Goal: Transaction & Acquisition: Purchase product/service

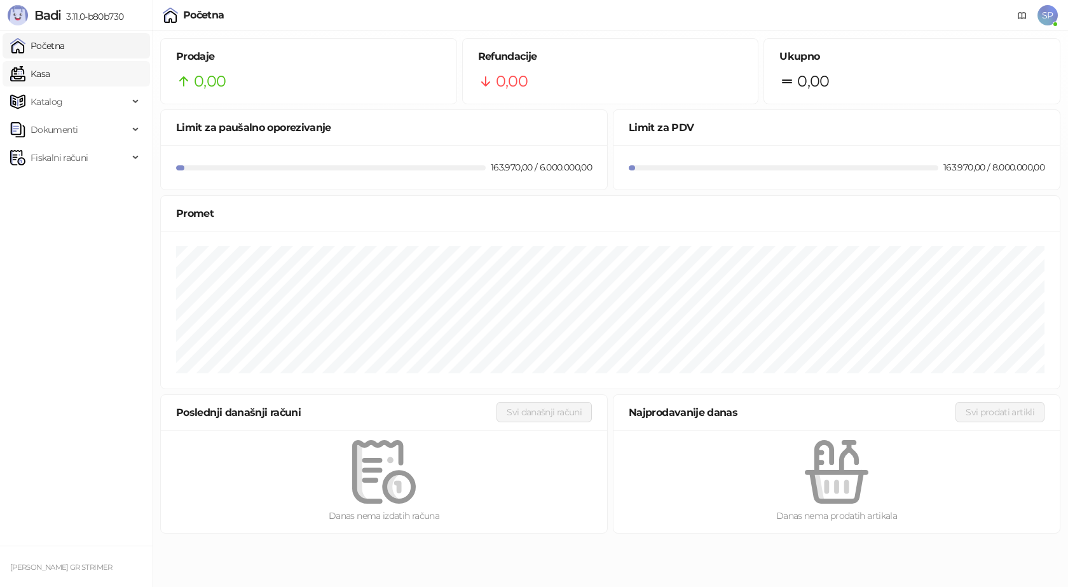
click at [47, 73] on link "Kasa" at bounding box center [29, 73] width 39 height 25
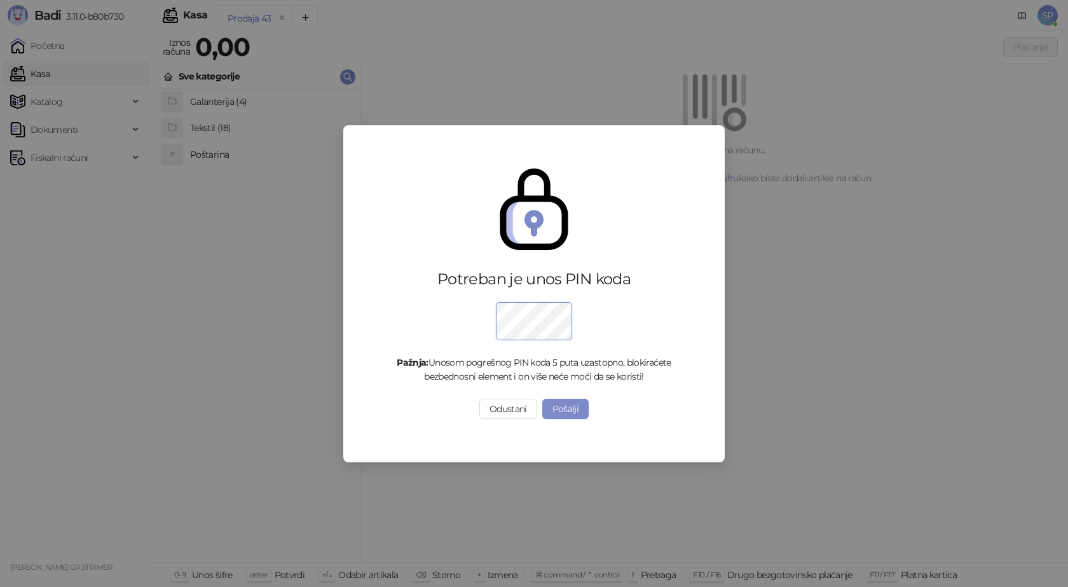
drag, startPoint x: 713, startPoint y: 558, endPoint x: 715, endPoint y: 542, distance: 16.6
click at [714, 558] on div "Potreban je unos PIN koda Pažnja: Unosom pogrešnog PIN koda 5 puta uzastopno, b…" at bounding box center [534, 293] width 1068 height 587
click at [572, 409] on button "Pošalji" at bounding box center [565, 409] width 47 height 20
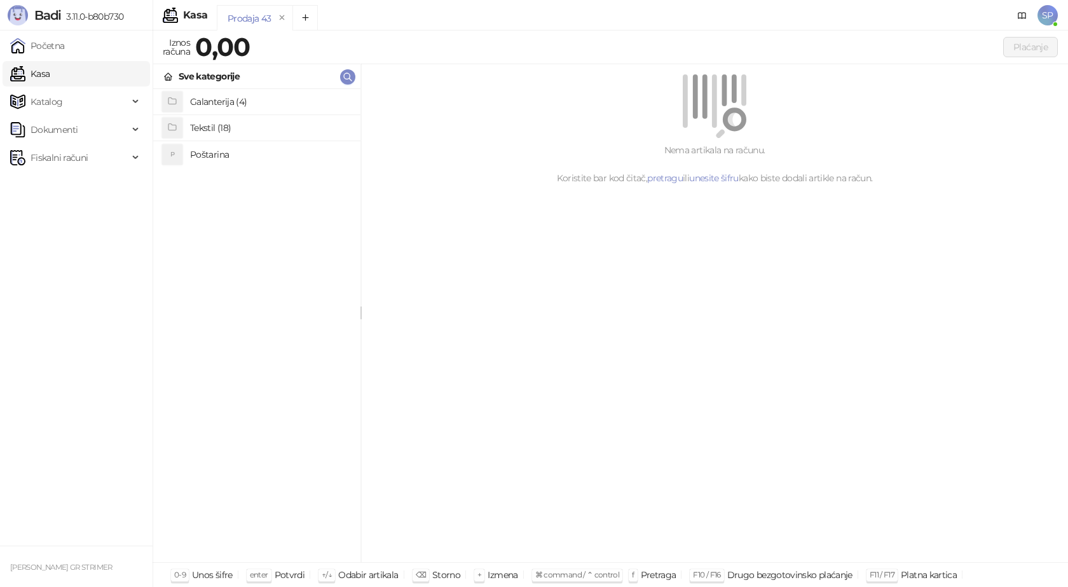
click at [223, 156] on h4 "Poštarina" at bounding box center [270, 154] width 160 height 20
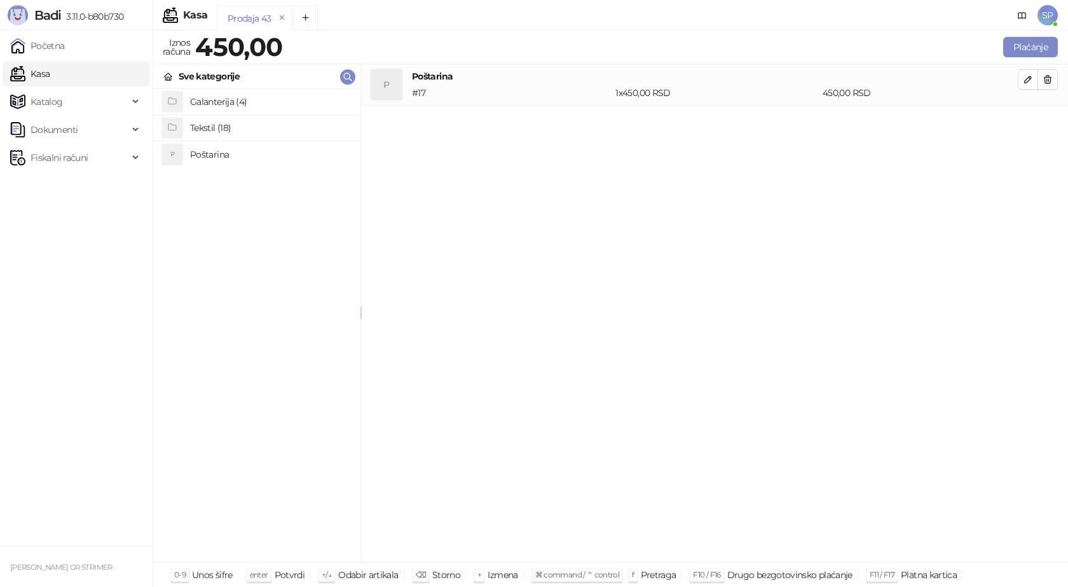
click at [222, 125] on h4 "Tekstil (18)" at bounding box center [270, 128] width 160 height 20
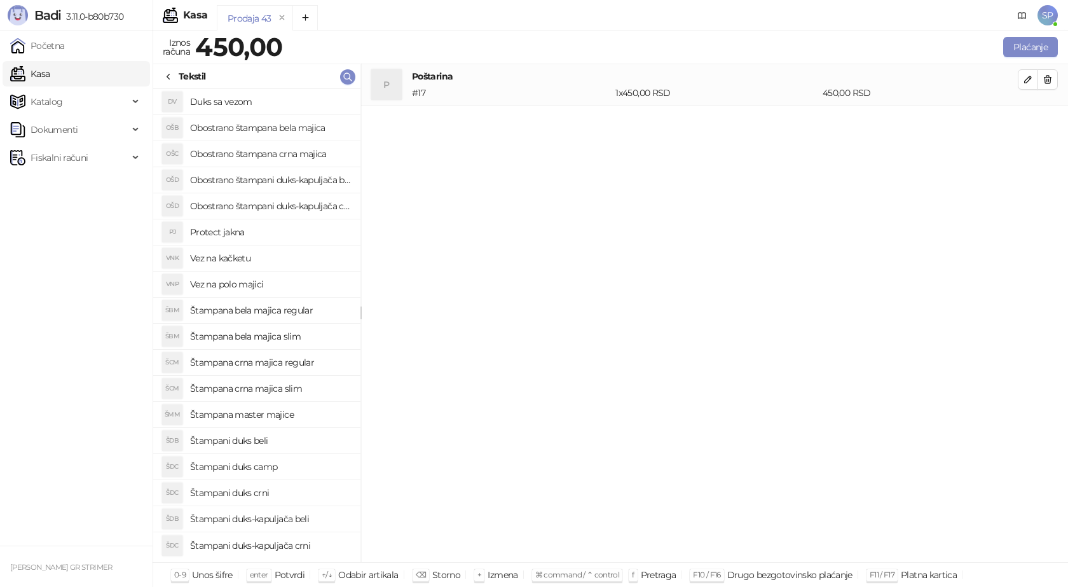
click at [287, 311] on h4 "Štampana bela majica regular" at bounding box center [270, 310] width 160 height 20
click at [1028, 126] on span "button" at bounding box center [1028, 120] width 10 height 12
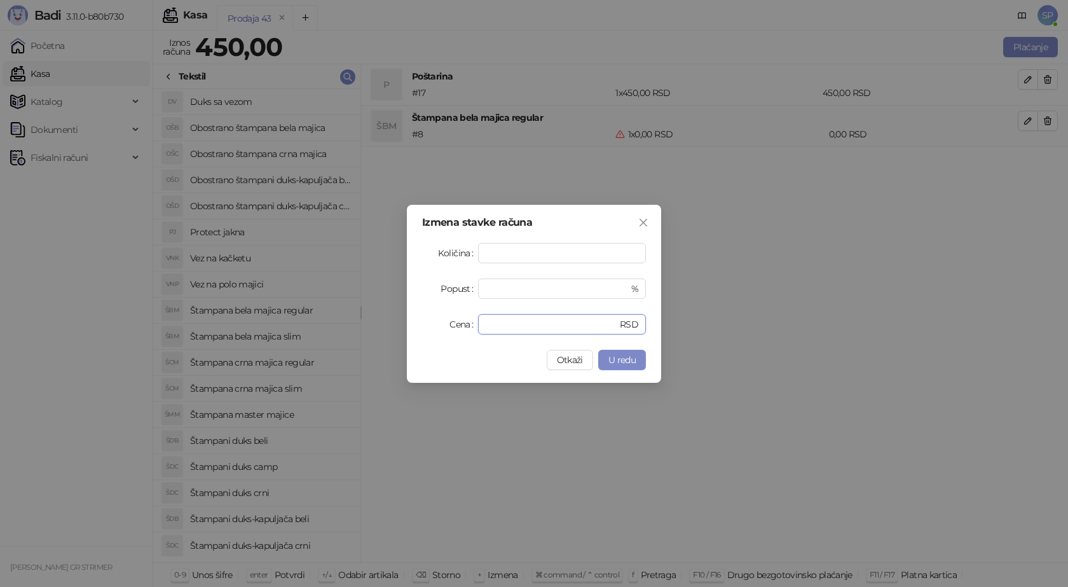
drag, startPoint x: 508, startPoint y: 325, endPoint x: 417, endPoint y: 324, distance: 90.9
click at [427, 325] on div "Cena * RSD" at bounding box center [534, 324] width 224 height 20
type input "****"
click at [629, 362] on span "U redu" at bounding box center [621, 359] width 27 height 11
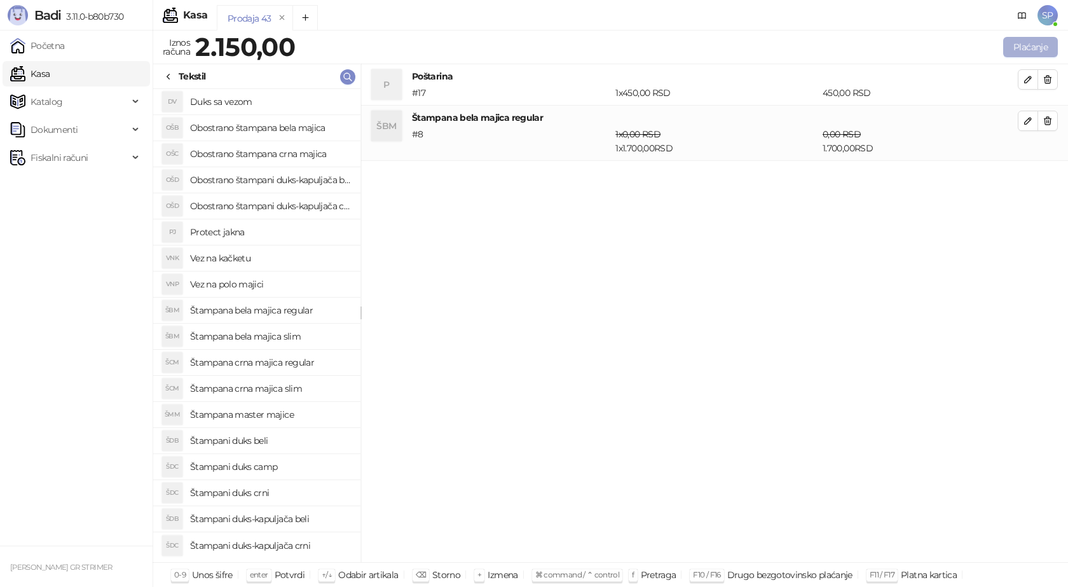
click at [1024, 39] on button "Plaćanje" at bounding box center [1030, 47] width 55 height 20
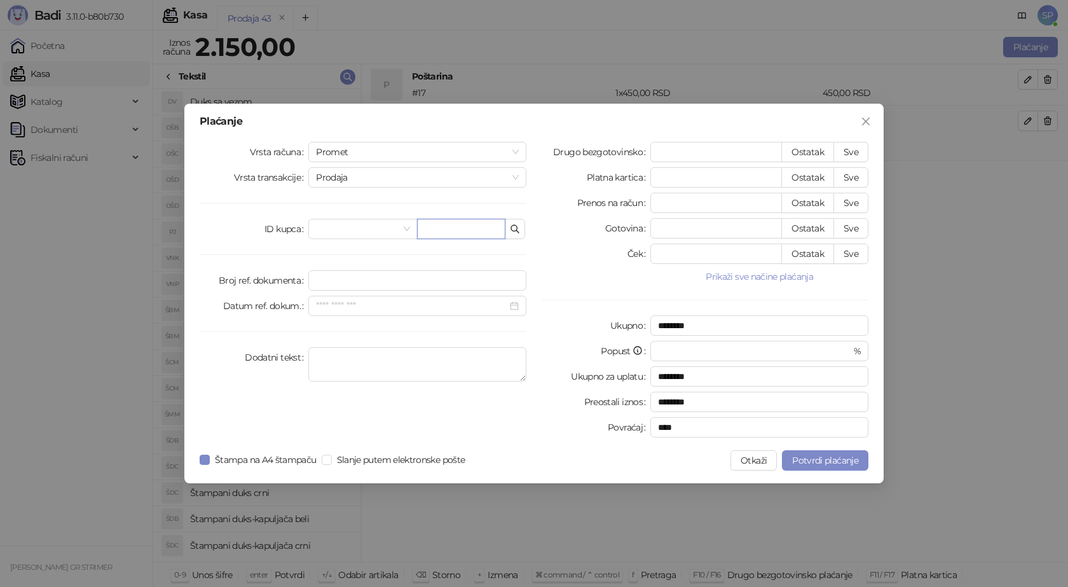
click at [453, 231] on input "text" at bounding box center [461, 229] width 88 height 20
paste input "**********"
type input "**********"
click at [853, 150] on button "Sve" at bounding box center [851, 152] width 35 height 20
type input "****"
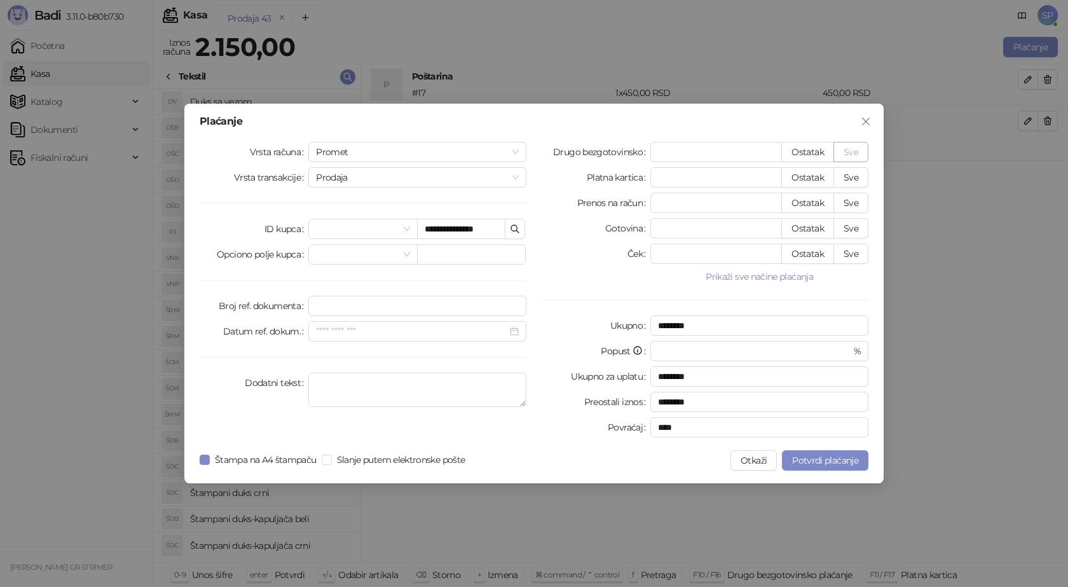
type input "****"
click at [820, 454] on button "Potvrdi plaćanje" at bounding box center [825, 460] width 86 height 20
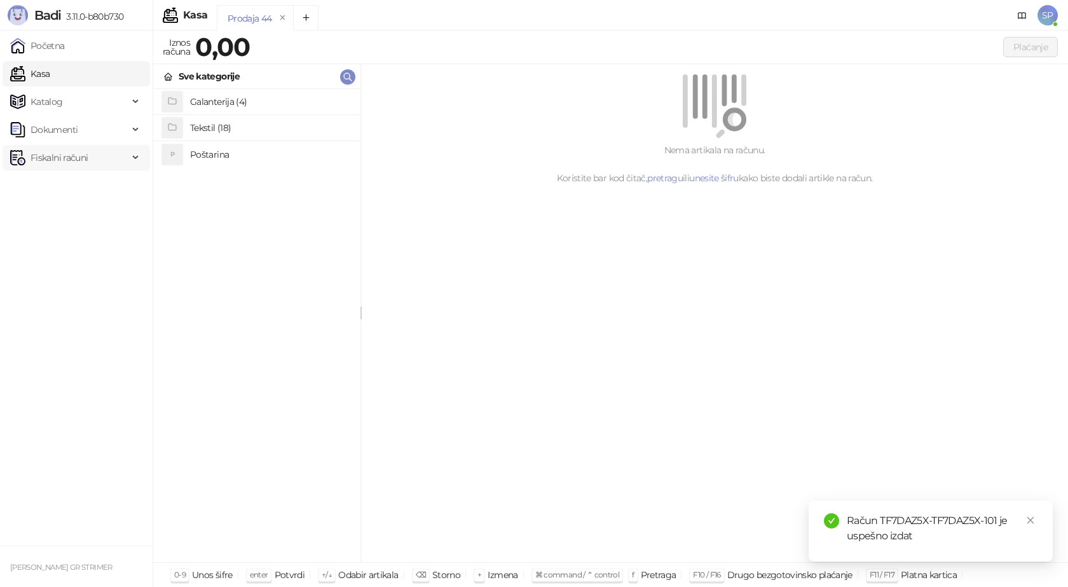
click at [52, 156] on span "Fiskalni računi" at bounding box center [59, 157] width 57 height 25
click at [54, 186] on link "Izdati računi" at bounding box center [49, 185] width 69 height 25
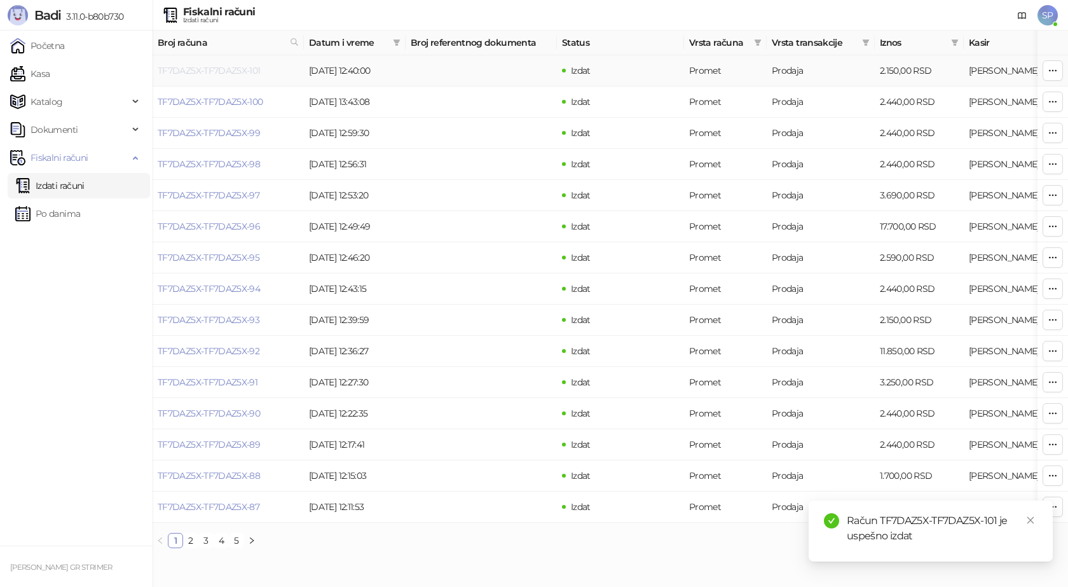
click at [228, 74] on link "TF7DAZ5X-TF7DAZ5X-101" at bounding box center [209, 70] width 103 height 11
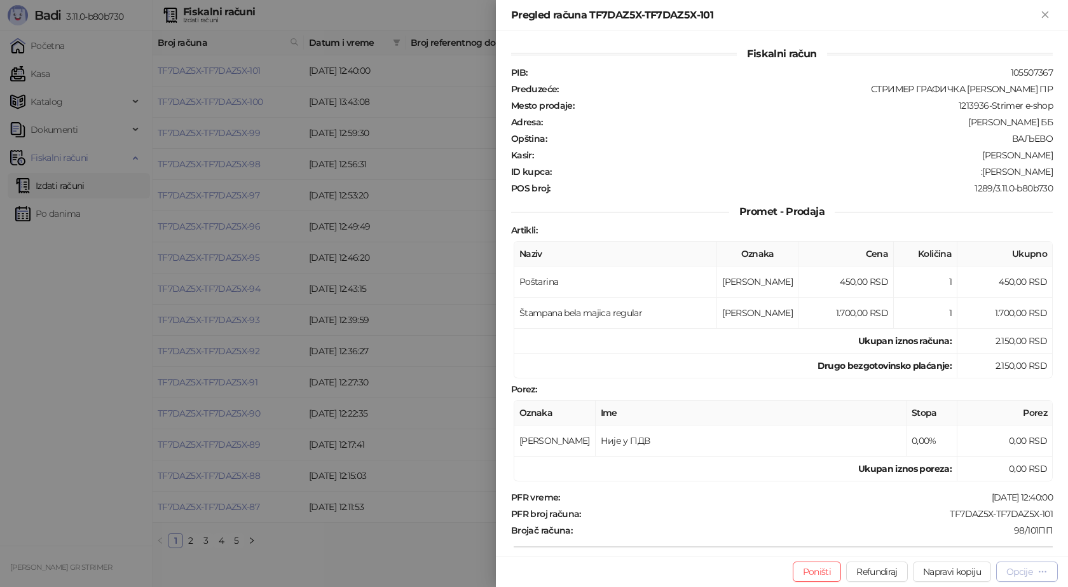
click at [1036, 574] on div "Opcije" at bounding box center [1027, 571] width 41 height 12
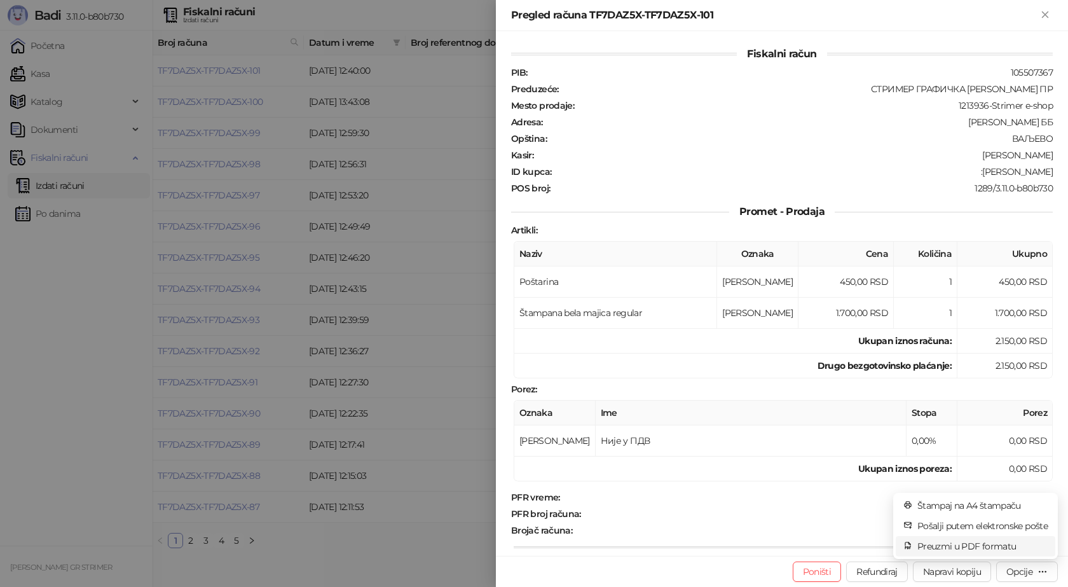
click at [1000, 546] on span "Preuzmi u PDF formatu" at bounding box center [982, 546] width 130 height 14
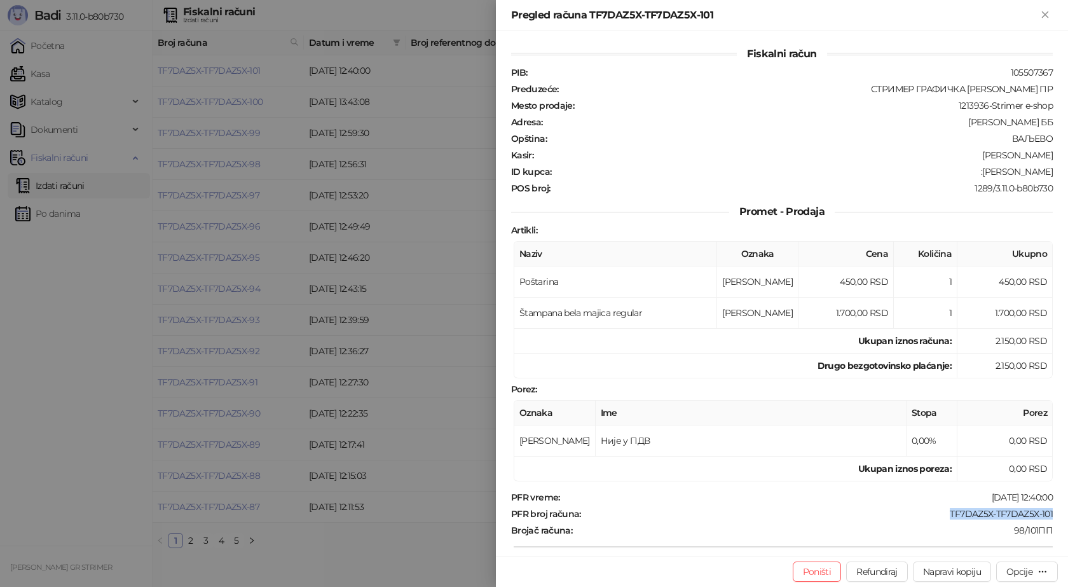
drag, startPoint x: 1045, startPoint y: 511, endPoint x: 942, endPoint y: 514, distance: 103.0
click at [942, 514] on div "PFR broj računa : TF7DAZ5X-TF7DAZ5X-101" at bounding box center [782, 513] width 547 height 11
copy div "TF7DAZ5X-TF7DAZ5X-101"
drag, startPoint x: 1045, startPoint y: 171, endPoint x: 986, endPoint y: 174, distance: 59.2
click at [986, 174] on div "ID kupca : :[PERSON_NAME]" at bounding box center [782, 171] width 547 height 11
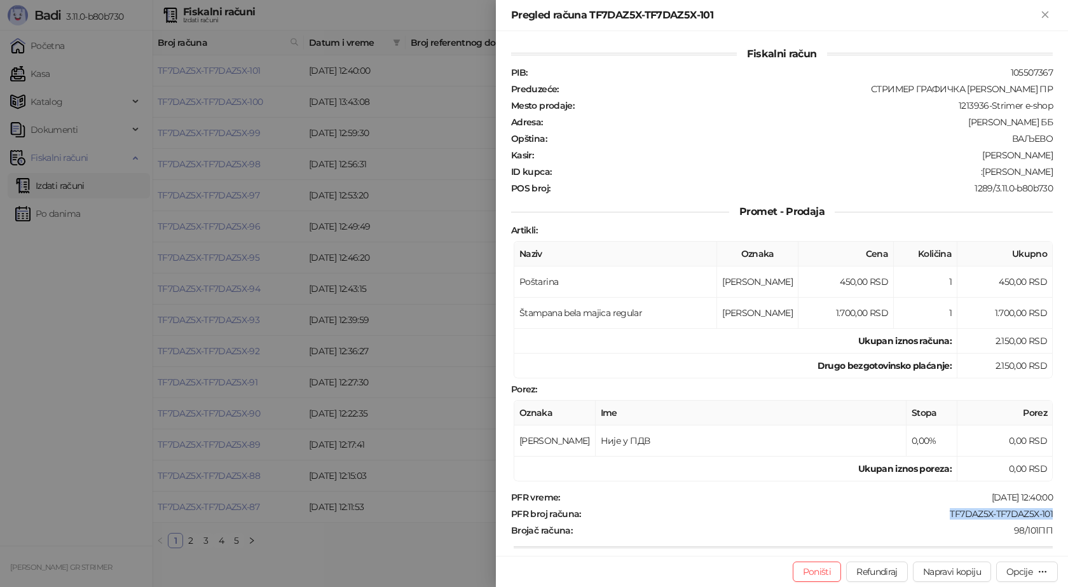
copy div "[PERSON_NAME]"
drag, startPoint x: 1047, startPoint y: 11, endPoint x: 902, endPoint y: 111, distance: 176.0
click at [1047, 12] on icon "Zatvori" at bounding box center [1045, 14] width 11 height 11
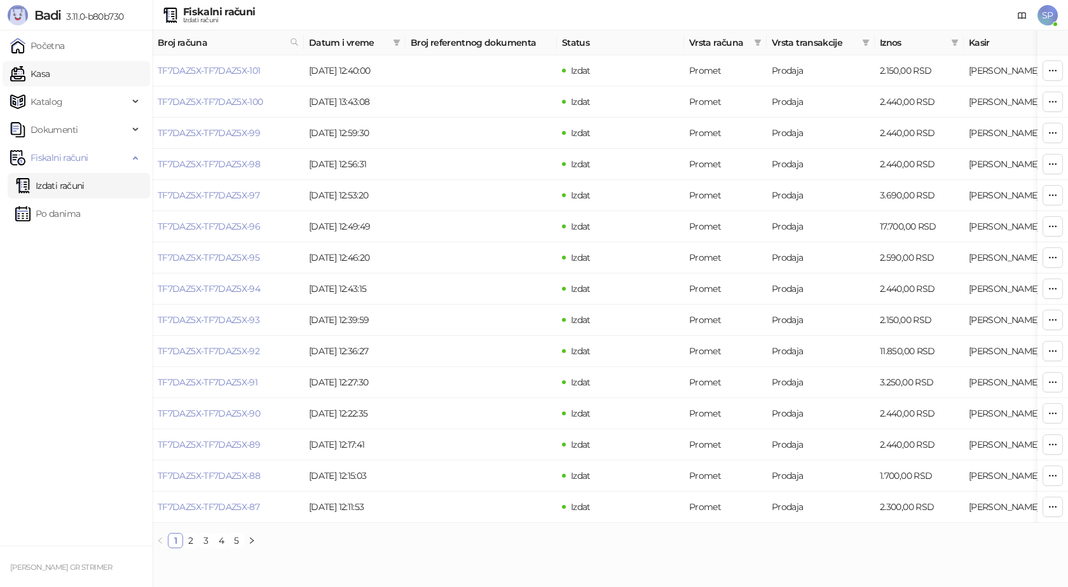
click at [50, 74] on link "Kasa" at bounding box center [29, 73] width 39 height 25
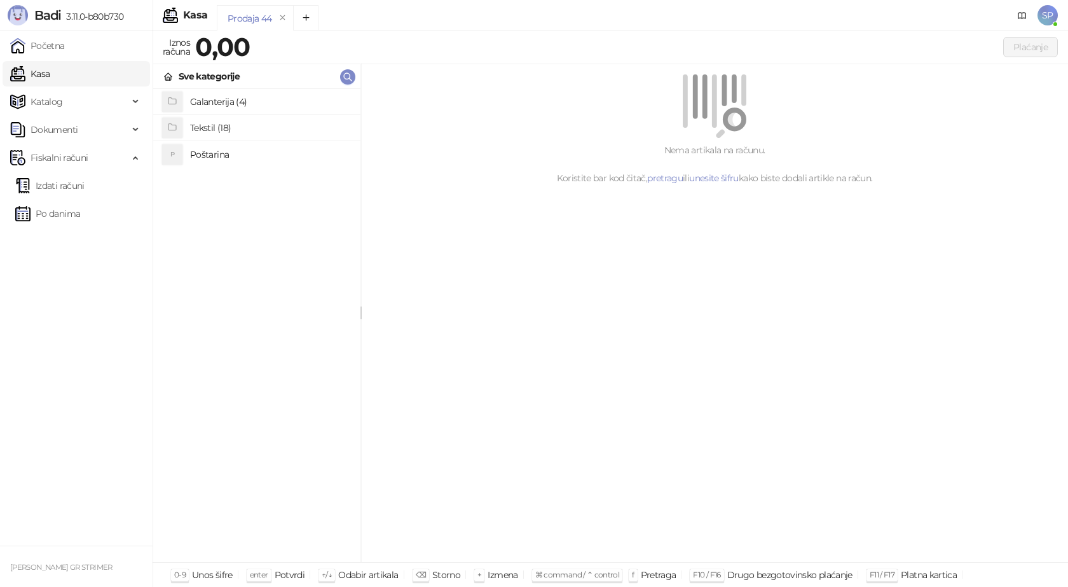
drag, startPoint x: 207, startPoint y: 155, endPoint x: 207, endPoint y: 148, distance: 7.0
click at [207, 154] on h4 "Poštarina" at bounding box center [270, 154] width 160 height 20
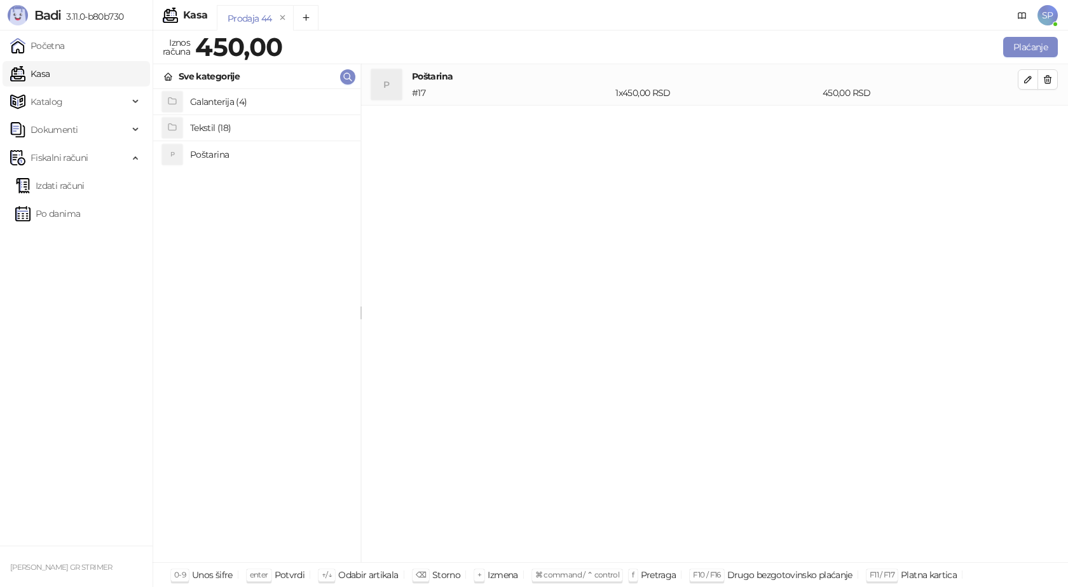
click at [216, 127] on h4 "Tekstil (18)" at bounding box center [270, 128] width 160 height 20
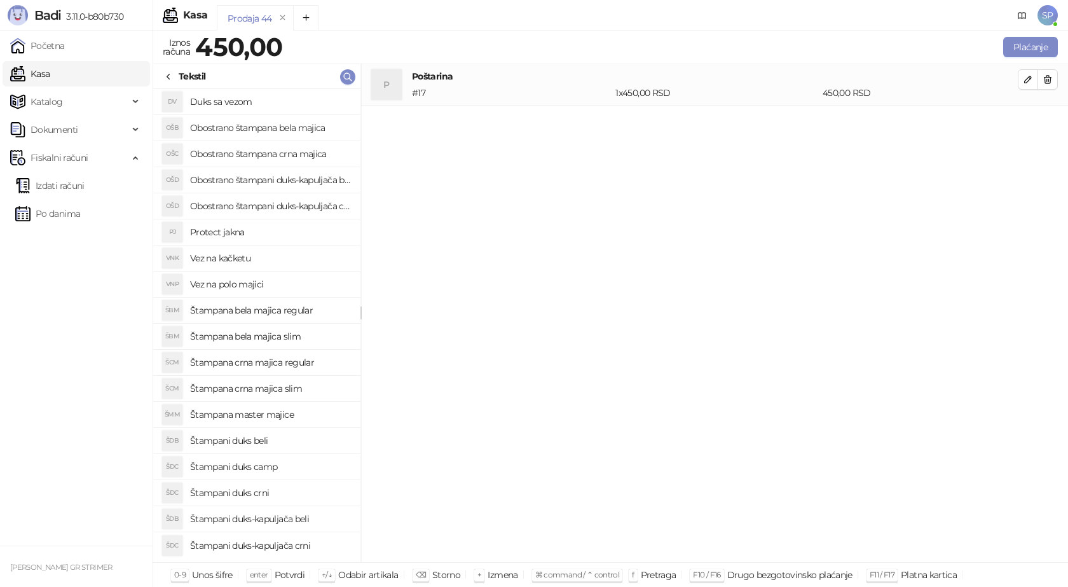
click at [255, 308] on h4 "Štampana bela majica regular" at bounding box center [270, 310] width 160 height 20
click at [1024, 121] on icon "button" at bounding box center [1028, 121] width 10 height 10
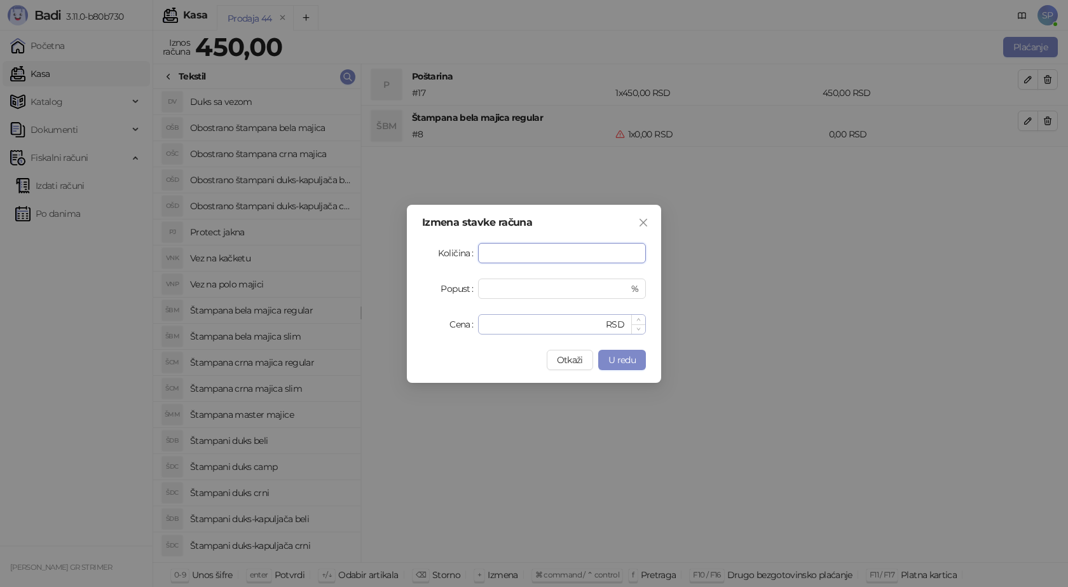
type input "*"
drag, startPoint x: 488, startPoint y: 323, endPoint x: 405, endPoint y: 319, distance: 82.7
click at [407, 324] on div "Izmena stavke računa Količina * Popust * % Cena * RSD Otkaži U redu" at bounding box center [534, 294] width 254 height 178
type input "****"
click at [622, 359] on span "U redu" at bounding box center [621, 359] width 27 height 11
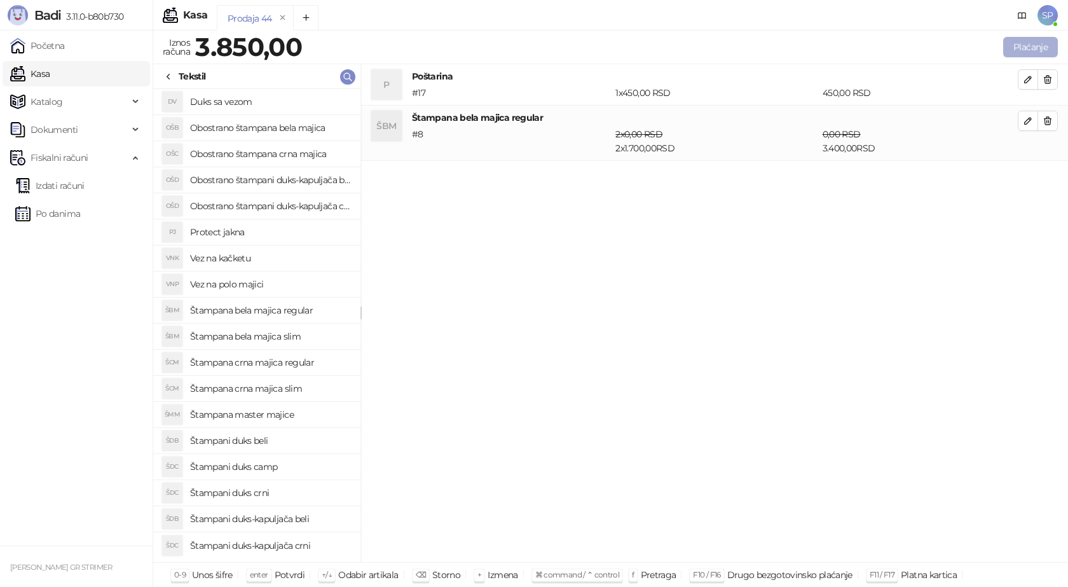
click at [1036, 42] on button "Plaćanje" at bounding box center [1030, 47] width 55 height 20
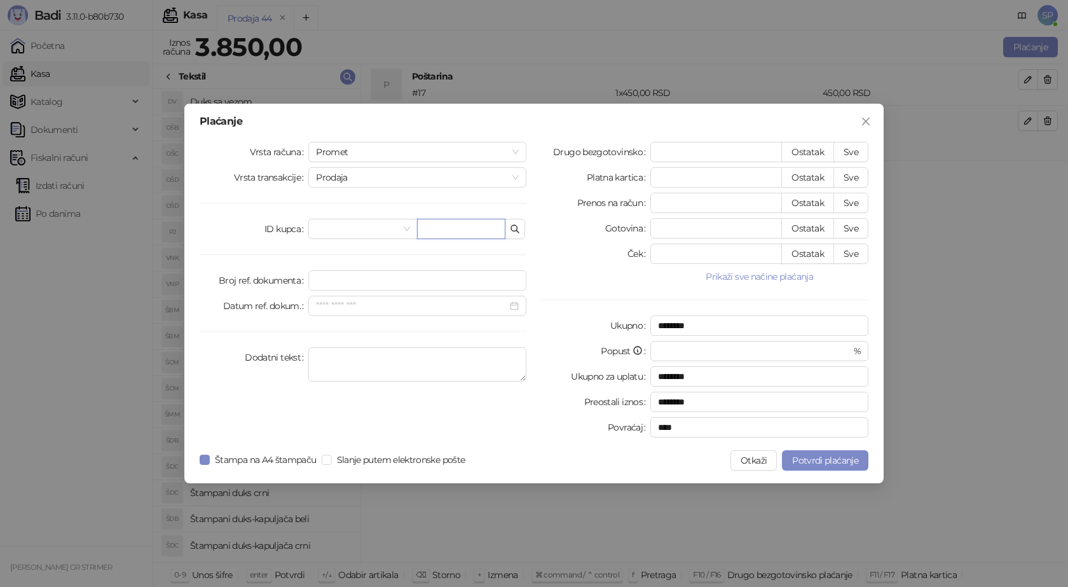
click at [435, 233] on input "text" at bounding box center [461, 229] width 88 height 20
paste input "**********"
type input "**********"
click at [851, 148] on button "Sve" at bounding box center [851, 152] width 35 height 20
type input "****"
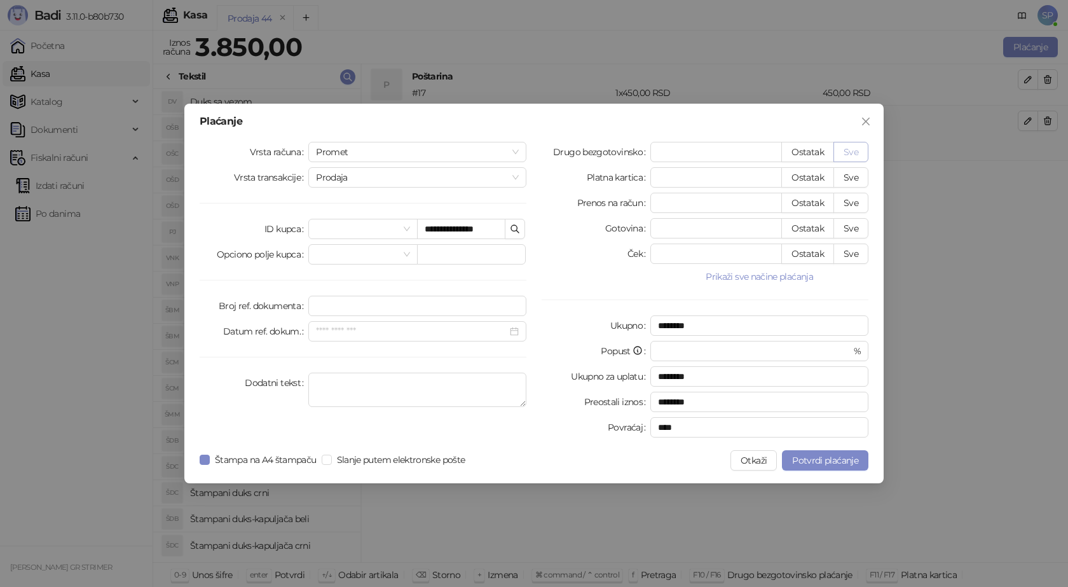
type input "****"
click at [809, 456] on span "Potvrdi plaćanje" at bounding box center [825, 460] width 66 height 11
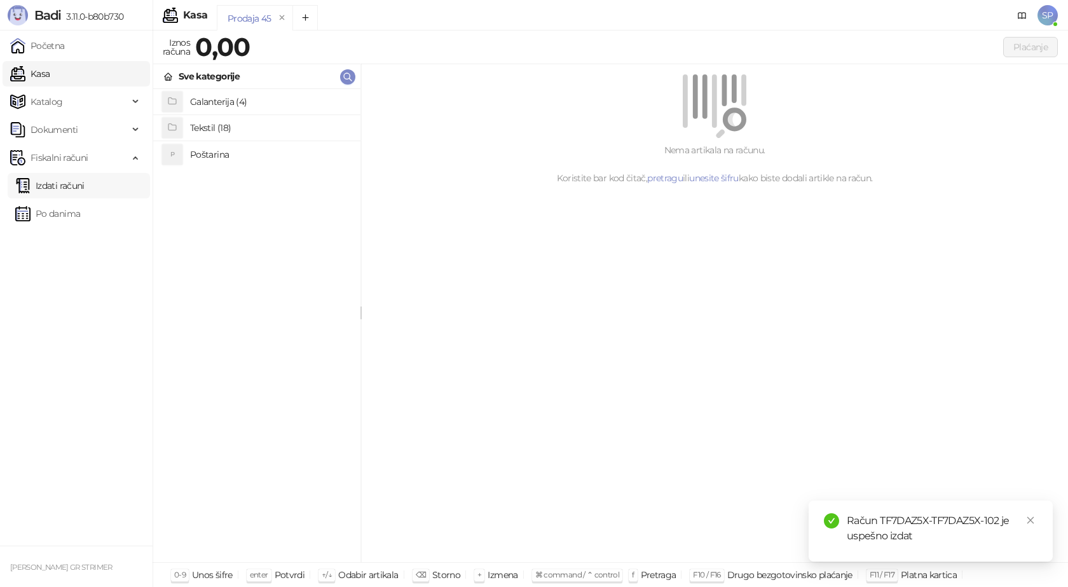
click at [65, 184] on link "Izdati računi" at bounding box center [49, 185] width 69 height 25
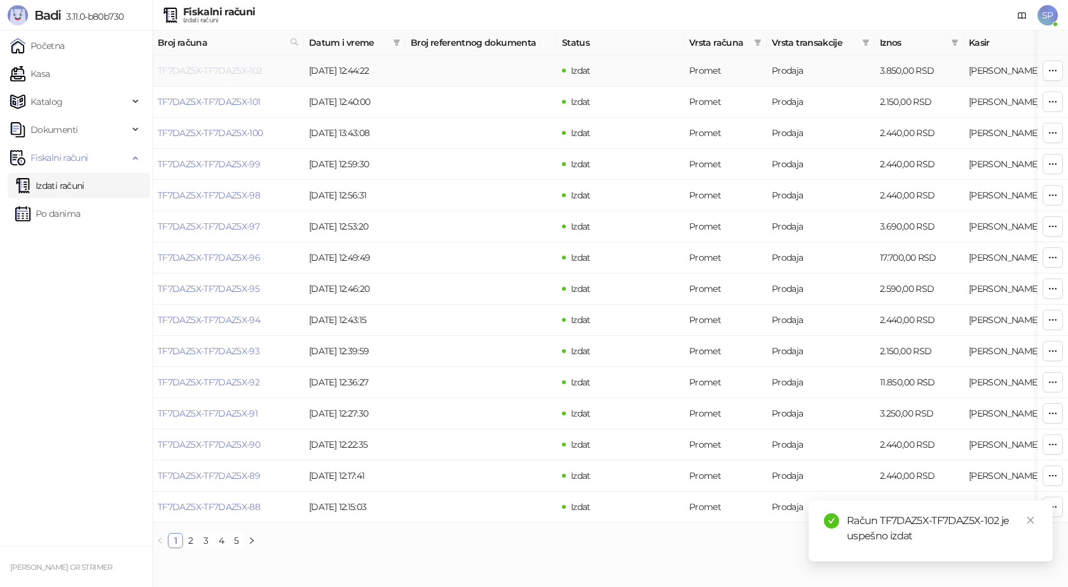
click at [216, 73] on link "TF7DAZ5X-TF7DAZ5X-102" at bounding box center [210, 70] width 105 height 11
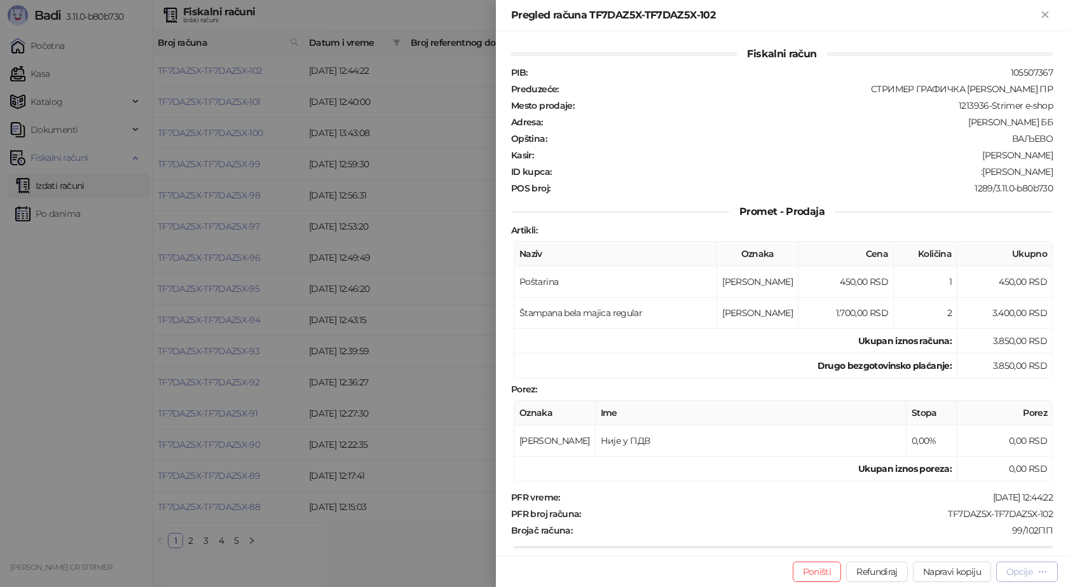
click at [1028, 576] on div "Opcije" at bounding box center [1020, 571] width 26 height 11
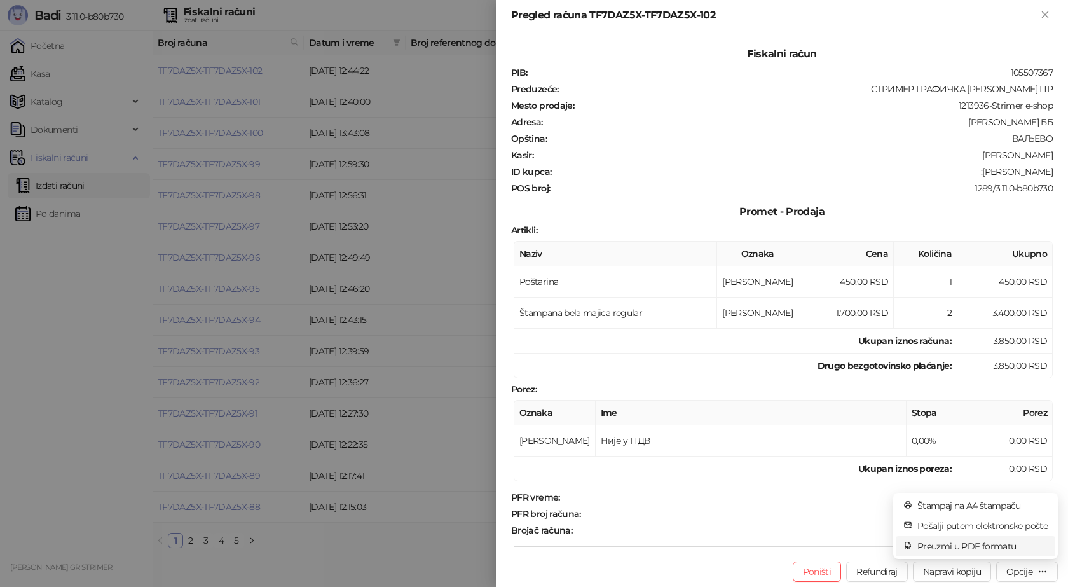
click at [991, 547] on span "Preuzmi u PDF formatu" at bounding box center [982, 546] width 130 height 14
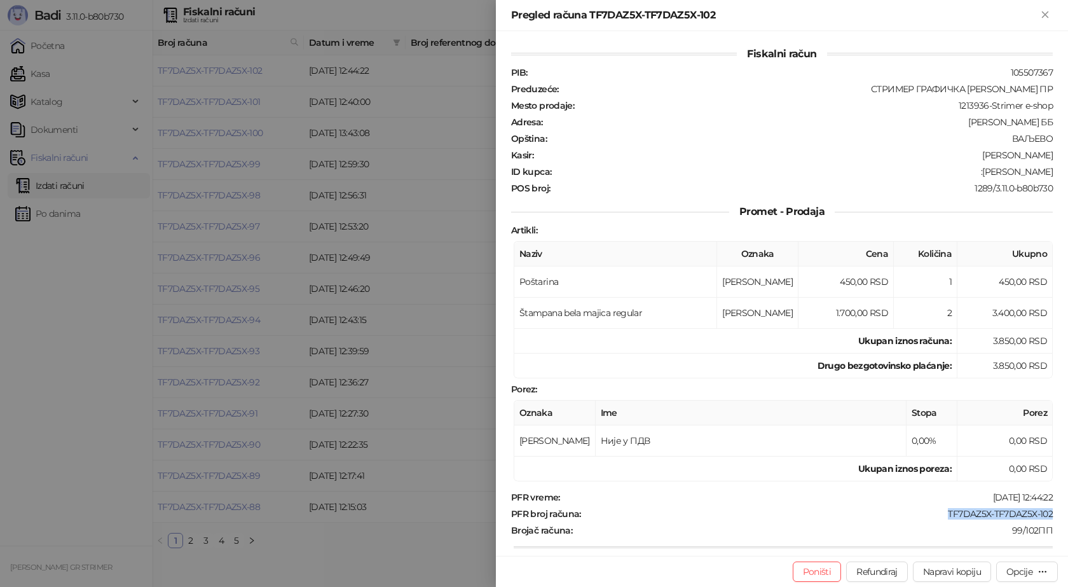
drag, startPoint x: 1051, startPoint y: 514, endPoint x: 938, endPoint y: 512, distance: 112.6
click at [938, 512] on div "Fiskalni račun PIB : 105507367 Preduzeće : СТРИМЕР ГРАФИЧКА РАДЊА [PERSON_NAME]…" at bounding box center [782, 293] width 572 height 525
copy div "TF7DAZ5X-TF7DAZ5X-102"
drag, startPoint x: 987, startPoint y: 172, endPoint x: 1048, endPoint y: 172, distance: 60.4
click at [1048, 172] on div "Fiskalni račun PIB : 105507367 Preduzeće : СТРИМЕР ГРАФИЧКА РАДЊА [PERSON_NAME]…" at bounding box center [782, 293] width 572 height 525
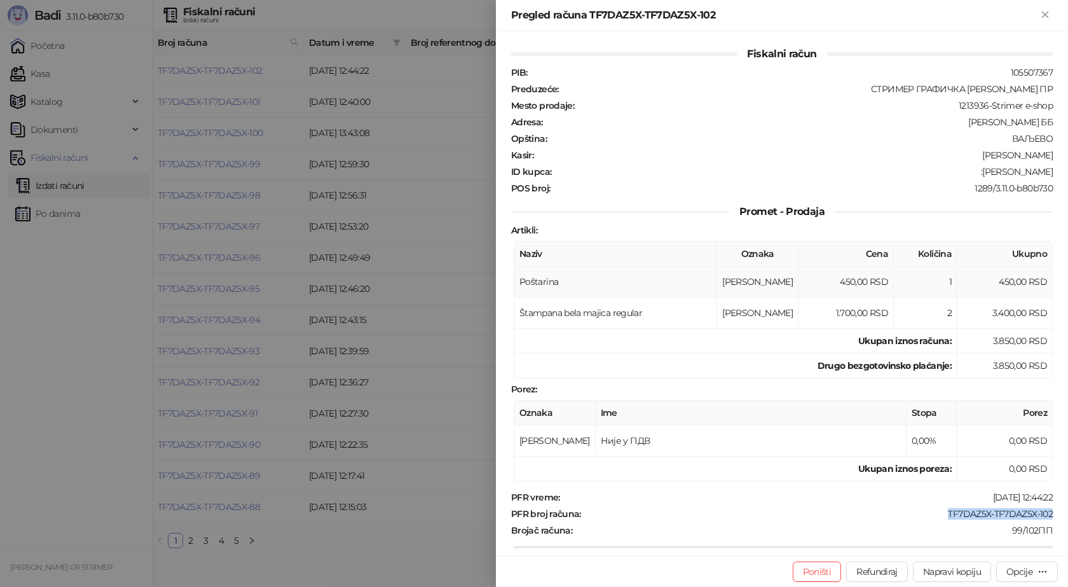
copy div "[PERSON_NAME]"
click at [1053, 12] on div "Pregled računa TF7DAZ5X-TF7DAZ5X-102" at bounding box center [782, 15] width 572 height 31
click at [1048, 11] on icon "Zatvori" at bounding box center [1045, 14] width 6 height 6
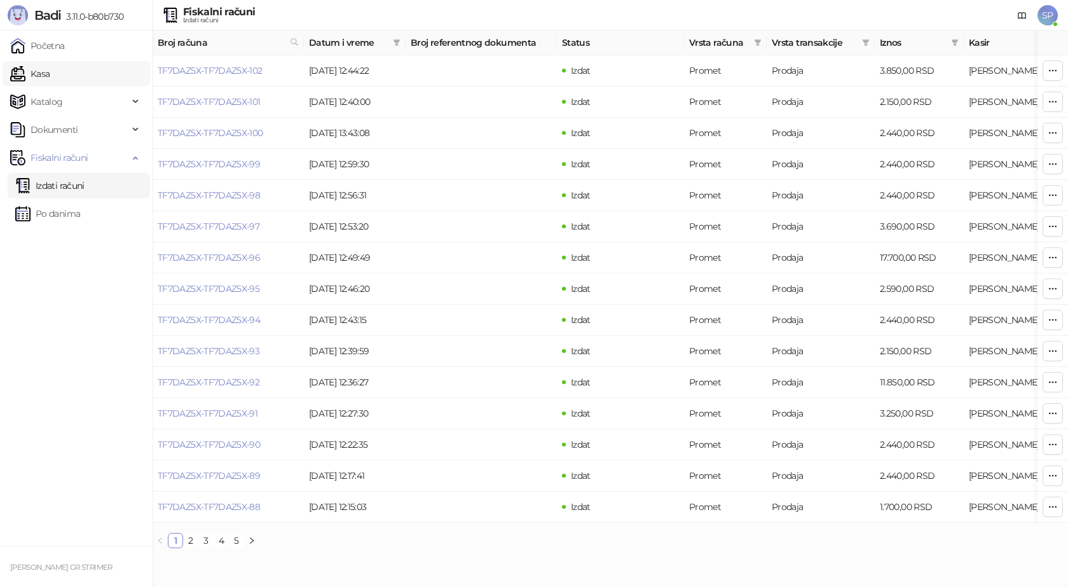
click at [41, 75] on link "Kasa" at bounding box center [29, 73] width 39 height 25
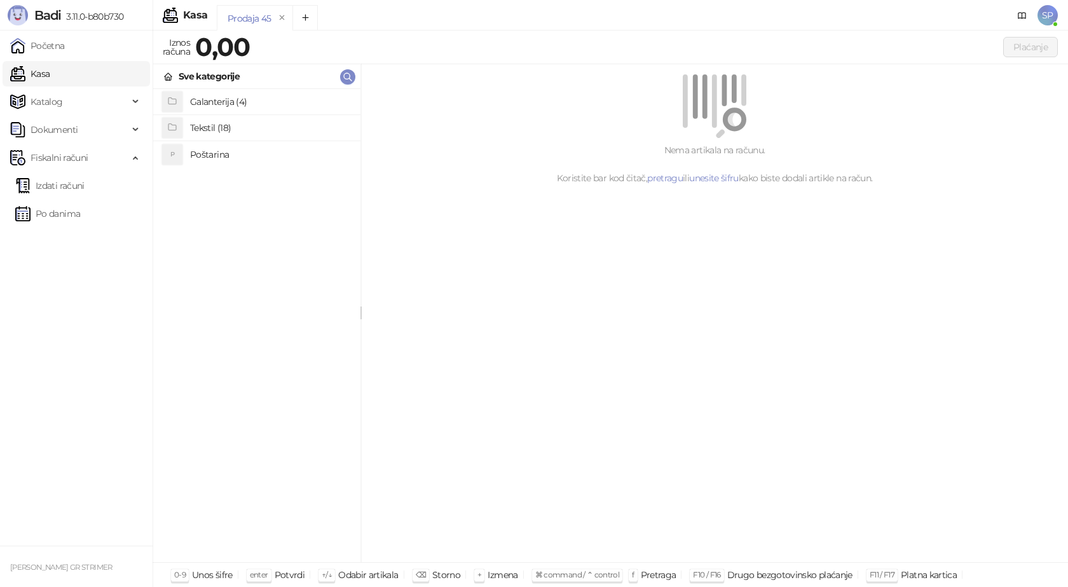
click at [207, 154] on h4 "Poštarina" at bounding box center [270, 154] width 160 height 20
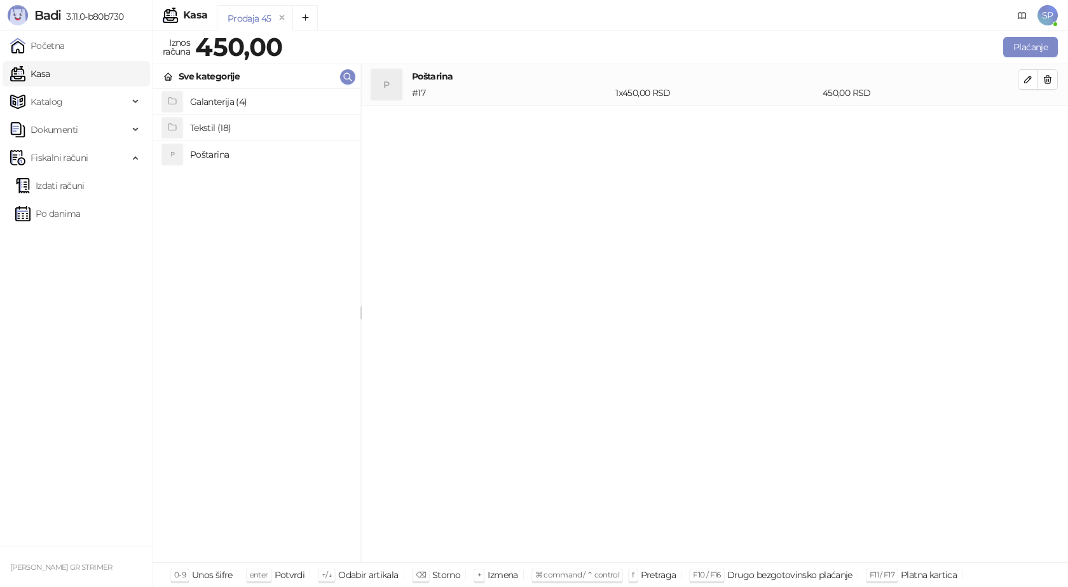
click at [214, 121] on h4 "Tekstil (18)" at bounding box center [270, 128] width 160 height 20
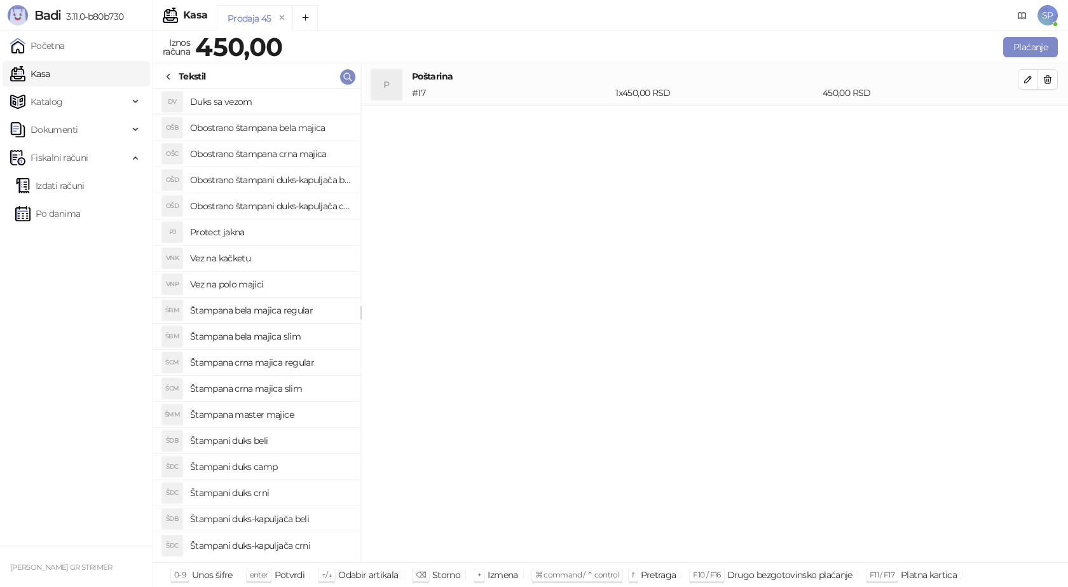
click at [267, 310] on h4 "Štampana bela majica regular" at bounding box center [270, 310] width 160 height 20
click at [1026, 125] on icon "button" at bounding box center [1028, 121] width 10 height 10
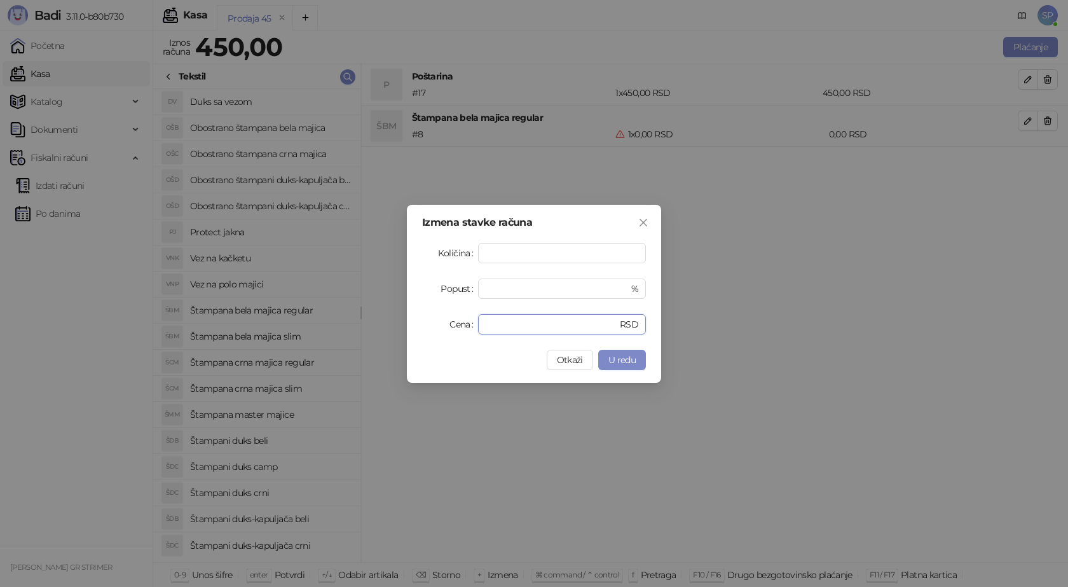
drag, startPoint x: 497, startPoint y: 322, endPoint x: 425, endPoint y: 315, distance: 72.8
click at [427, 316] on div "Cena * RSD" at bounding box center [534, 324] width 224 height 20
type input "****"
drag, startPoint x: 634, startPoint y: 366, endPoint x: 626, endPoint y: 365, distance: 7.7
click at [630, 366] on button "U redu" at bounding box center [622, 360] width 48 height 20
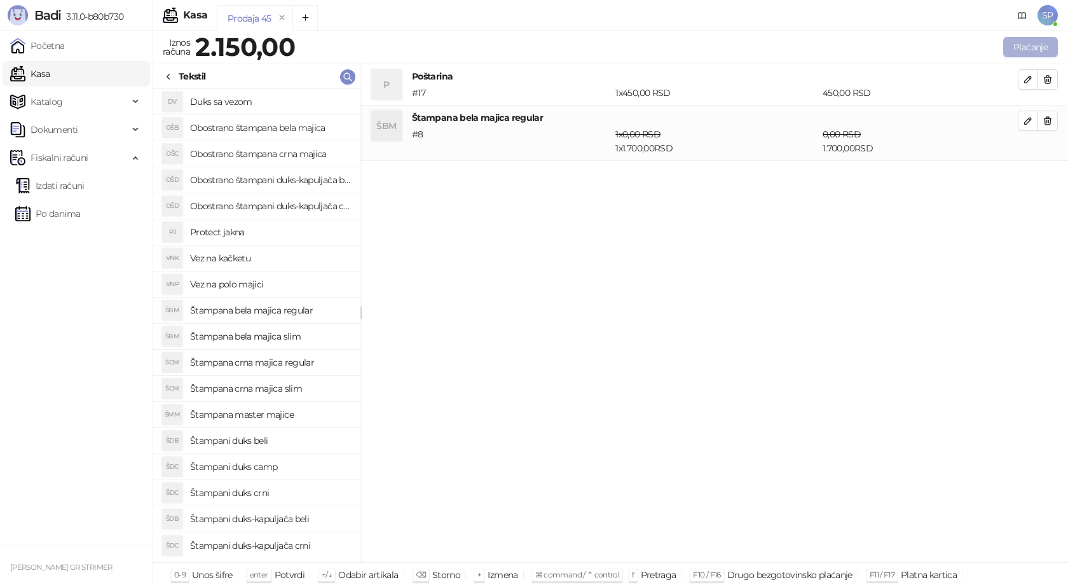
click at [1023, 50] on button "Plaćanje" at bounding box center [1030, 47] width 55 height 20
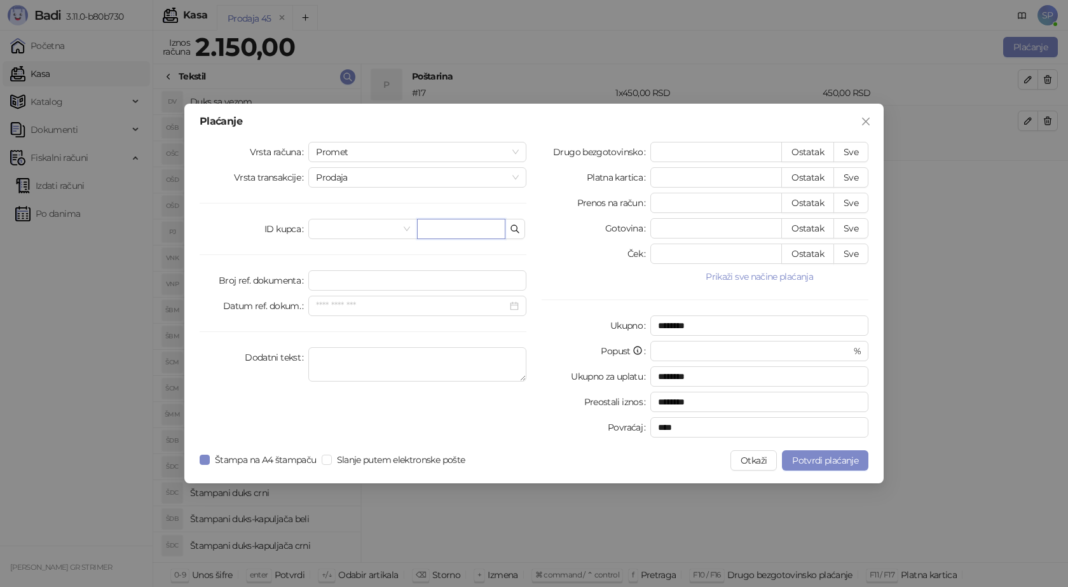
click at [446, 219] on input "text" at bounding box center [461, 229] width 88 height 20
paste input "**********"
type input "**********"
click at [860, 148] on button "Sve" at bounding box center [851, 152] width 35 height 20
type input "****"
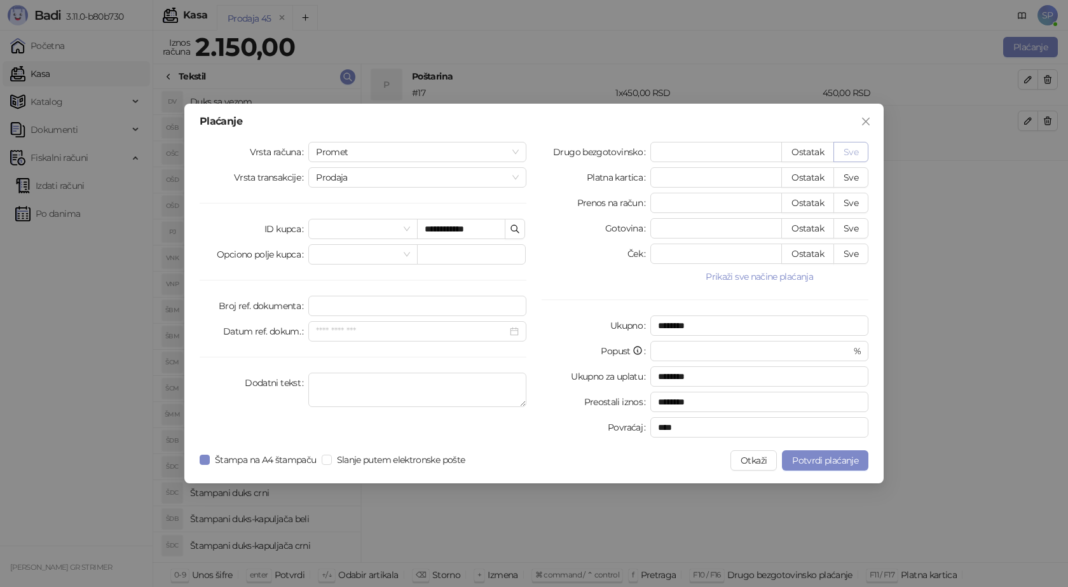
type input "****"
click at [808, 457] on span "Potvrdi plaćanje" at bounding box center [825, 460] width 66 height 11
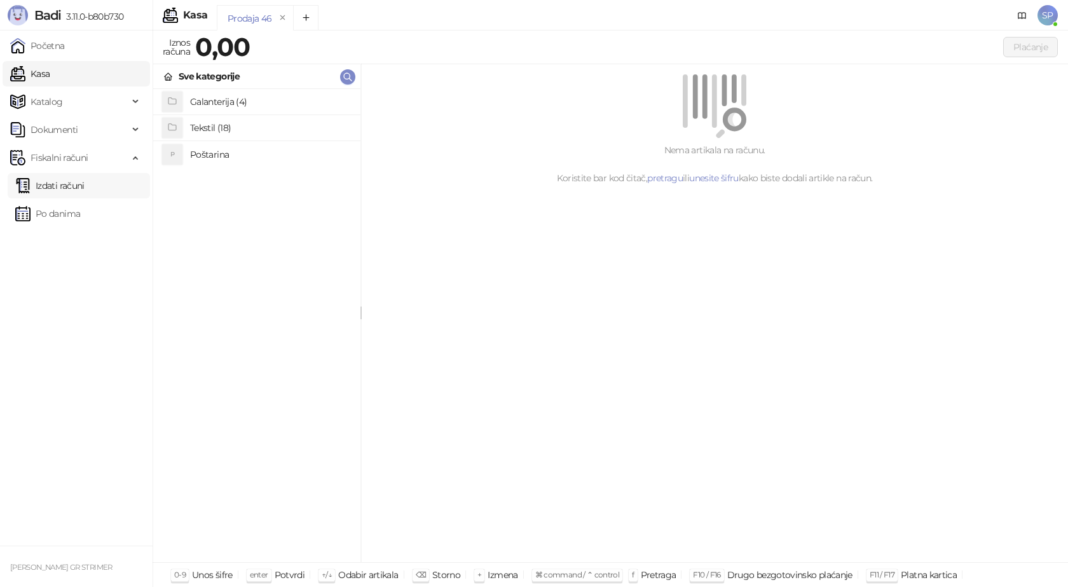
click at [85, 180] on link "Izdati računi" at bounding box center [49, 185] width 69 height 25
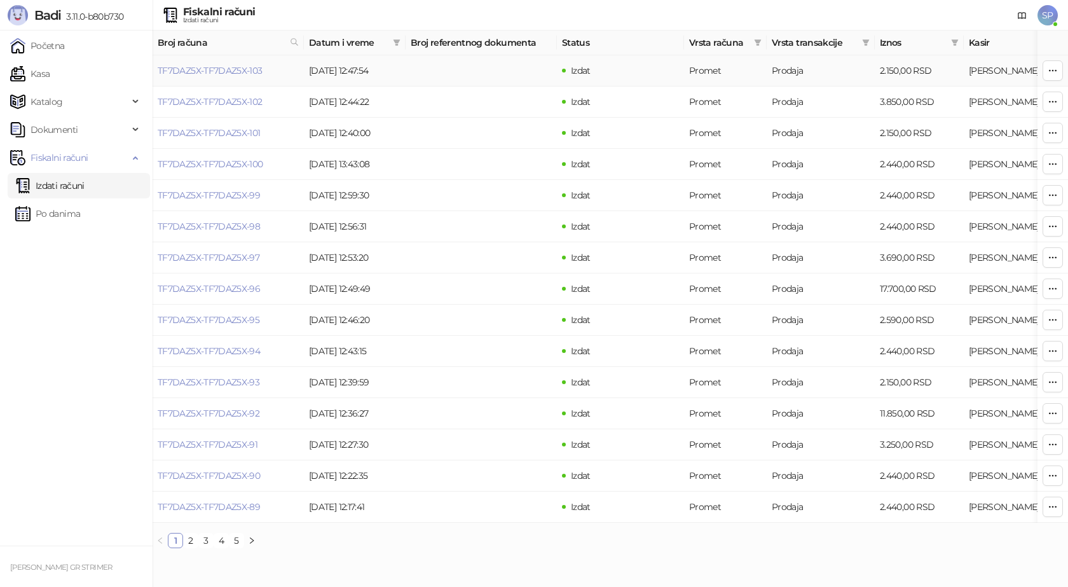
click at [215, 71] on link "TF7DAZ5X-TF7DAZ5X-103" at bounding box center [210, 70] width 105 height 11
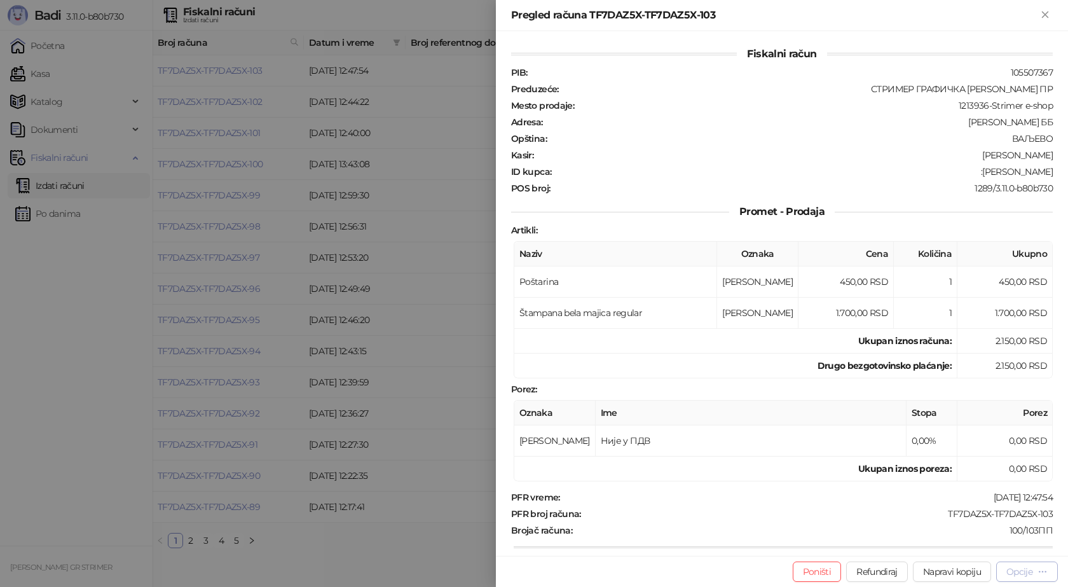
click at [1012, 570] on div "Opcije" at bounding box center [1020, 571] width 26 height 11
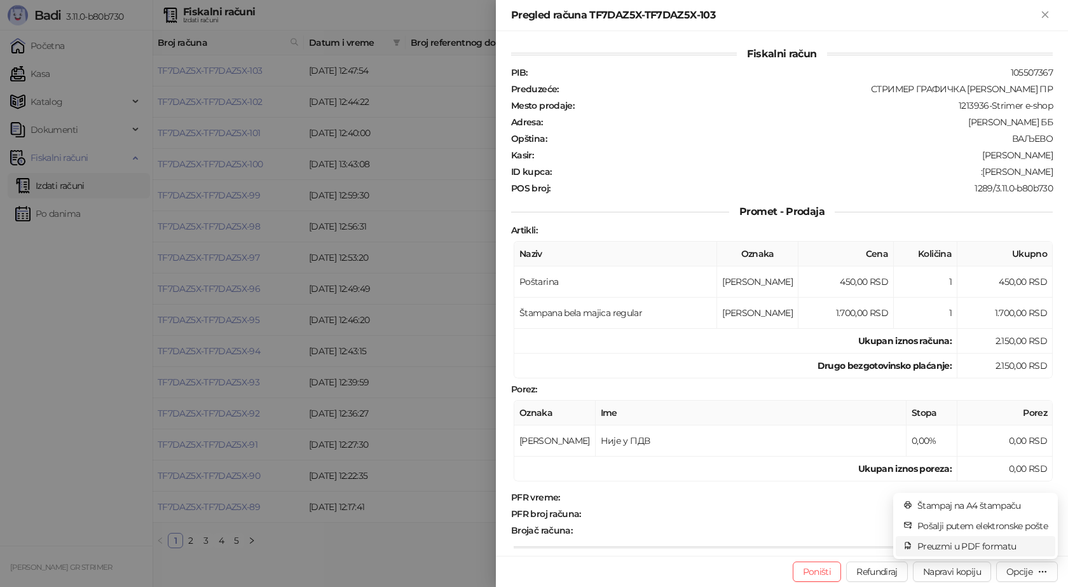
drag, startPoint x: 981, startPoint y: 547, endPoint x: 969, endPoint y: 541, distance: 13.4
click at [979, 547] on span "Preuzmi u PDF formatu" at bounding box center [982, 546] width 130 height 14
drag, startPoint x: 1042, startPoint y: 515, endPoint x: 938, endPoint y: 516, distance: 104.3
click at [938, 516] on div "TF7DAZ5X-TF7DAZ5X-103" at bounding box center [818, 513] width 472 height 11
copy div "TF7DAZ5X-TF7DAZ5X-103"
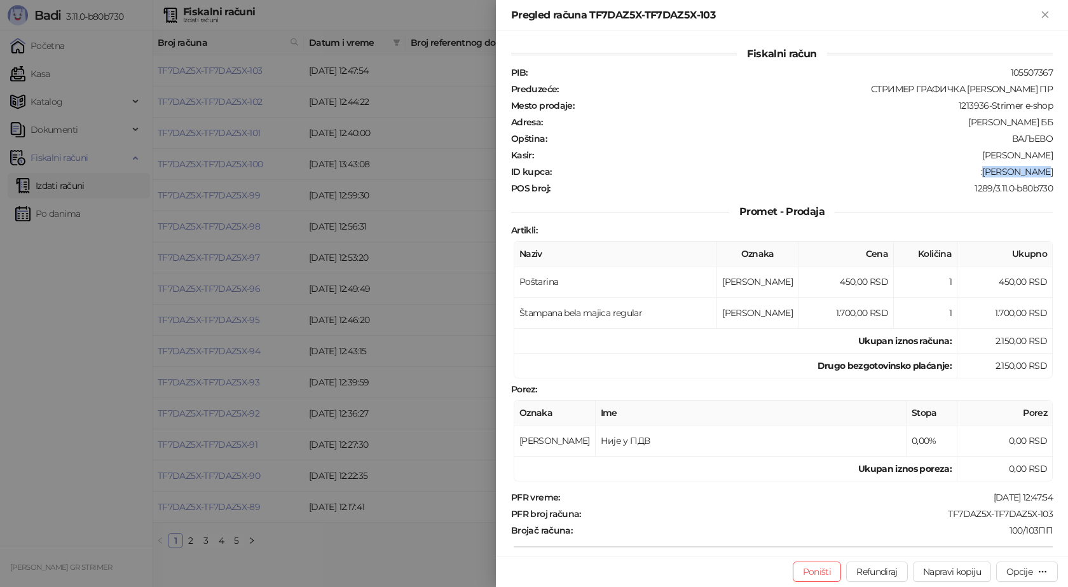
drag, startPoint x: 987, startPoint y: 170, endPoint x: 1052, endPoint y: 170, distance: 64.9
click at [1052, 170] on div "Fiskalni račun PIB : 105507367 Preduzeće : СТРИМЕР ГРАФИЧКА РАДЊА [PERSON_NAME]…" at bounding box center [782, 293] width 572 height 525
copy div "[PERSON_NAME]"
click at [1048, 19] on icon "Zatvori" at bounding box center [1045, 14] width 11 height 11
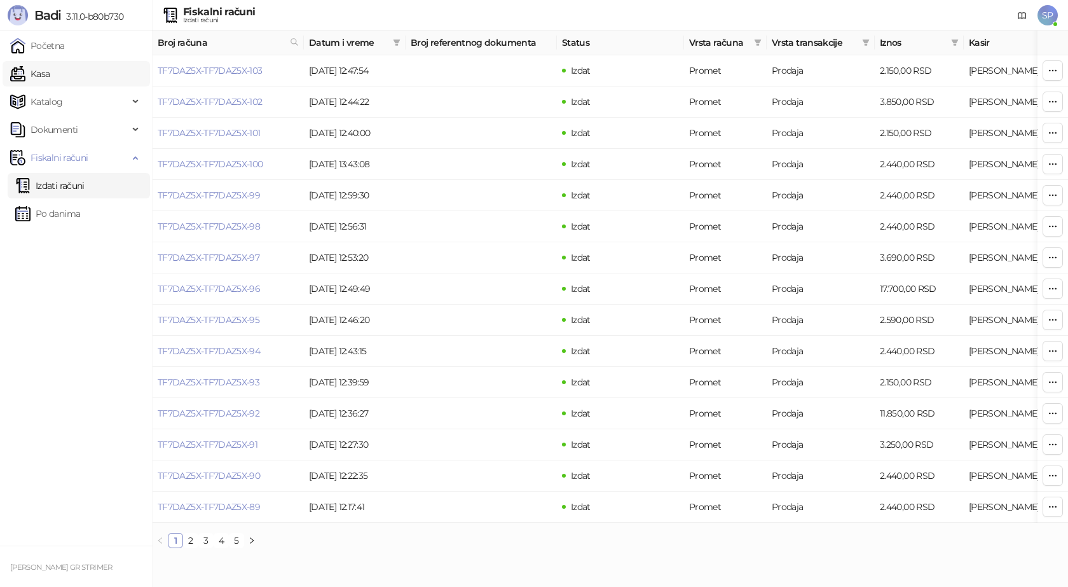
click at [50, 74] on link "Kasa" at bounding box center [29, 73] width 39 height 25
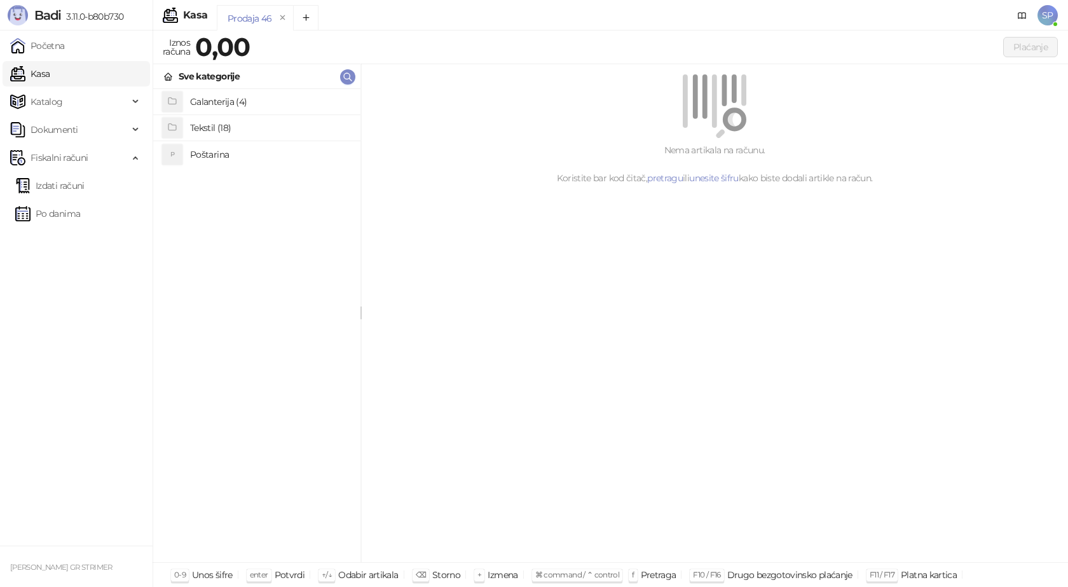
click at [234, 155] on h4 "Poštarina" at bounding box center [270, 154] width 160 height 20
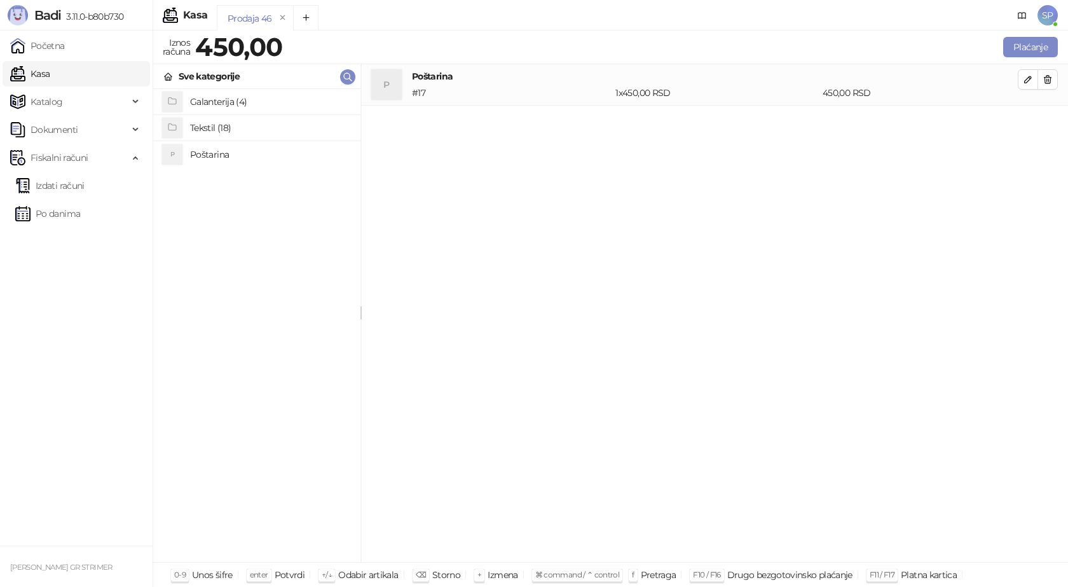
click at [223, 122] on h4 "Tekstil (18)" at bounding box center [270, 128] width 160 height 20
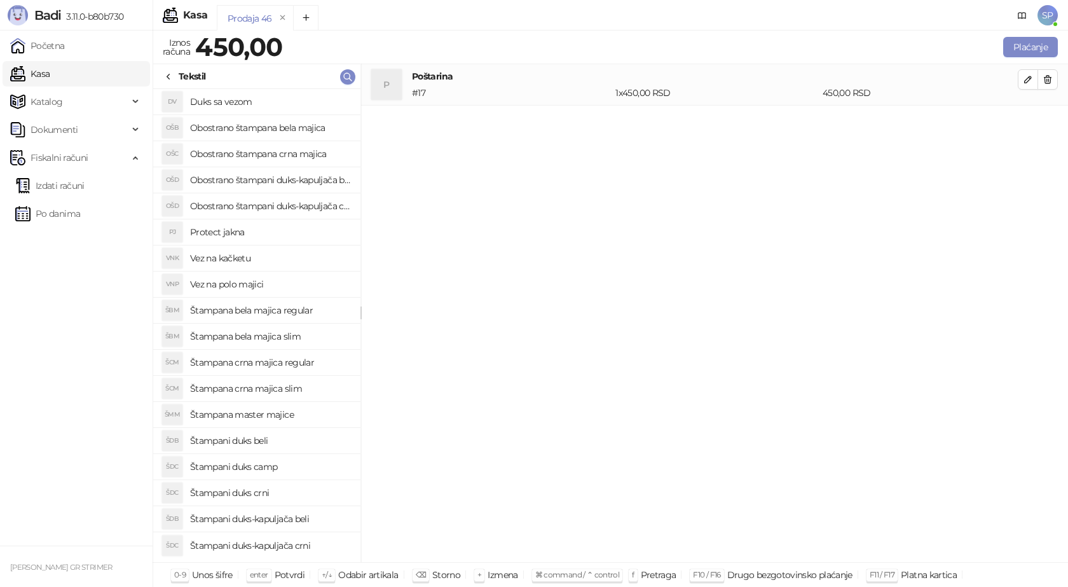
click at [272, 312] on h4 "Štampana bela majica regular" at bounding box center [270, 310] width 160 height 20
click at [1020, 123] on button "button" at bounding box center [1028, 121] width 20 height 20
type input "*"
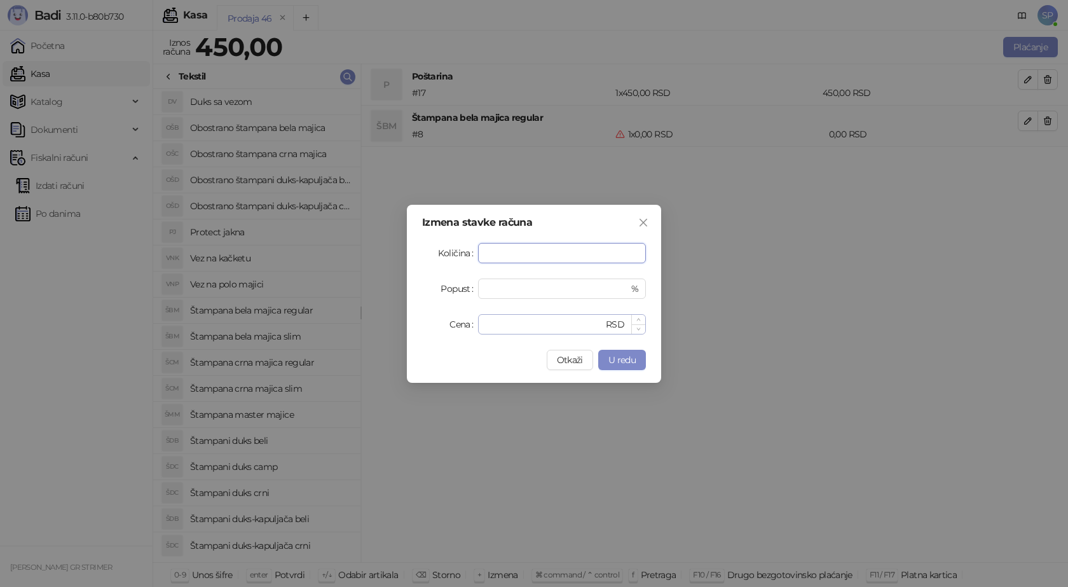
type input "*"
drag, startPoint x: 482, startPoint y: 326, endPoint x: 464, endPoint y: 326, distance: 17.8
click at [468, 326] on div "Cena * RSD" at bounding box center [534, 324] width 224 height 20
type input "****"
click at [623, 365] on span "U redu" at bounding box center [621, 359] width 27 height 11
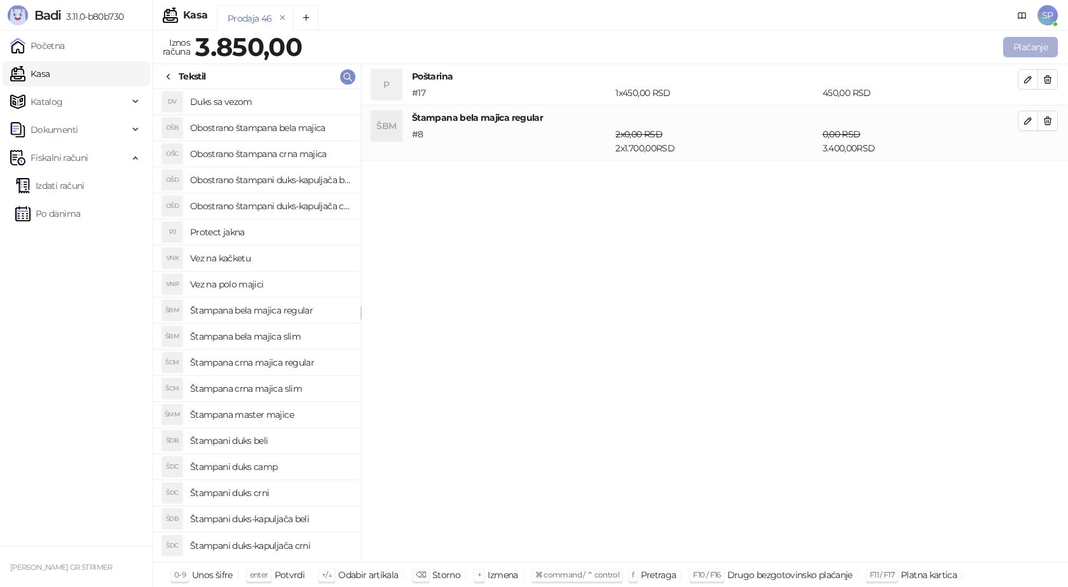
click at [1024, 46] on button "Plaćanje" at bounding box center [1030, 47] width 55 height 20
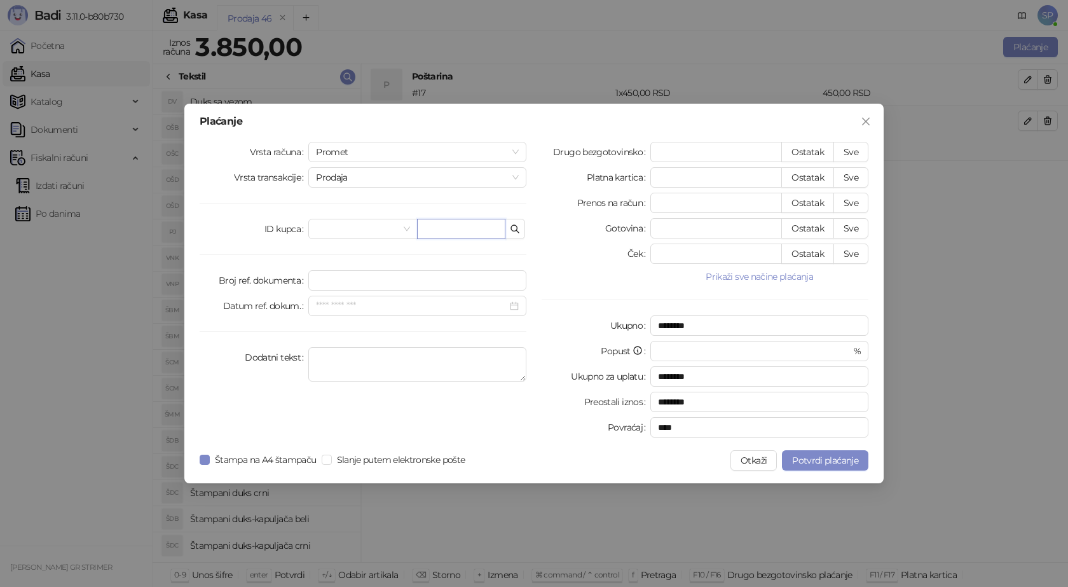
click at [458, 227] on input "text" at bounding box center [461, 229] width 88 height 20
paste input "**********"
type input "**********"
click at [846, 161] on button "Sve" at bounding box center [851, 152] width 35 height 20
type input "****"
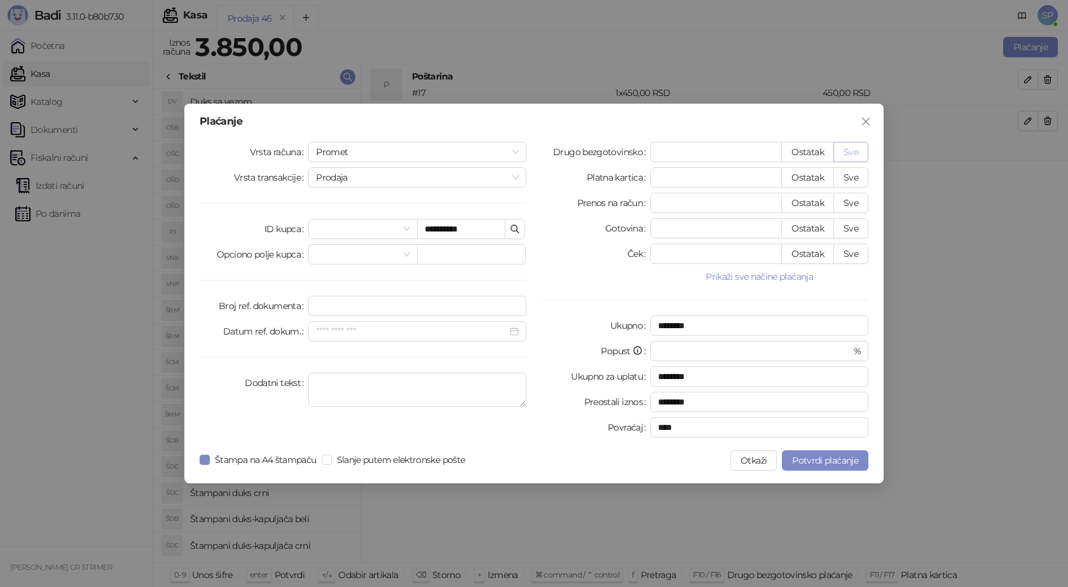
type input "****"
click at [825, 456] on span "Potvrdi plaćanje" at bounding box center [825, 460] width 66 height 11
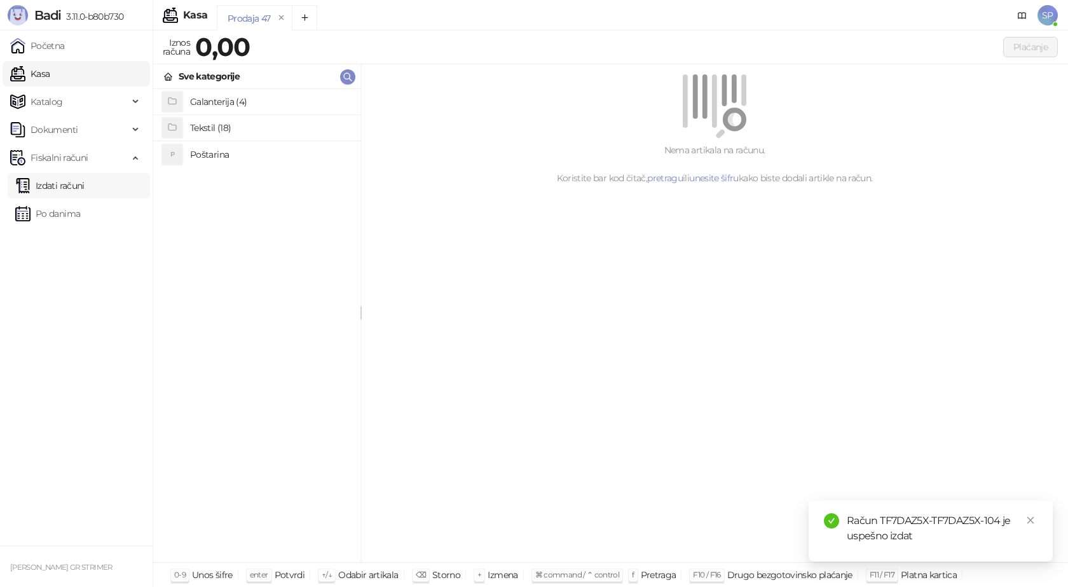
click at [85, 191] on link "Izdati računi" at bounding box center [49, 185] width 69 height 25
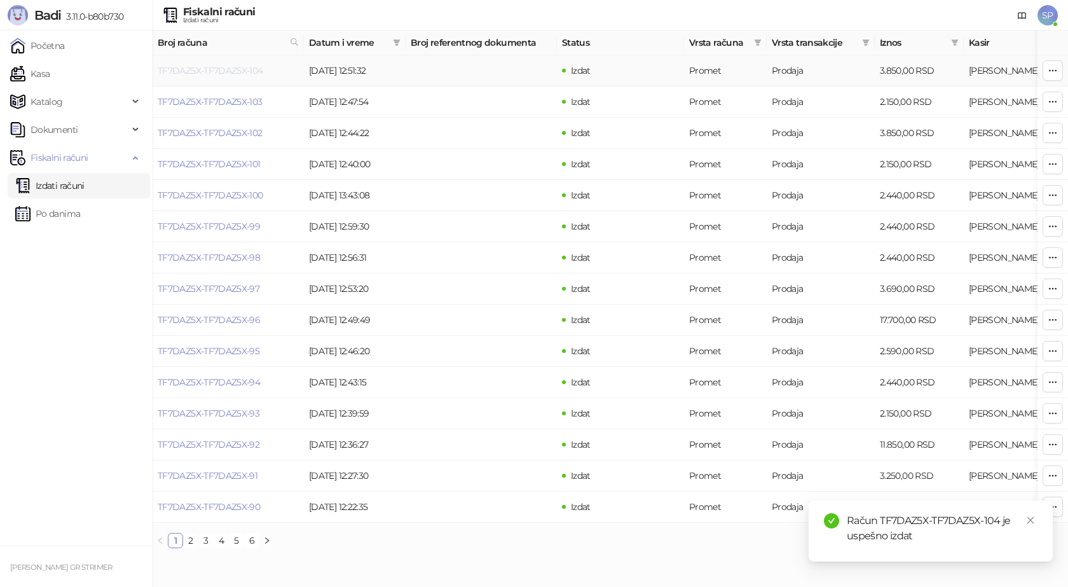
click at [239, 73] on link "TF7DAZ5X-TF7DAZ5X-104" at bounding box center [211, 70] width 106 height 11
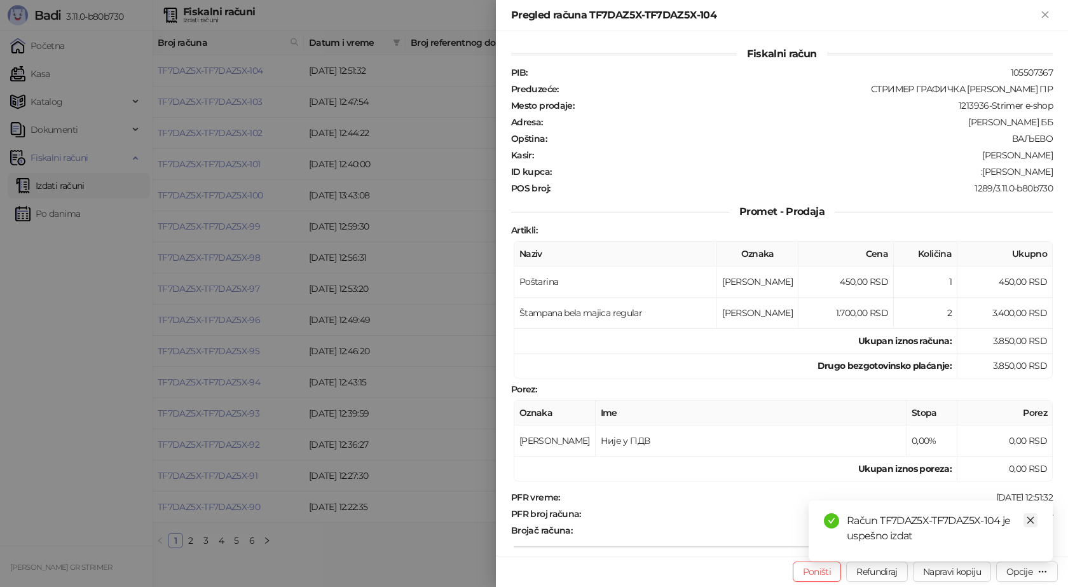
click at [1031, 518] on icon "close" at bounding box center [1030, 520] width 9 height 9
click at [1029, 568] on div "Opcije" at bounding box center [1020, 571] width 26 height 11
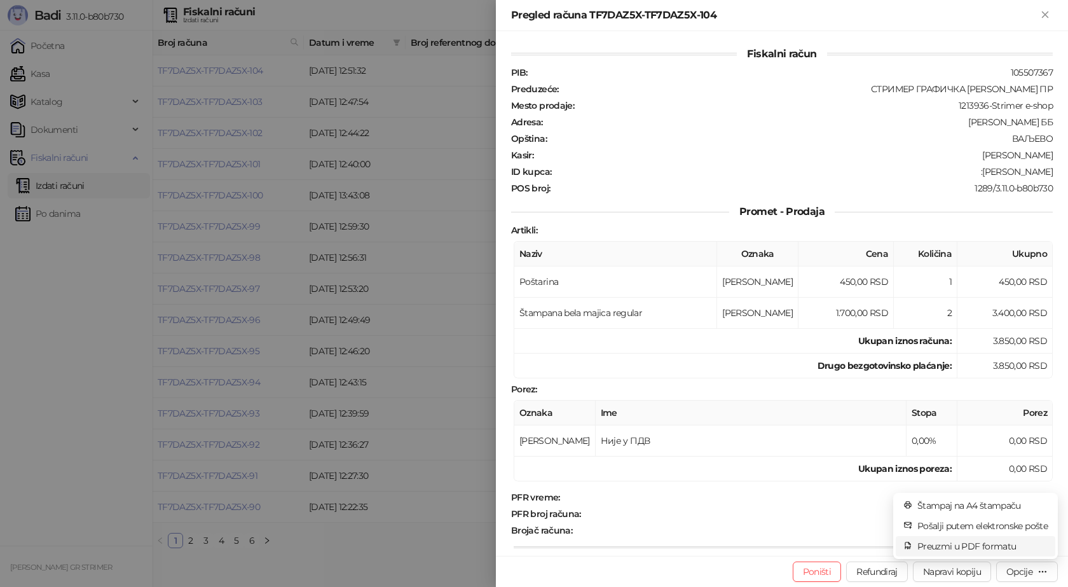
click at [1006, 547] on span "Preuzmi u PDF formatu" at bounding box center [982, 546] width 130 height 14
drag, startPoint x: 1043, startPoint y: 510, endPoint x: 938, endPoint y: 515, distance: 105.0
click at [938, 515] on div "PFR broj računa : TF7DAZ5X-TF7DAZ5X-104" at bounding box center [782, 513] width 547 height 11
copy div "TF7DAZ5X-TF7DAZ5X-104"
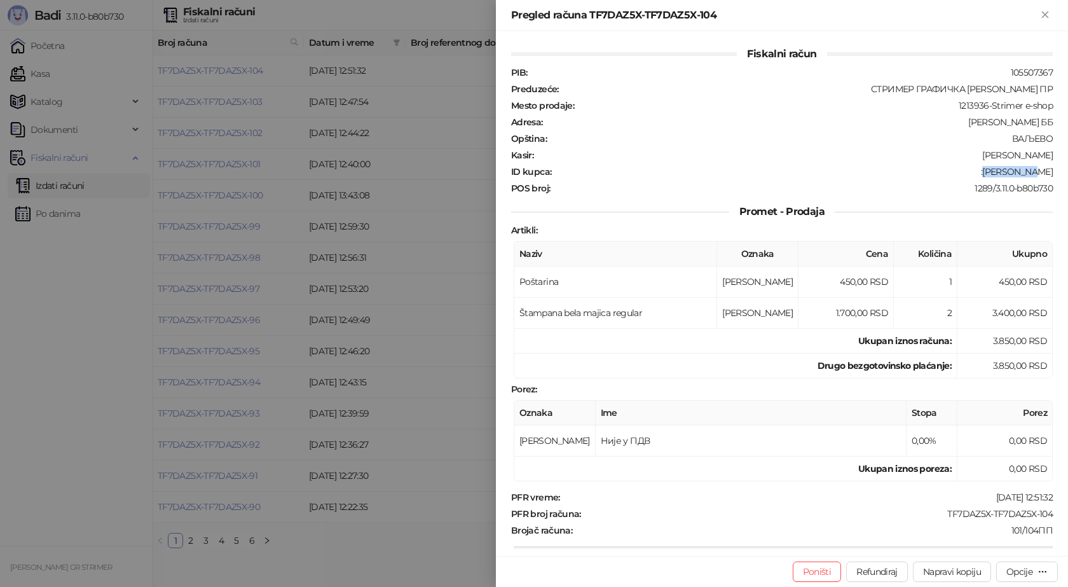
drag, startPoint x: 1000, startPoint y: 168, endPoint x: 1051, endPoint y: 172, distance: 51.0
click at [1051, 172] on div "Fiskalni račun PIB : 105507367 Preduzeće : СТРИМЕР ГРАФИЧКА РАДЊА [PERSON_NAME]…" at bounding box center [782, 293] width 572 height 525
copy div "[PERSON_NAME]"
click at [1041, 15] on icon "Zatvori" at bounding box center [1045, 14] width 11 height 11
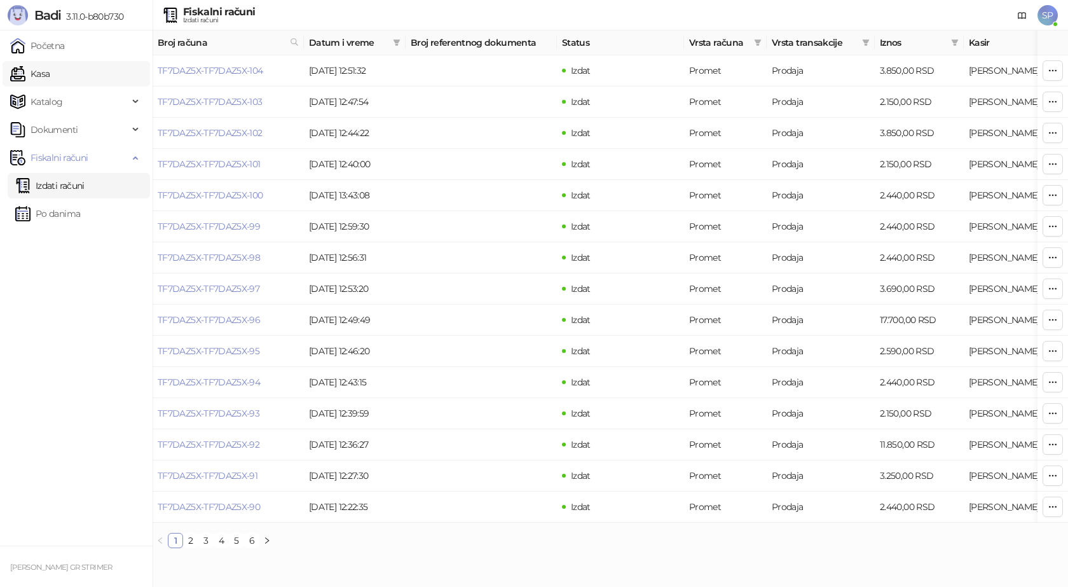
click at [50, 76] on link "Kasa" at bounding box center [29, 73] width 39 height 25
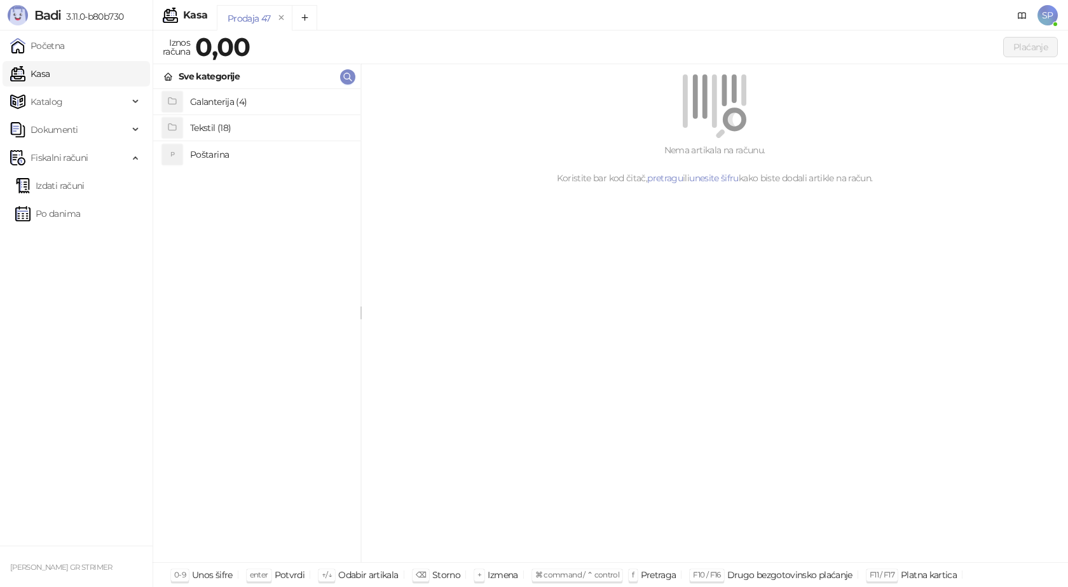
click at [237, 152] on h4 "Poštarina" at bounding box center [270, 154] width 160 height 20
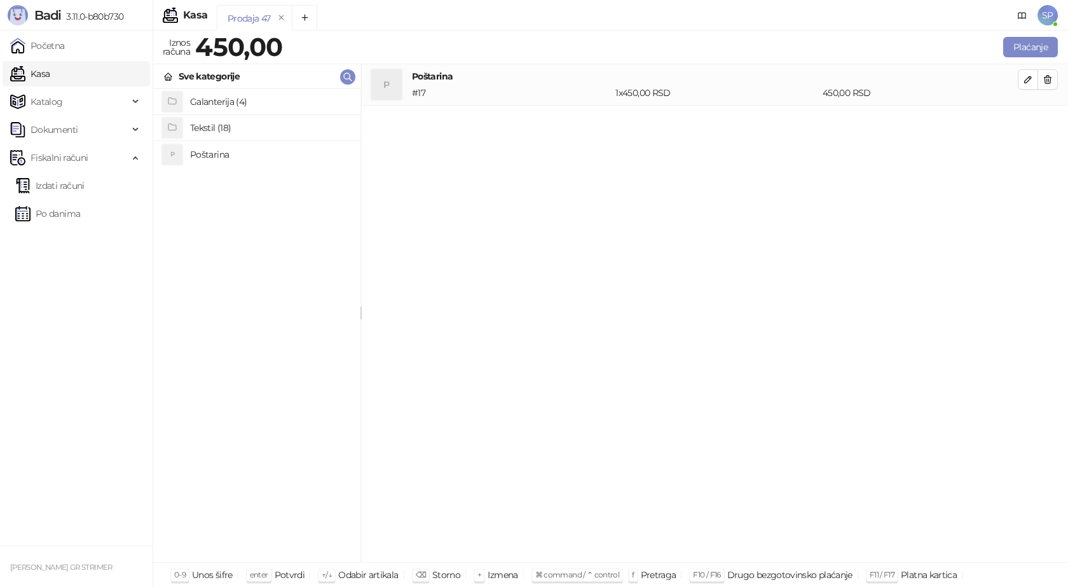
click at [242, 128] on h4 "Tekstil (18)" at bounding box center [270, 128] width 160 height 20
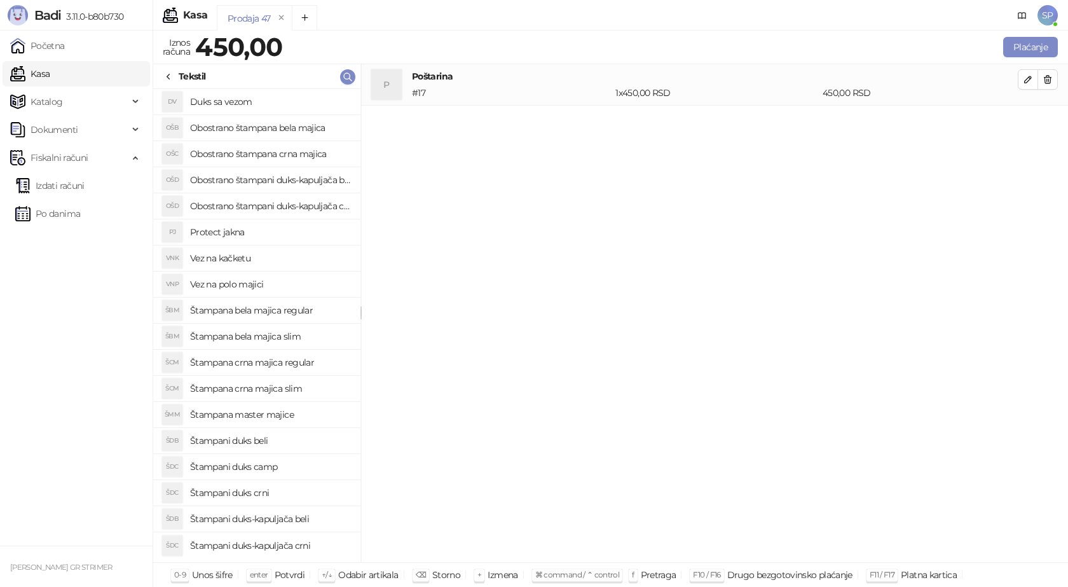
click at [297, 313] on h4 "Štampana bela majica regular" at bounding box center [270, 310] width 160 height 20
click at [1031, 121] on icon "button" at bounding box center [1028, 121] width 10 height 10
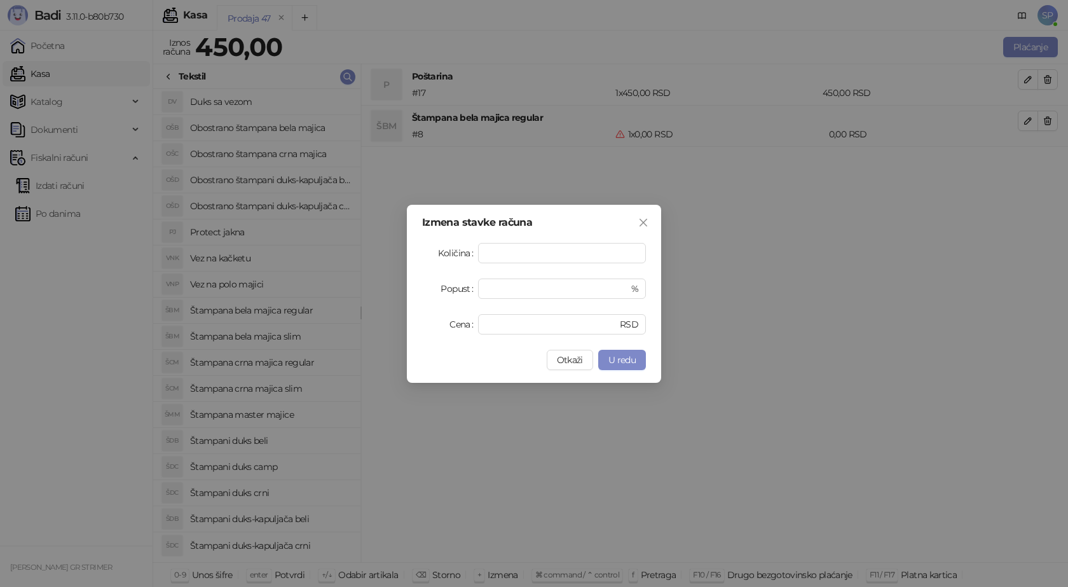
click at [450, 322] on label "Cena" at bounding box center [464, 324] width 29 height 20
click at [486, 322] on input "*" at bounding box center [552, 324] width 132 height 19
drag, startPoint x: 499, startPoint y: 322, endPoint x: 467, endPoint y: 323, distance: 31.8
click at [467, 323] on div "Cena * RSD" at bounding box center [534, 324] width 224 height 20
type input "****"
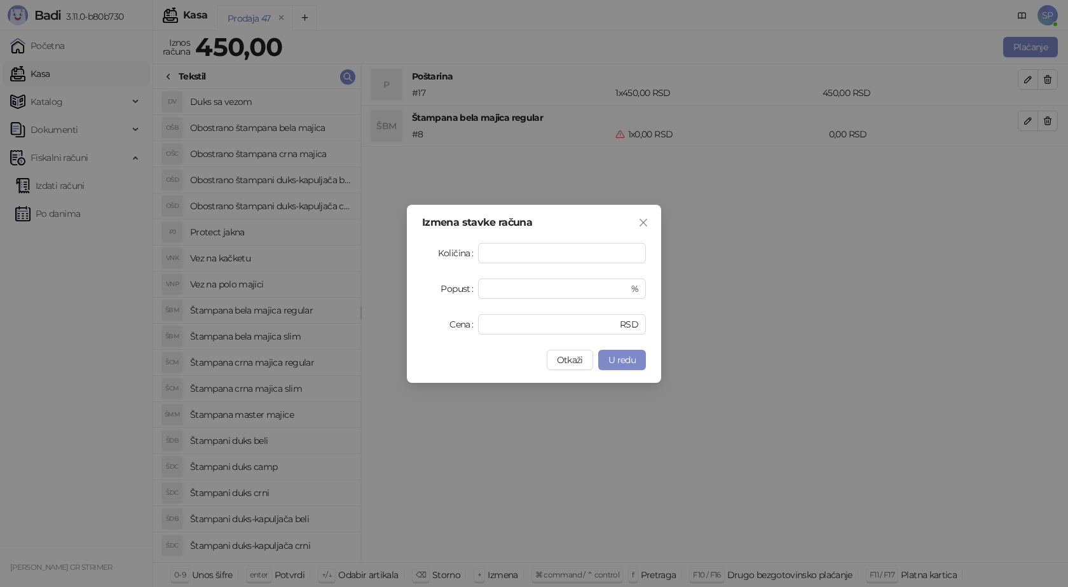
click at [624, 363] on span "U redu" at bounding box center [621, 359] width 27 height 11
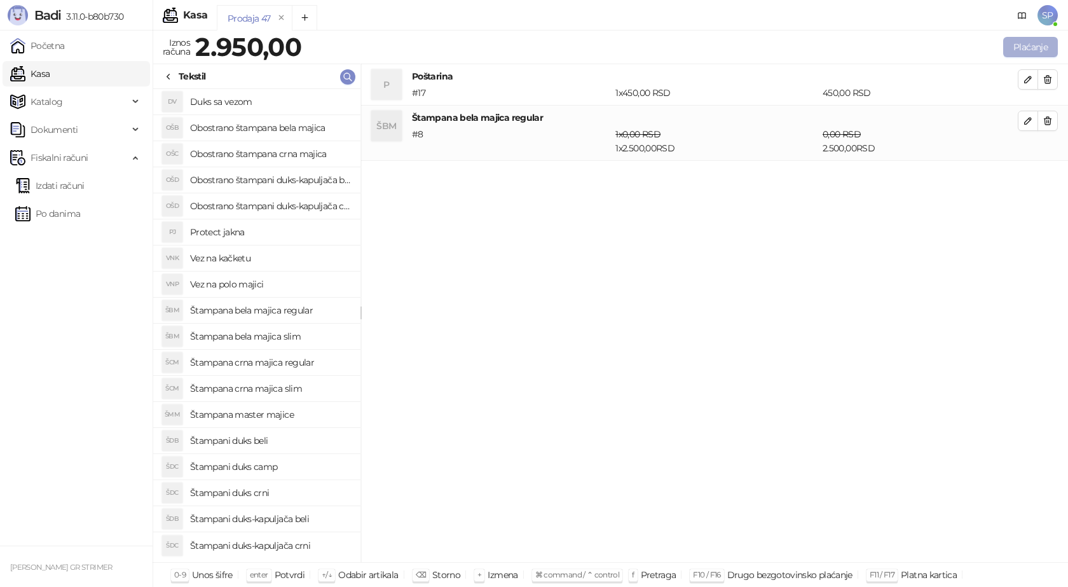
click at [1027, 46] on button "Plaćanje" at bounding box center [1030, 47] width 55 height 20
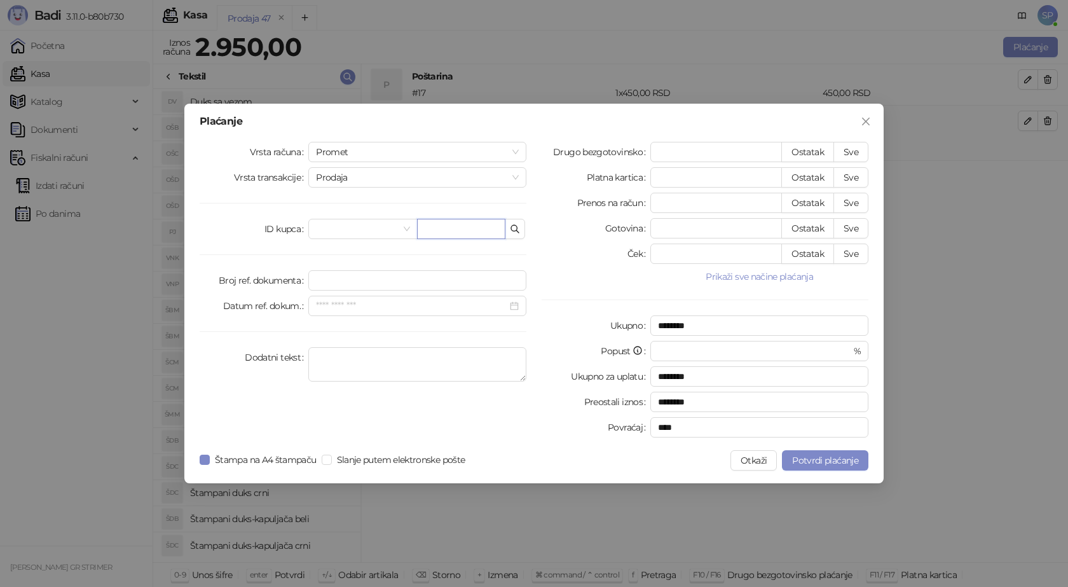
click at [425, 222] on input "text" at bounding box center [461, 229] width 88 height 20
paste input "**********"
type input "**********"
click at [848, 149] on button "Sve" at bounding box center [851, 152] width 35 height 20
type input "****"
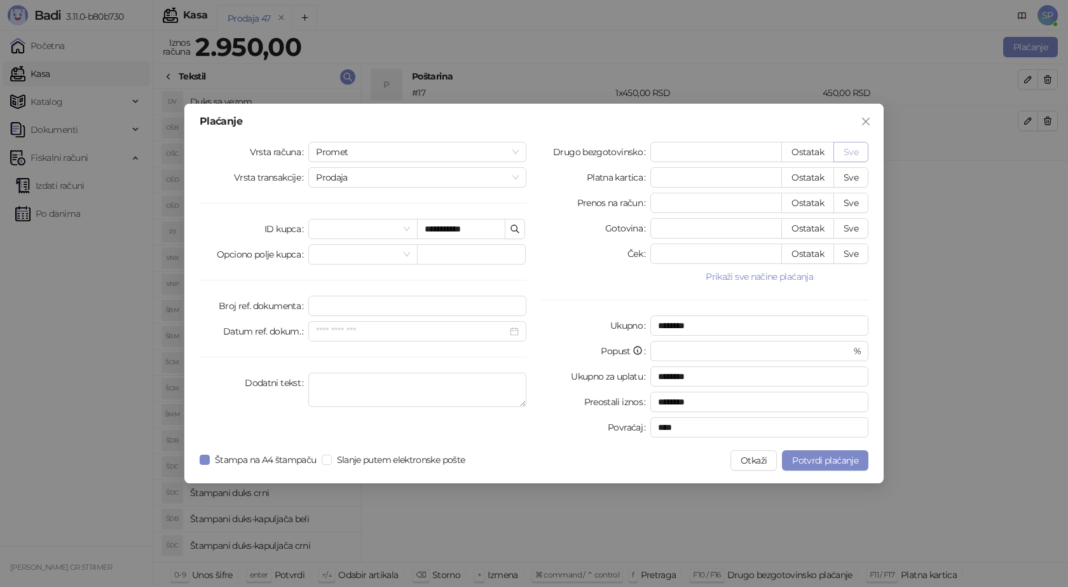
type input "****"
click at [823, 452] on button "Potvrdi plaćanje" at bounding box center [825, 460] width 86 height 20
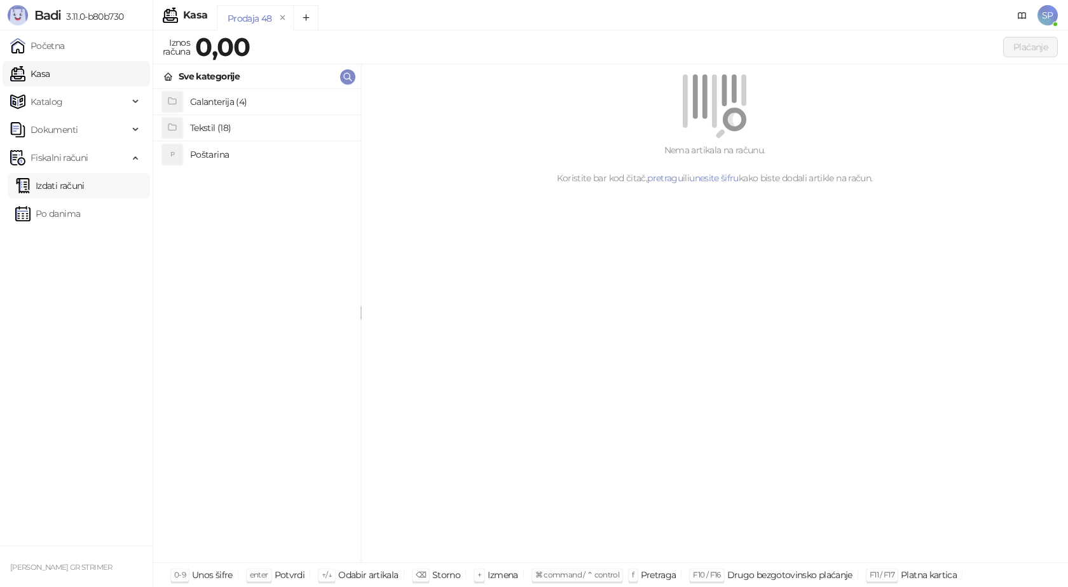
click at [80, 190] on link "Izdati računi" at bounding box center [49, 185] width 69 height 25
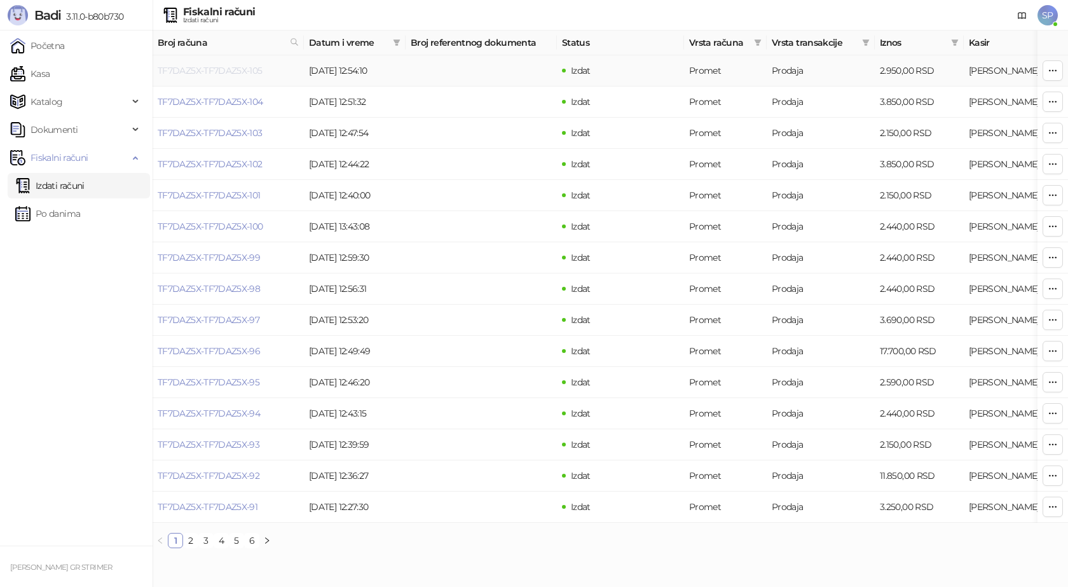
click at [220, 71] on link "TF7DAZ5X-TF7DAZ5X-105" at bounding box center [210, 70] width 105 height 11
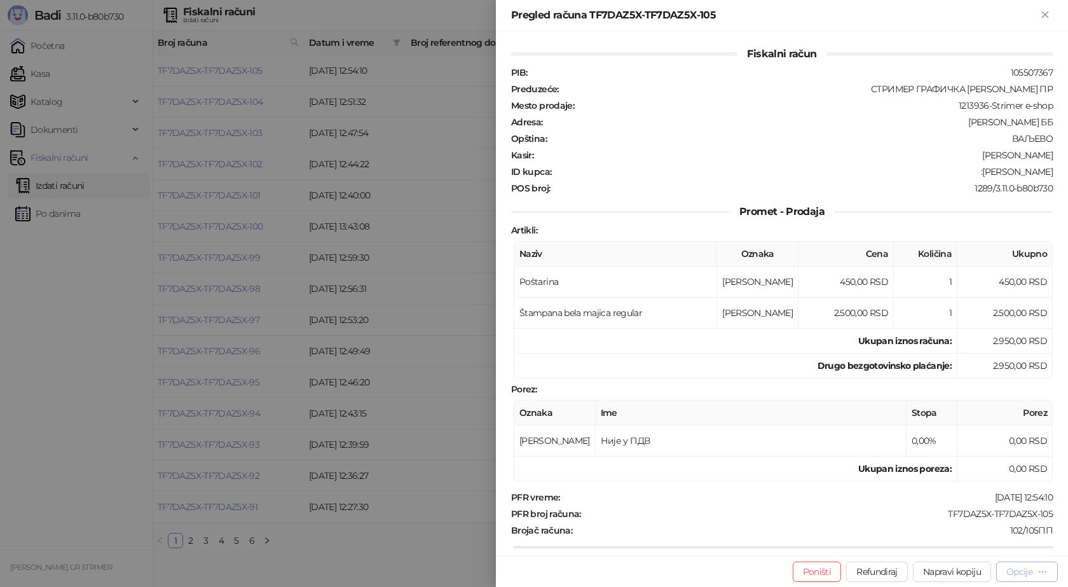
click at [1031, 572] on div "Opcije" at bounding box center [1020, 571] width 26 height 11
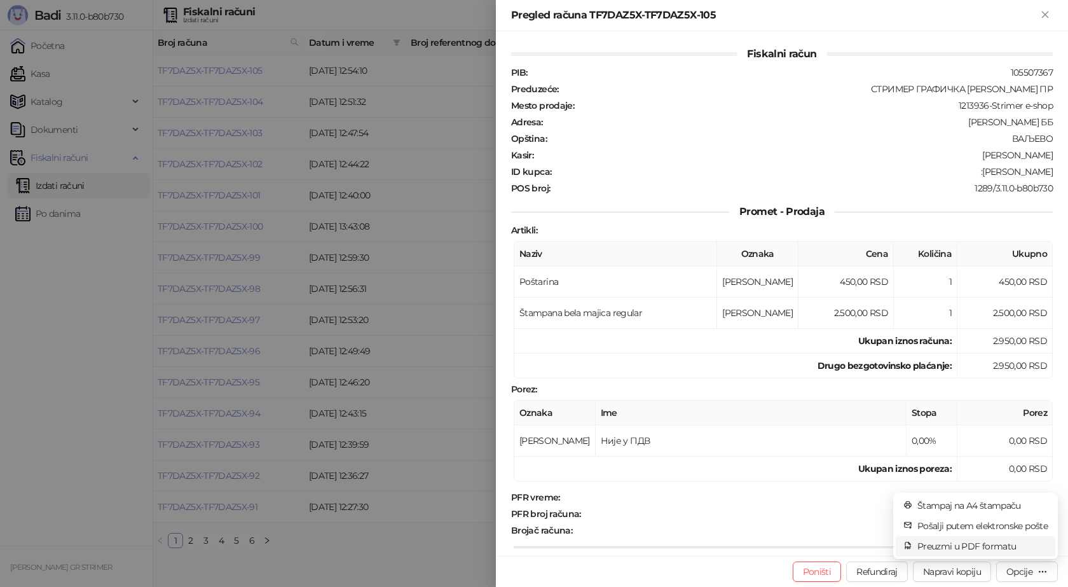
click at [1011, 549] on span "Preuzmi u PDF formatu" at bounding box center [982, 546] width 130 height 14
drag, startPoint x: 1047, startPoint y: 514, endPoint x: 936, endPoint y: 514, distance: 111.3
click at [936, 514] on div "Fiskalni račun PIB : 105507367 Preduzeće : СТРИМЕР ГРАФИЧКА РАДЊА [PERSON_NAME]…" at bounding box center [782, 293] width 572 height 525
copy div "TF7DAZ5X-TF7DAZ5X-105"
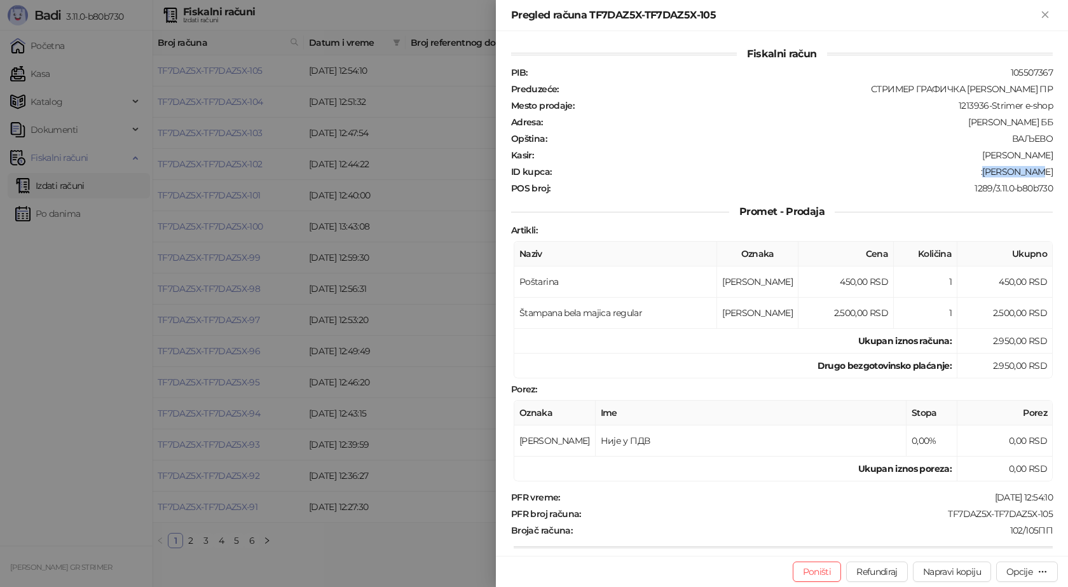
drag, startPoint x: 994, startPoint y: 174, endPoint x: 1048, endPoint y: 174, distance: 54.7
click at [1048, 174] on div "Fiskalni račun PIB : 105507367 Preduzeće : СТРИМЕР ГРАФИЧКА РАДЊА [PERSON_NAME]…" at bounding box center [782, 293] width 572 height 525
copy div "[PERSON_NAME]"
click at [1047, 17] on icon "Zatvori" at bounding box center [1045, 14] width 6 height 6
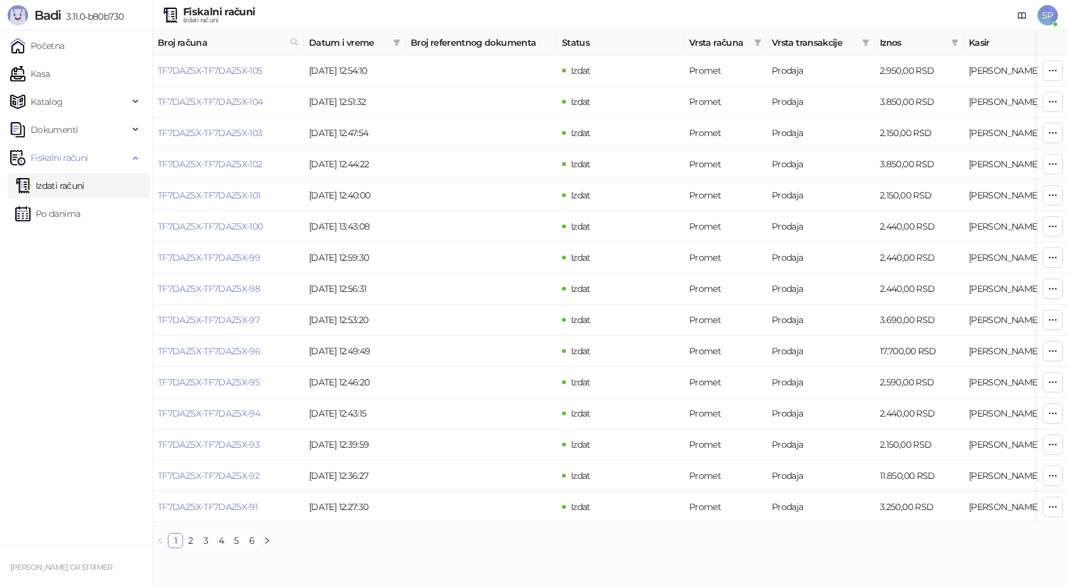
click at [85, 187] on link "Izdati računi" at bounding box center [49, 185] width 69 height 25
click at [50, 72] on link "Kasa" at bounding box center [29, 73] width 39 height 25
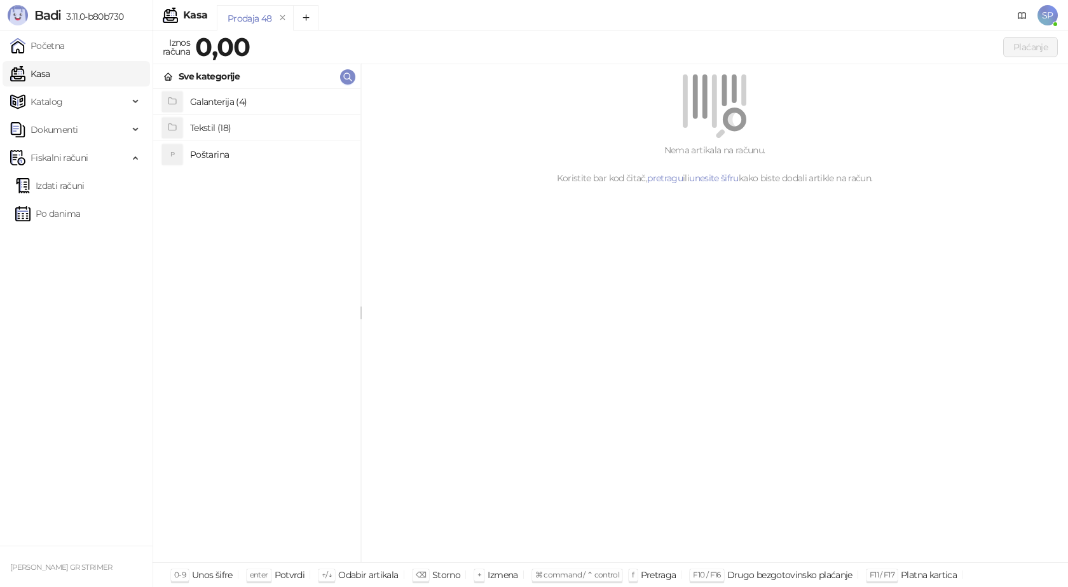
click at [200, 155] on h4 "Poštarina" at bounding box center [270, 154] width 160 height 20
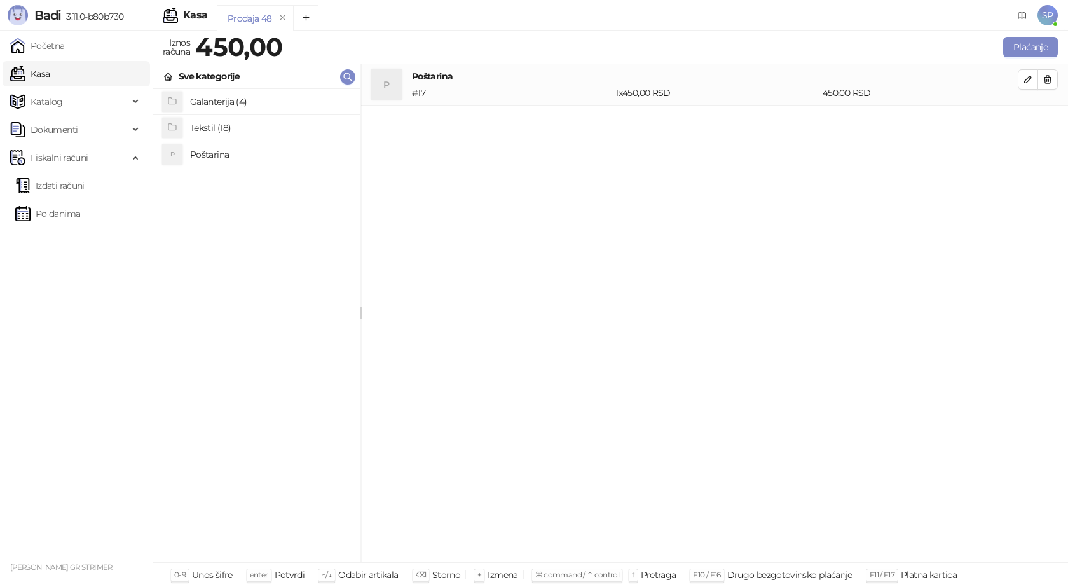
click at [234, 128] on h4 "Tekstil (18)" at bounding box center [270, 128] width 160 height 20
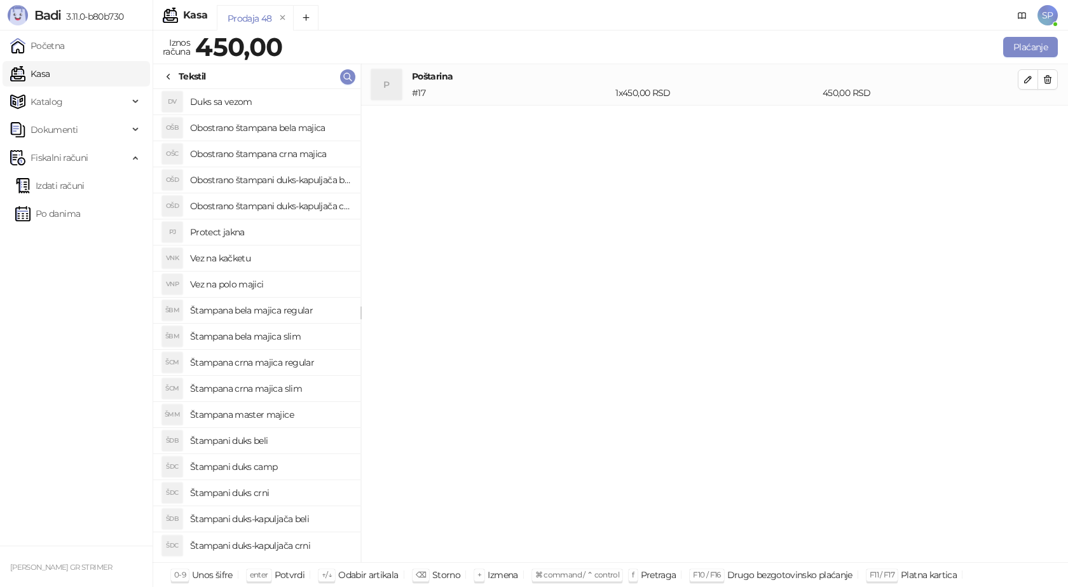
click at [275, 364] on h4 "Štampana crna majica regular" at bounding box center [270, 362] width 160 height 20
click at [1026, 122] on icon "button" at bounding box center [1028, 121] width 10 height 10
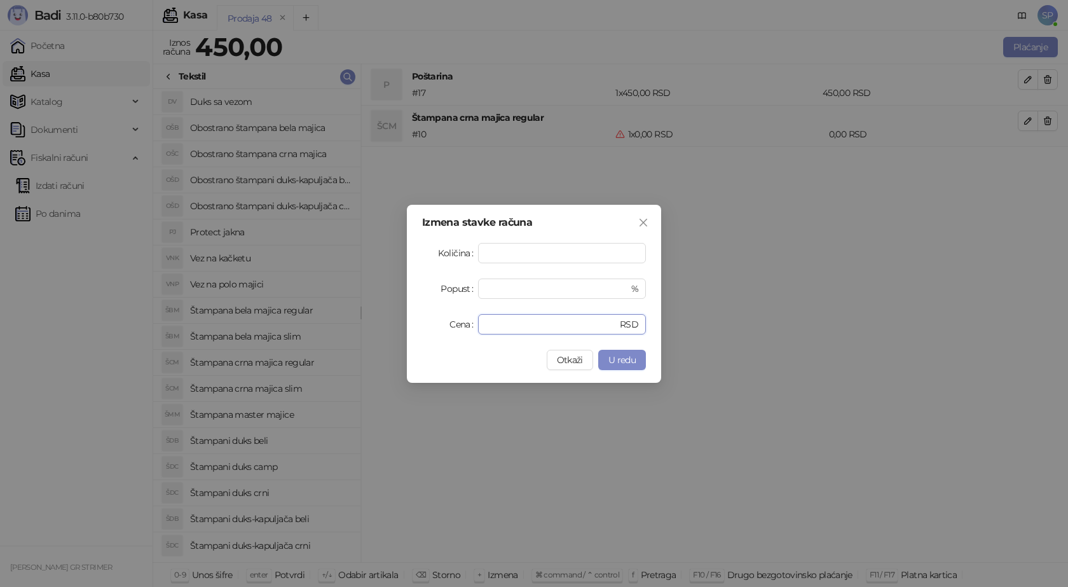
drag, startPoint x: 507, startPoint y: 319, endPoint x: 441, endPoint y: 325, distance: 67.0
click at [469, 326] on div "Cena * RSD" at bounding box center [534, 324] width 224 height 20
type input "****"
click at [612, 353] on button "U redu" at bounding box center [622, 360] width 48 height 20
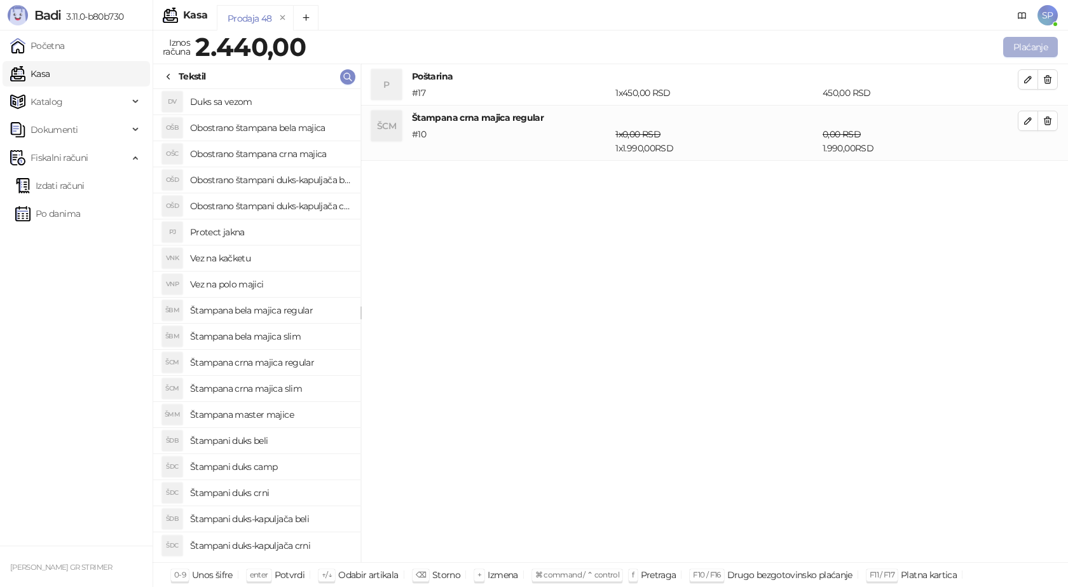
click at [1026, 50] on button "Plaćanje" at bounding box center [1030, 47] width 55 height 20
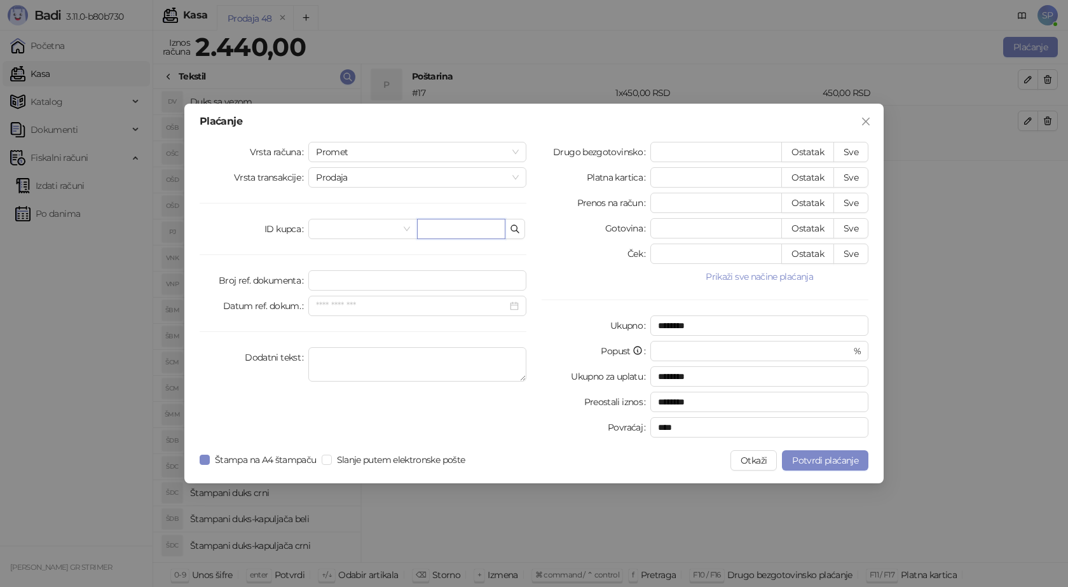
click at [435, 222] on input "text" at bounding box center [461, 229] width 88 height 20
paste input "**********"
type input "**********"
click at [853, 148] on button "Sve" at bounding box center [851, 152] width 35 height 20
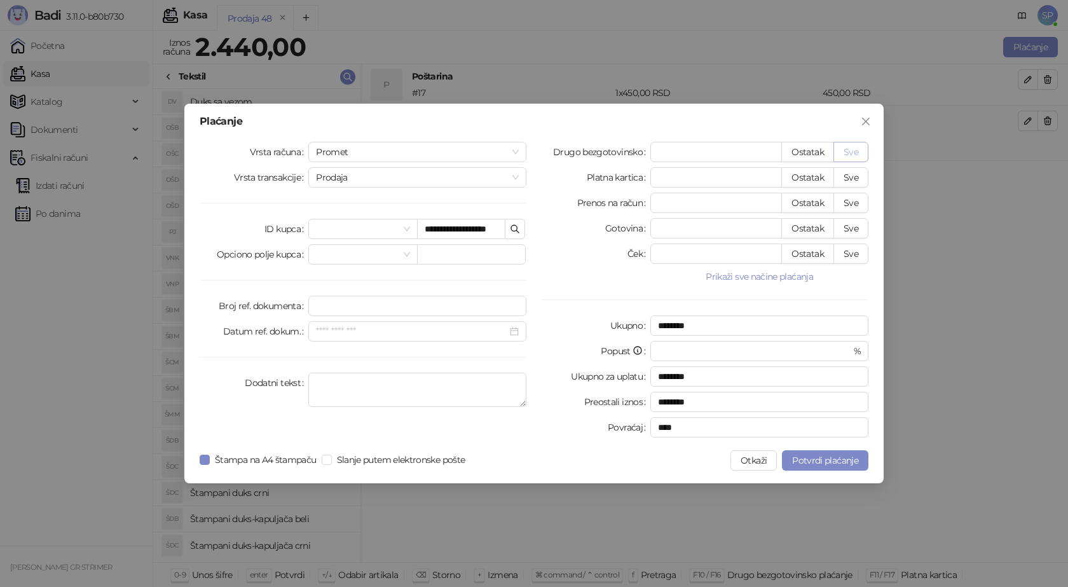
type input "****"
click at [811, 463] on span "Potvrdi plaćanje" at bounding box center [825, 460] width 66 height 11
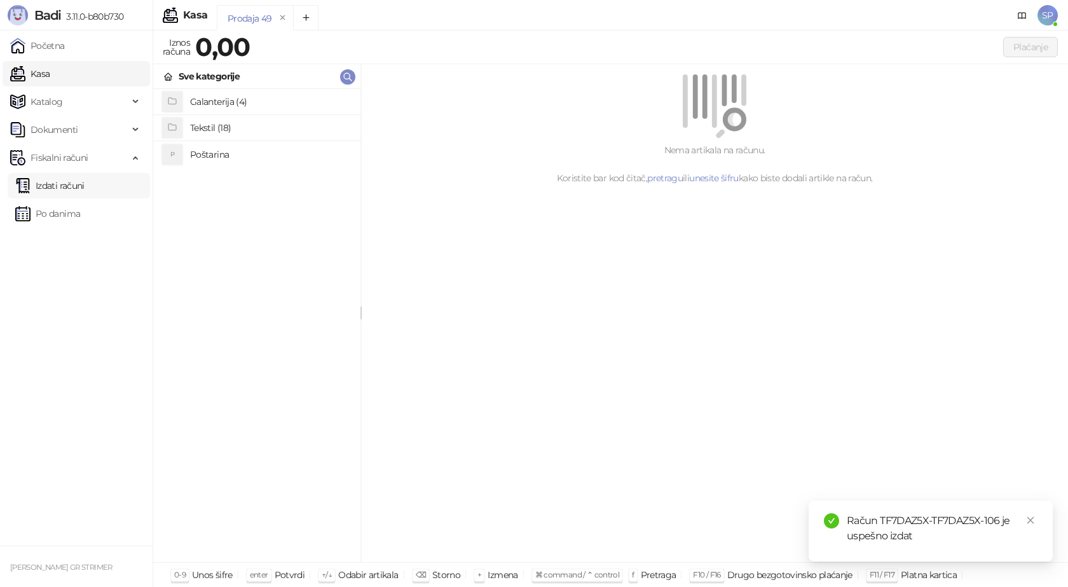
click at [74, 188] on link "Izdati računi" at bounding box center [49, 185] width 69 height 25
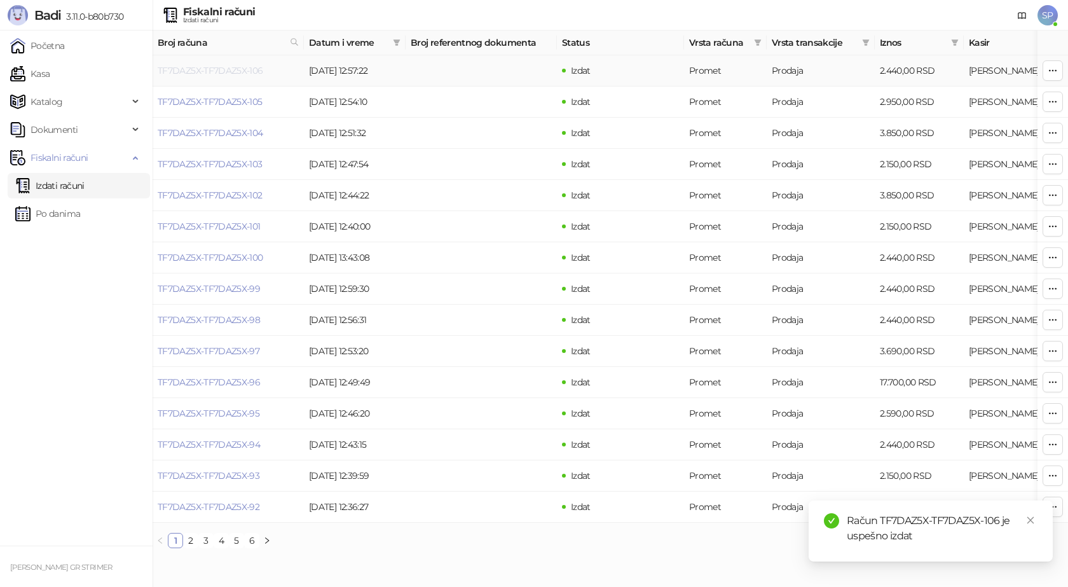
click at [184, 67] on link "TF7DAZ5X-TF7DAZ5X-106" at bounding box center [211, 70] width 106 height 11
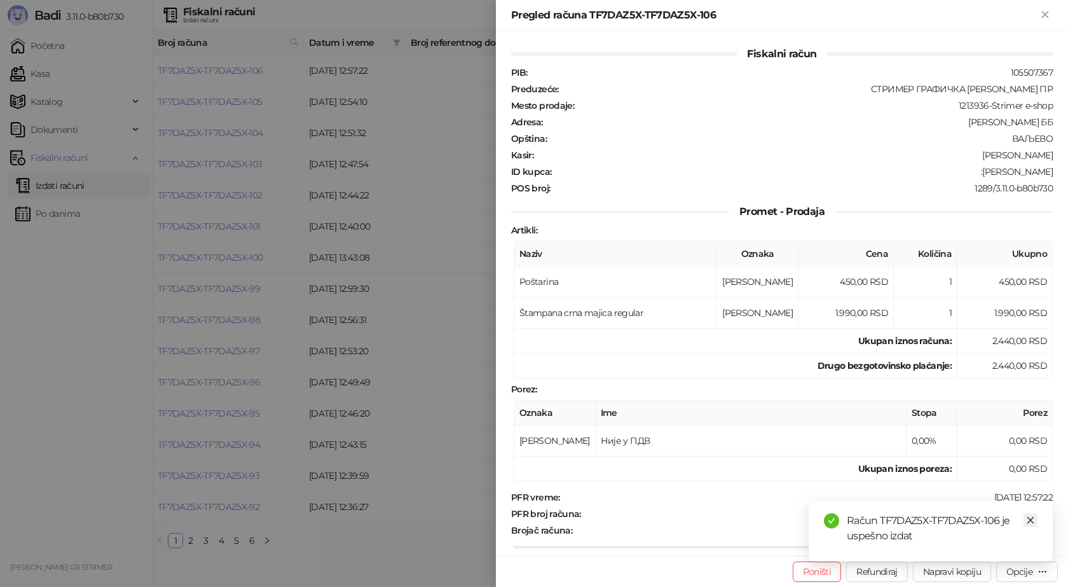
click at [1028, 521] on icon "close" at bounding box center [1030, 520] width 9 height 9
click at [1026, 577] on div "Opcije" at bounding box center [1027, 571] width 41 height 12
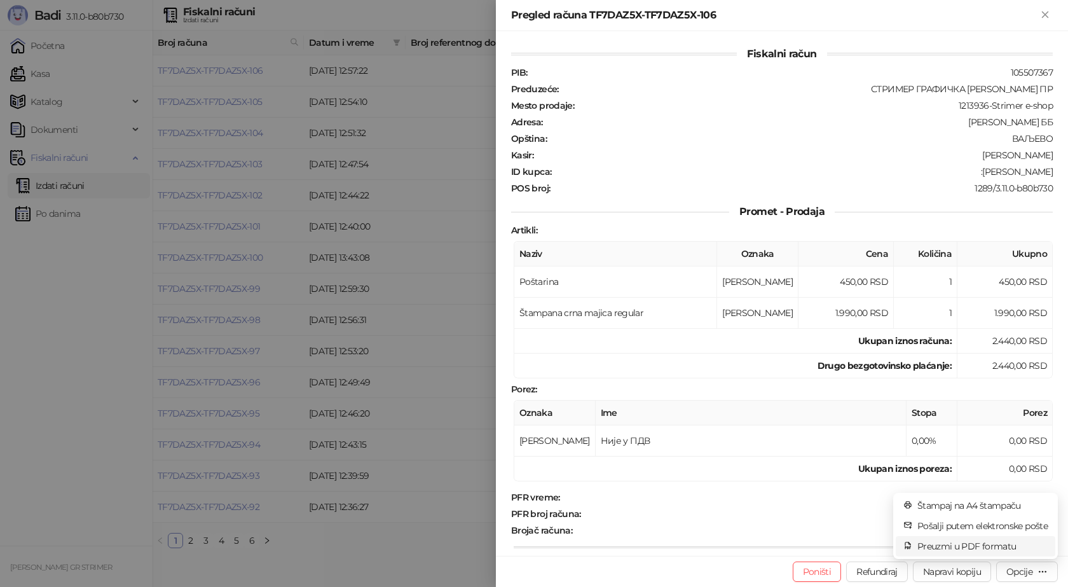
click at [996, 542] on span "Preuzmi u PDF formatu" at bounding box center [982, 546] width 130 height 14
drag, startPoint x: 1045, startPoint y: 513, endPoint x: 939, endPoint y: 516, distance: 105.6
click at [939, 516] on div "PFR broj računa : TF7DAZ5X-TF7DAZ5X-106" at bounding box center [782, 513] width 547 height 11
drag, startPoint x: 961, startPoint y: 168, endPoint x: 1049, endPoint y: 171, distance: 87.8
click at [1049, 171] on div "Fiskalni račun PIB : 105507367 Preduzeće : СТРИМЕР ГРАФИЧКА РАДЊА [PERSON_NAME]…" at bounding box center [782, 293] width 572 height 525
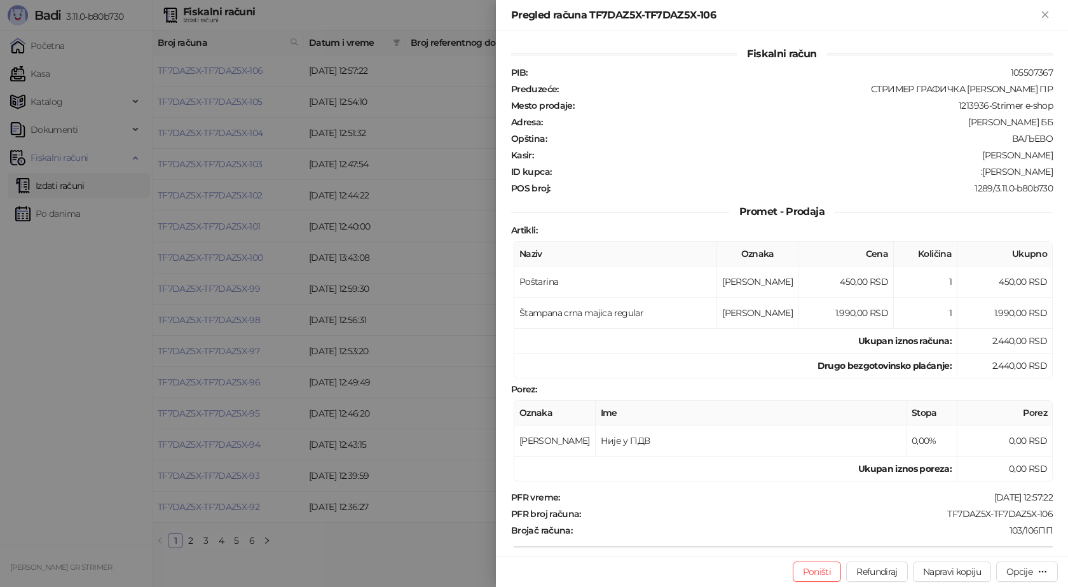
click at [326, 584] on div at bounding box center [534, 293] width 1068 height 587
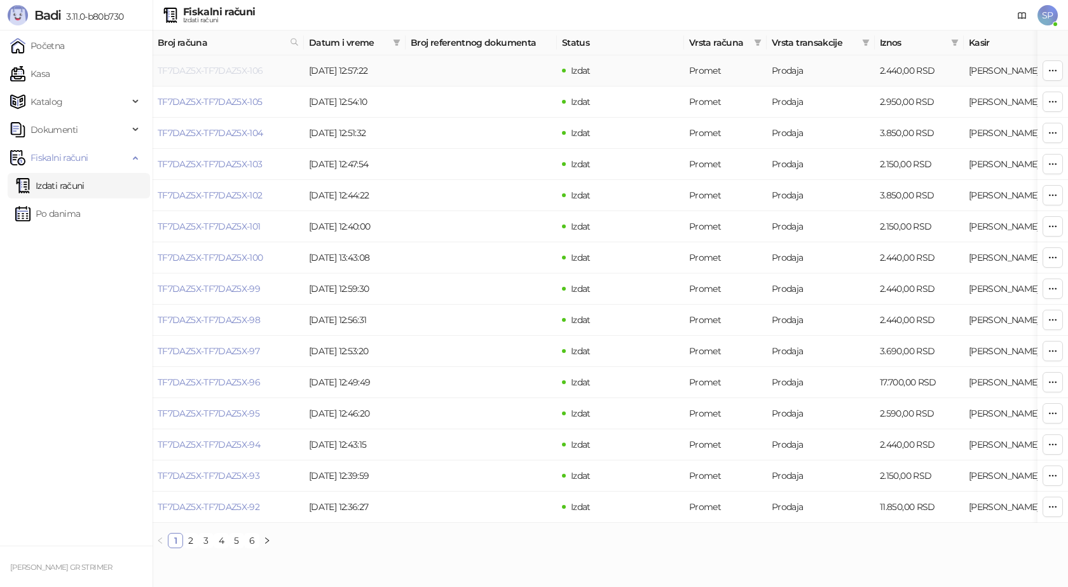
click at [252, 73] on link "TF7DAZ5X-TF7DAZ5X-106" at bounding box center [211, 70] width 106 height 11
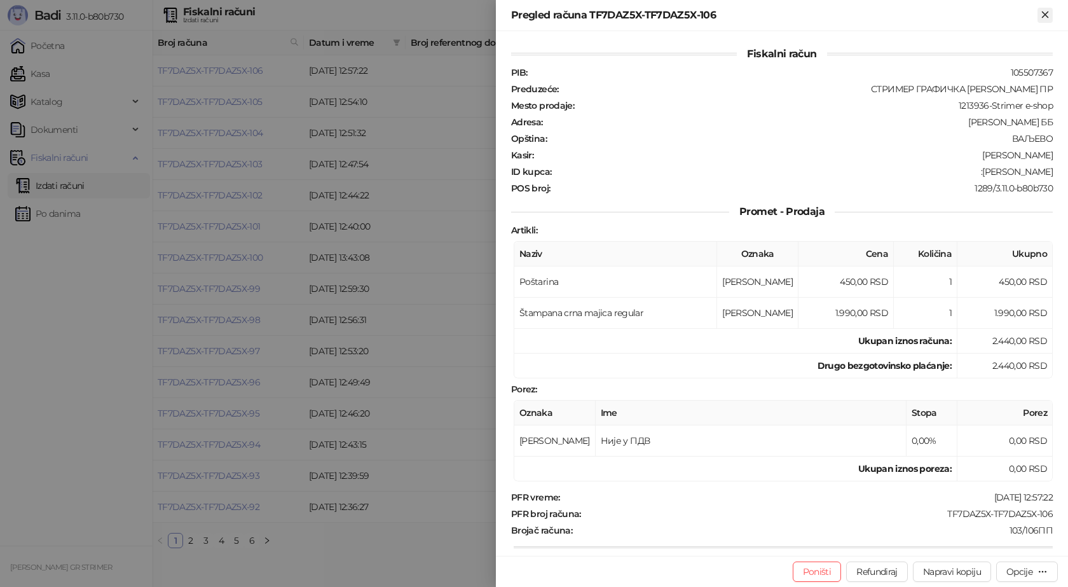
click at [1046, 18] on icon "Zatvori" at bounding box center [1045, 14] width 11 height 11
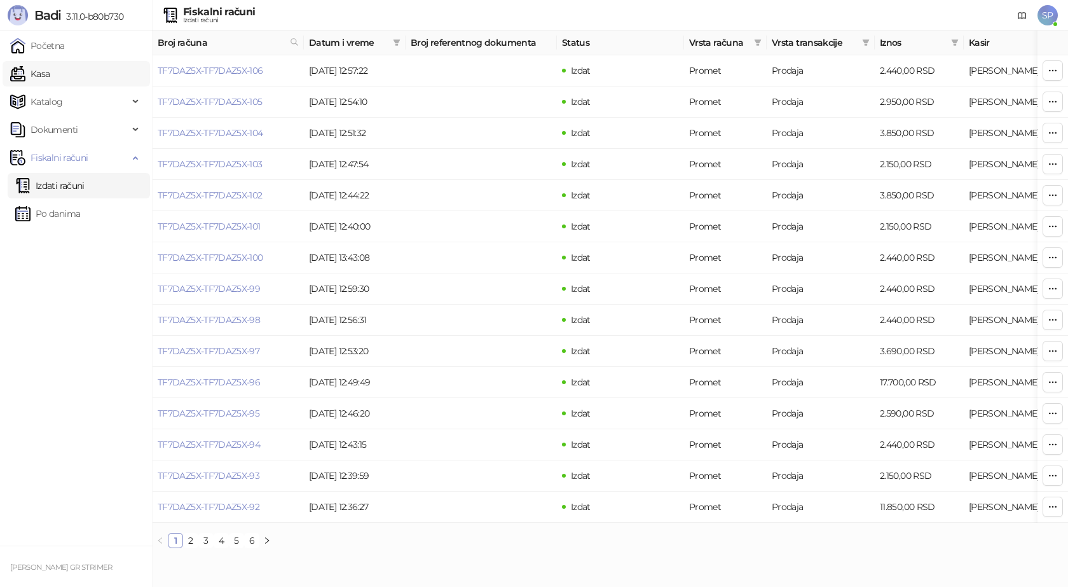
click at [47, 71] on link "Kasa" at bounding box center [29, 73] width 39 height 25
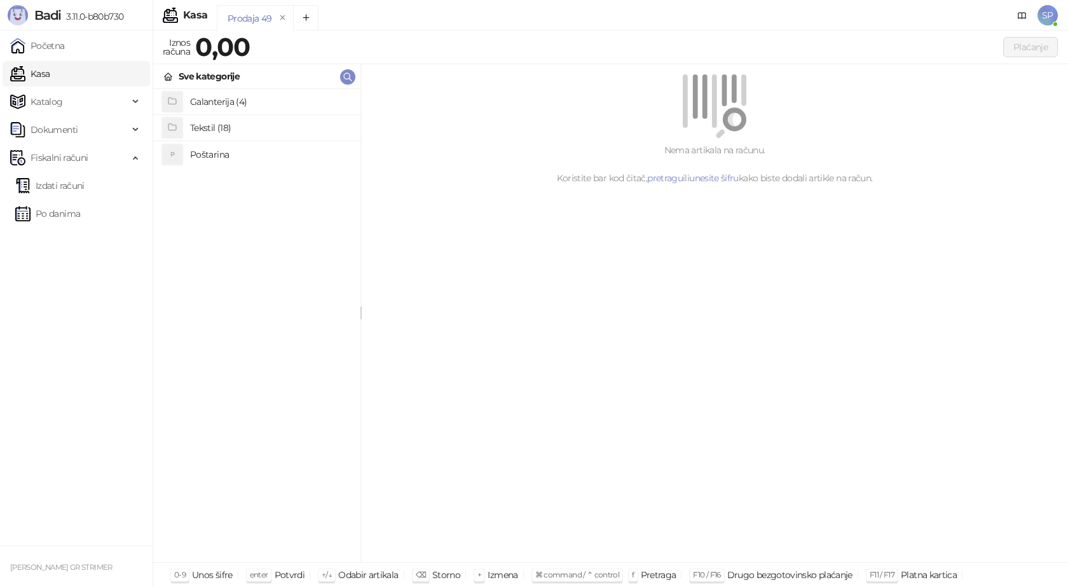
click at [222, 156] on h4 "Poštarina" at bounding box center [270, 154] width 160 height 20
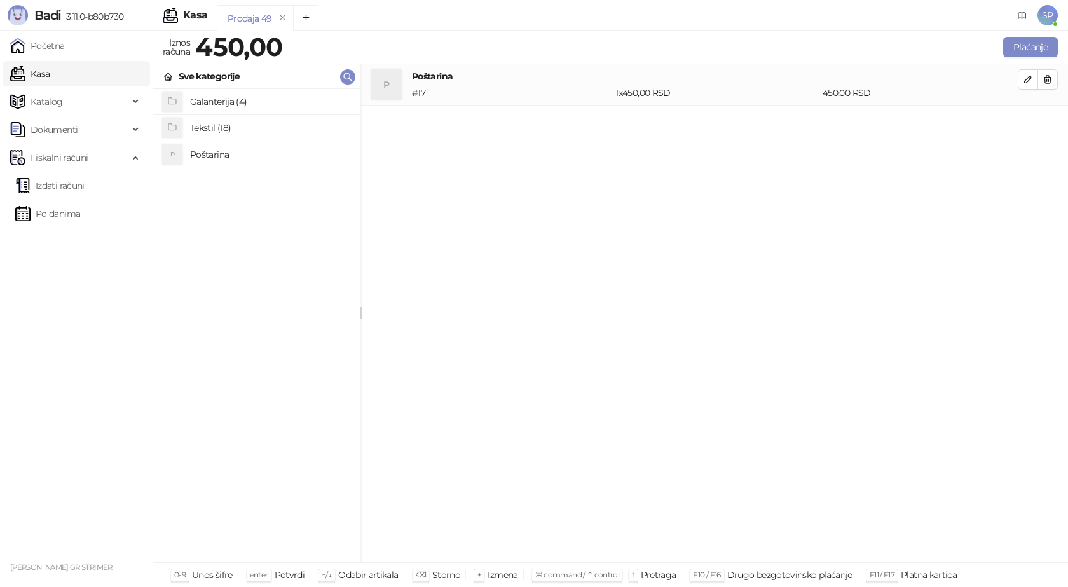
click at [233, 124] on h4 "Tekstil (18)" at bounding box center [270, 128] width 160 height 20
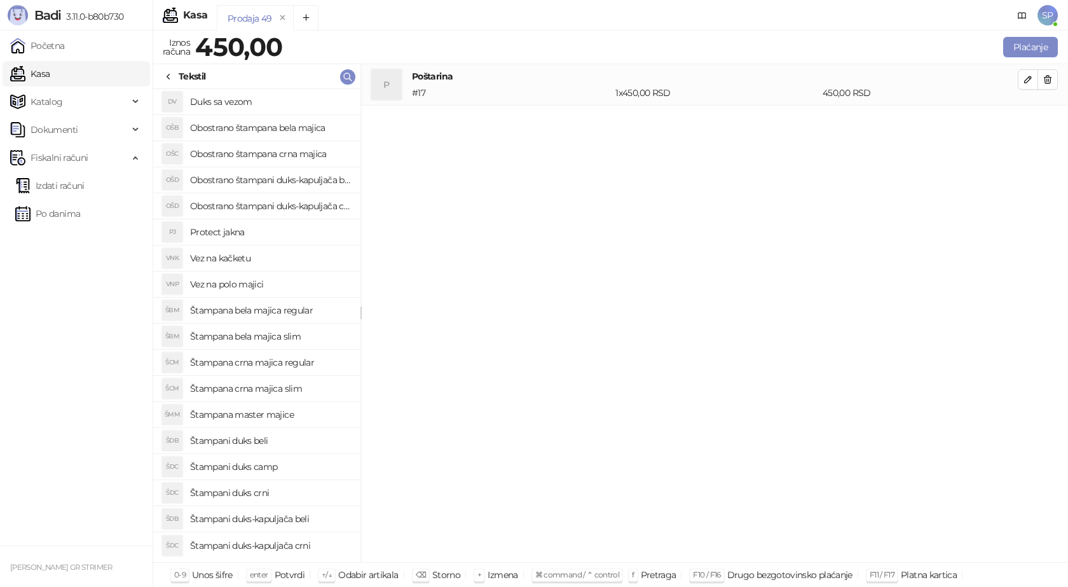
click at [287, 155] on h4 "Obostrano štampana crna majica" at bounding box center [270, 154] width 160 height 20
click at [1028, 123] on icon "button" at bounding box center [1028, 121] width 10 height 10
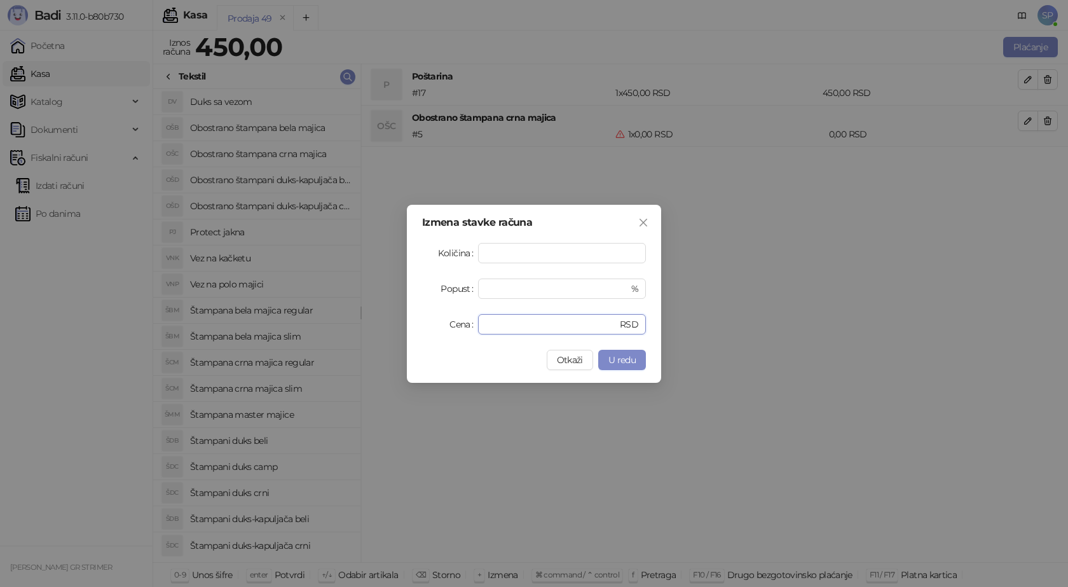
drag, startPoint x: 481, startPoint y: 327, endPoint x: 425, endPoint y: 332, distance: 56.1
click at [448, 332] on div "Cena * RSD" at bounding box center [534, 324] width 224 height 20
type input "****"
click at [630, 362] on span "U redu" at bounding box center [621, 359] width 27 height 11
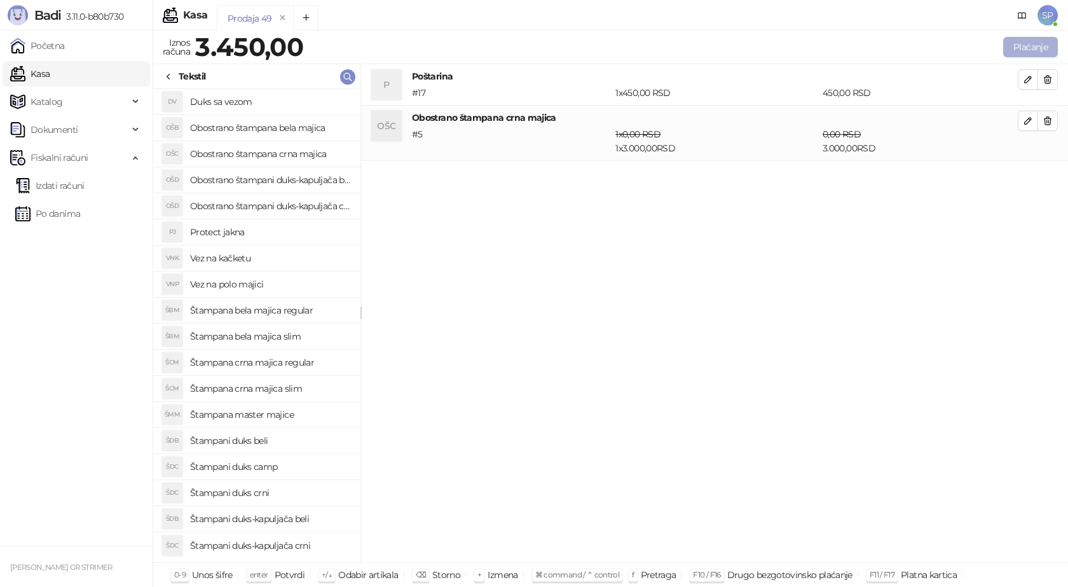
click at [1042, 43] on button "Plaćanje" at bounding box center [1030, 47] width 55 height 20
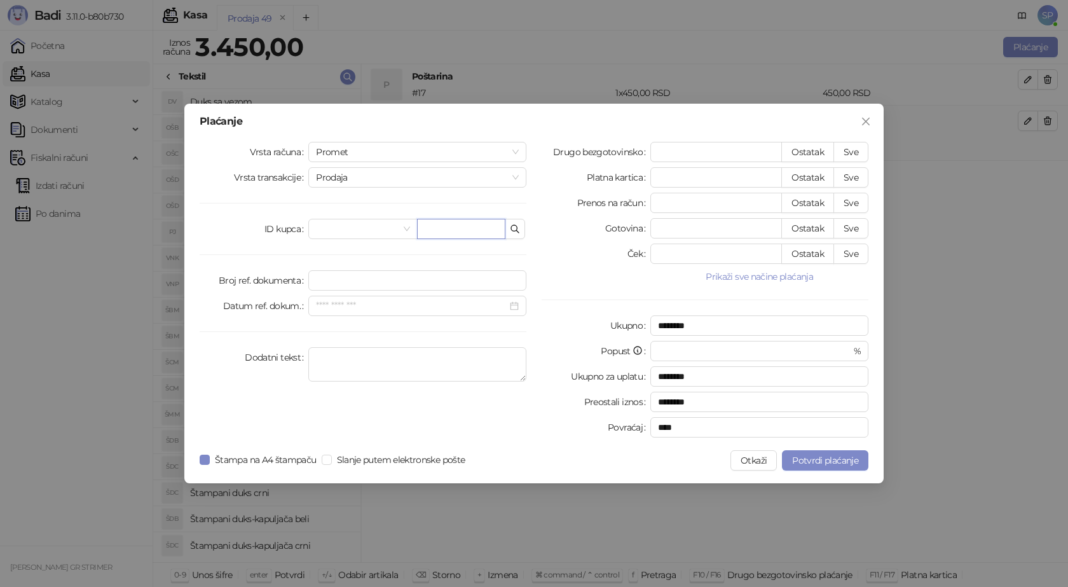
click at [434, 231] on input "text" at bounding box center [461, 229] width 88 height 20
paste input "**********"
click at [469, 230] on input "**********" at bounding box center [461, 229] width 88 height 20
type input "**********"
click at [846, 155] on button "Sve" at bounding box center [851, 152] width 35 height 20
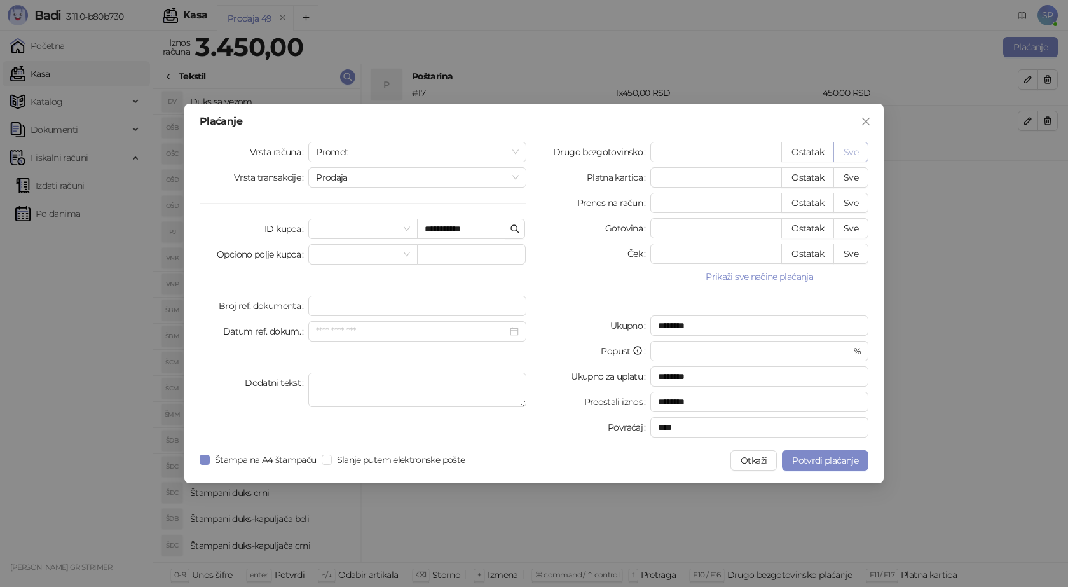
type input "****"
click at [841, 457] on span "Potvrdi plaćanje" at bounding box center [825, 460] width 66 height 11
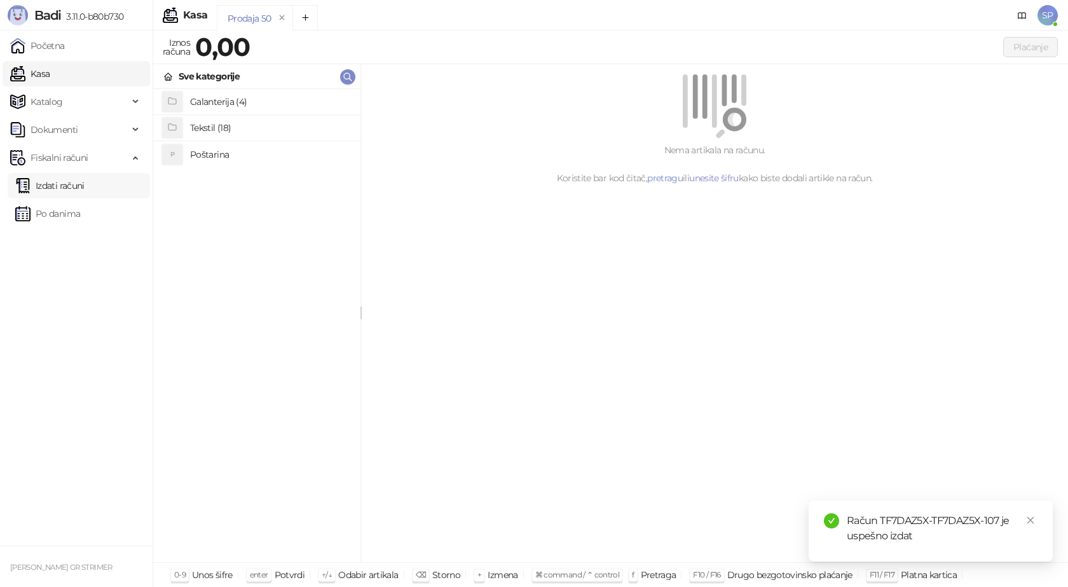
click at [68, 187] on link "Izdati računi" at bounding box center [49, 185] width 69 height 25
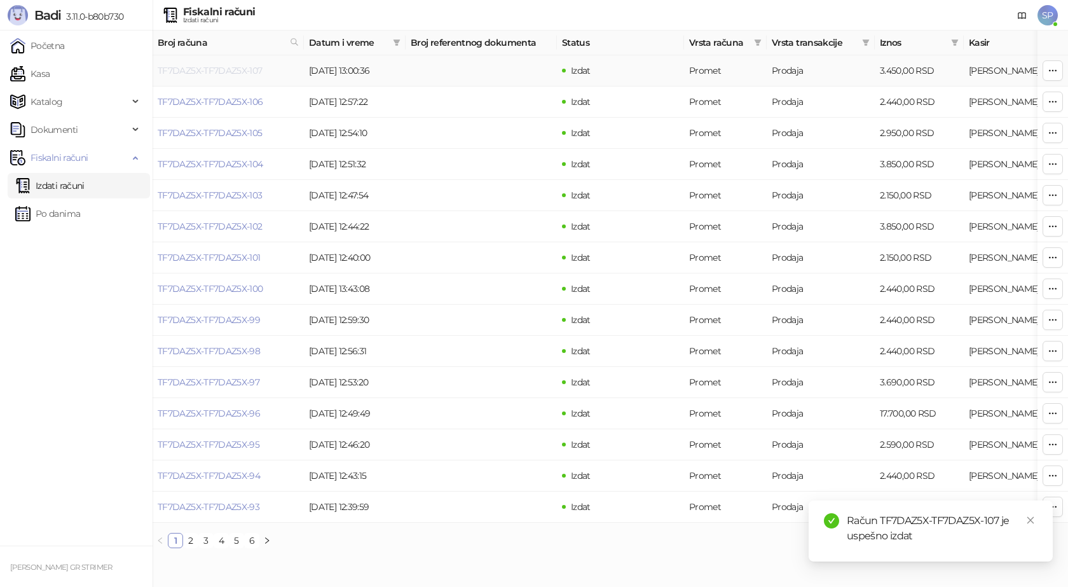
click at [239, 69] on link "TF7DAZ5X-TF7DAZ5X-107" at bounding box center [210, 70] width 105 height 11
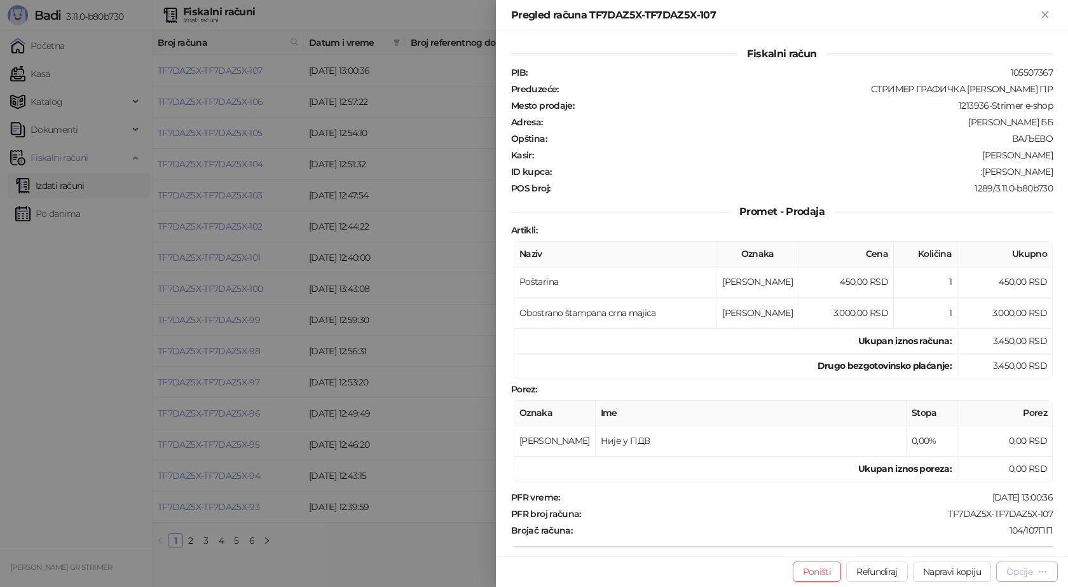
click at [1037, 580] on button "Opcije" at bounding box center [1027, 571] width 62 height 20
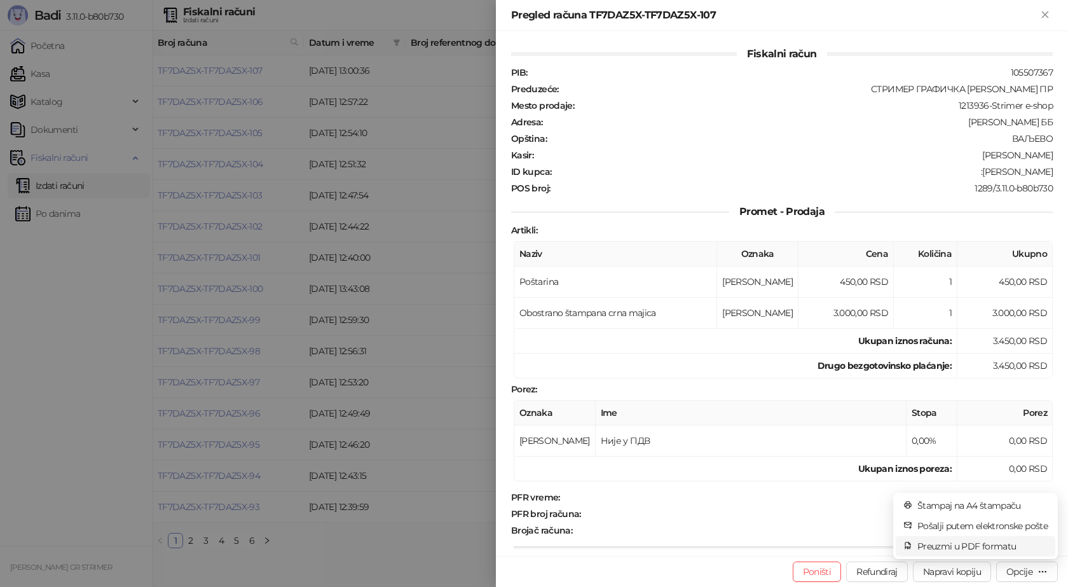
click at [1000, 544] on span "Preuzmi u PDF formatu" at bounding box center [982, 546] width 130 height 14
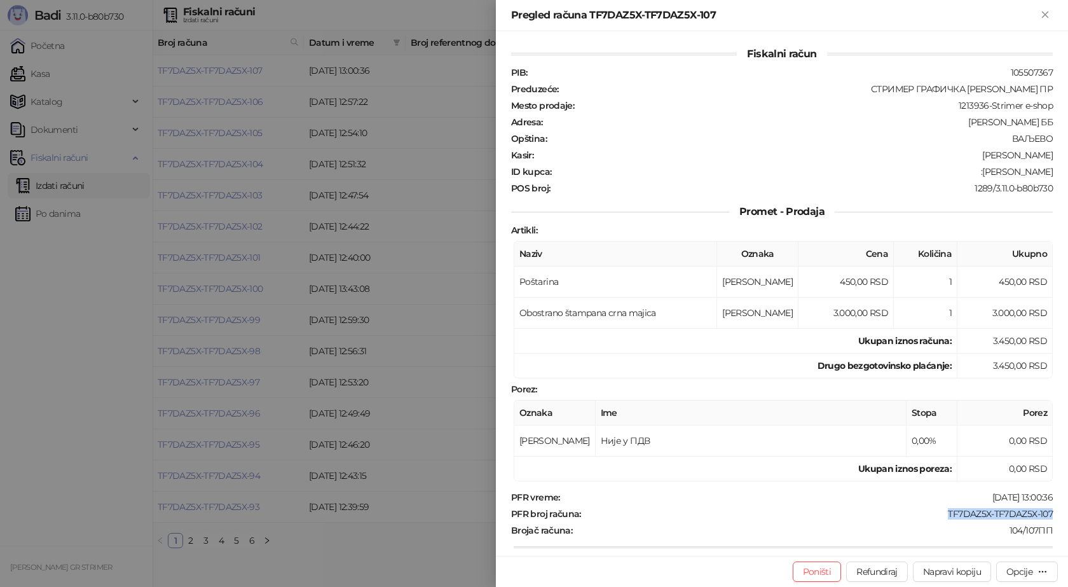
drag, startPoint x: 1045, startPoint y: 509, endPoint x: 938, endPoint y: 512, distance: 106.9
click at [938, 512] on div "PFR broj računa : TF7DAZ5X-TF7DAZ5X-107" at bounding box center [782, 513] width 547 height 11
drag, startPoint x: 996, startPoint y: 174, endPoint x: 1045, endPoint y: 170, distance: 49.7
click at [1045, 170] on div "ID kupca : :[PERSON_NAME]" at bounding box center [782, 171] width 547 height 11
click at [1041, 13] on icon "Zatvori" at bounding box center [1045, 14] width 11 height 11
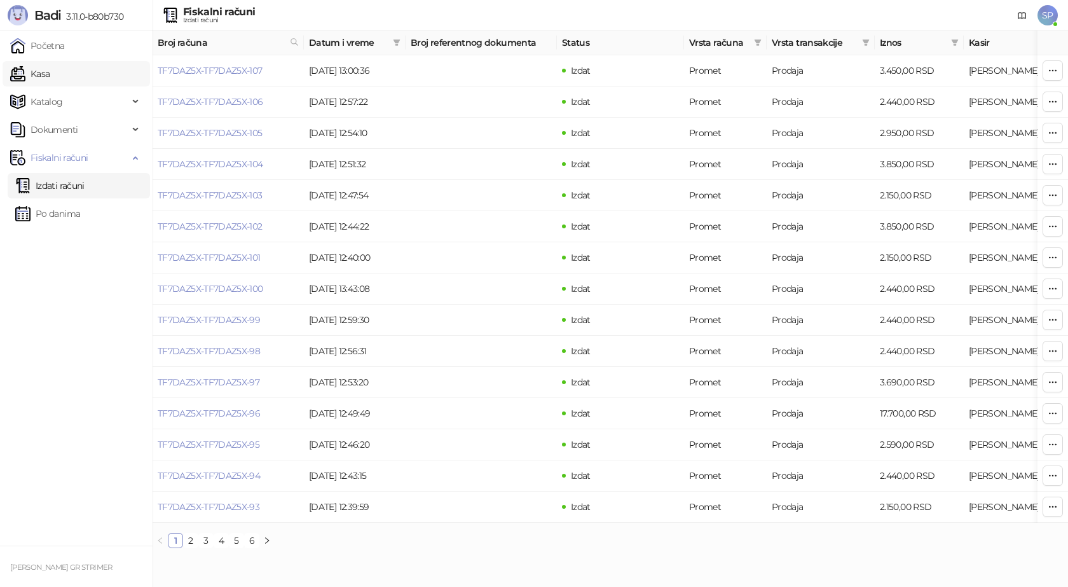
click at [50, 70] on link "Kasa" at bounding box center [29, 73] width 39 height 25
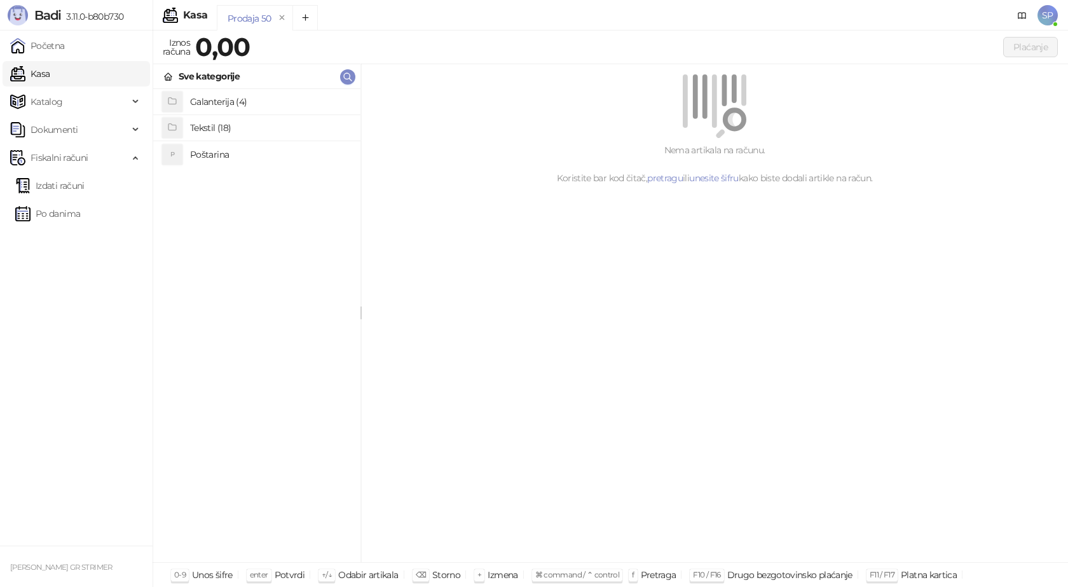
click at [205, 158] on h4 "Poštarina" at bounding box center [270, 154] width 160 height 20
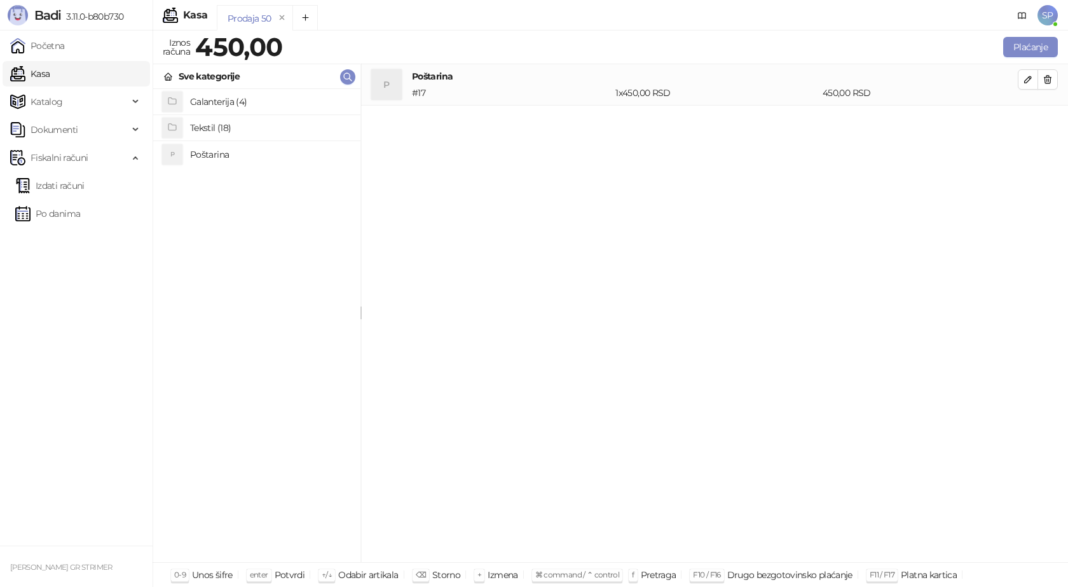
click at [230, 130] on h4 "Tekstil (18)" at bounding box center [270, 128] width 160 height 20
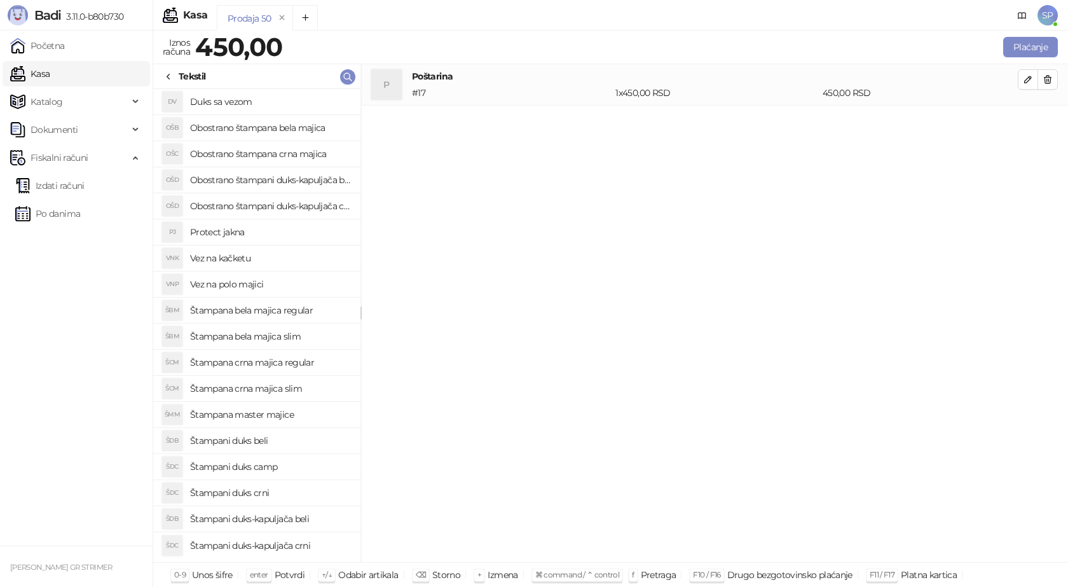
click at [275, 127] on h4 "Obostrano štampana bela majica" at bounding box center [270, 128] width 160 height 20
click at [1027, 128] on button "button" at bounding box center [1028, 121] width 20 height 20
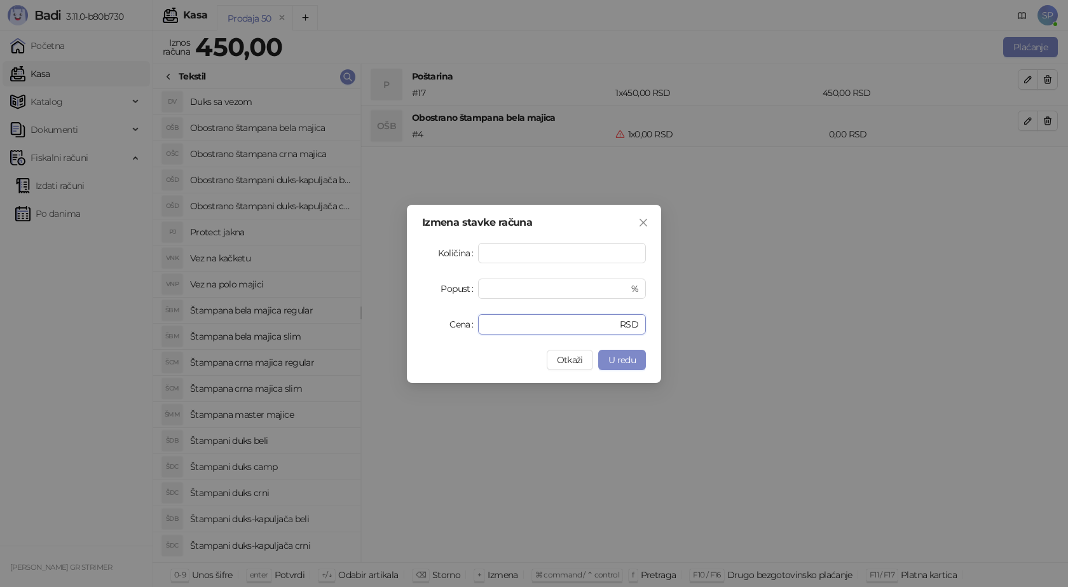
drag, startPoint x: 500, startPoint y: 323, endPoint x: 410, endPoint y: 310, distance: 90.5
click at [443, 324] on div "Cena * RSD" at bounding box center [534, 324] width 224 height 20
click at [617, 361] on span "U redu" at bounding box center [621, 359] width 27 height 11
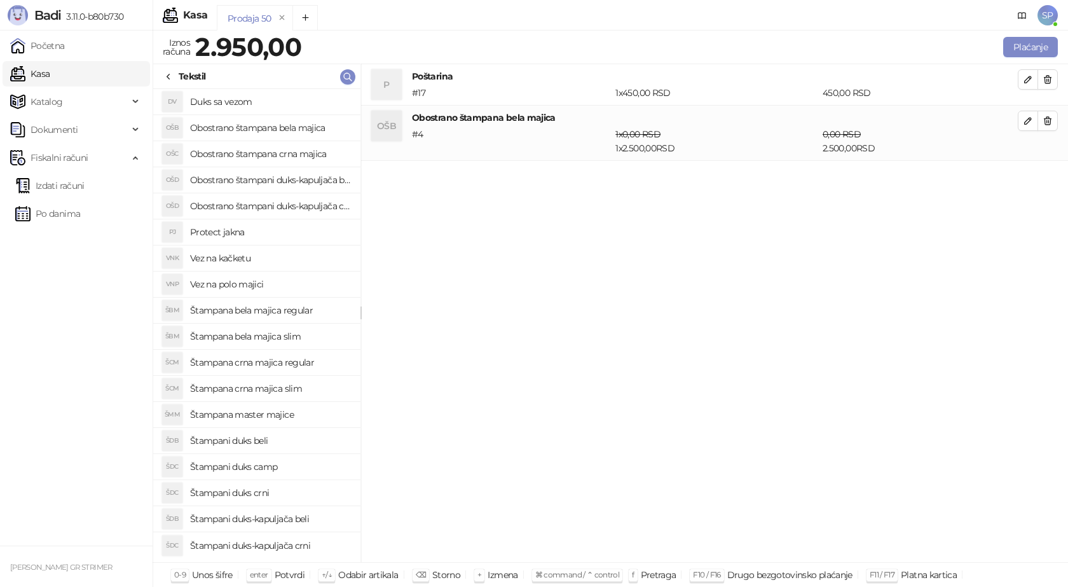
click at [265, 203] on h4 "Obostrano štampani duks-kapuljača crni" at bounding box center [270, 206] width 160 height 20
click at [1047, 179] on icon "button" at bounding box center [1048, 176] width 10 height 10
click at [292, 176] on h4 "Obostrano štampani duks-kapuljača beli" at bounding box center [270, 180] width 160 height 20
click at [1025, 177] on icon "button" at bounding box center [1028, 176] width 10 height 10
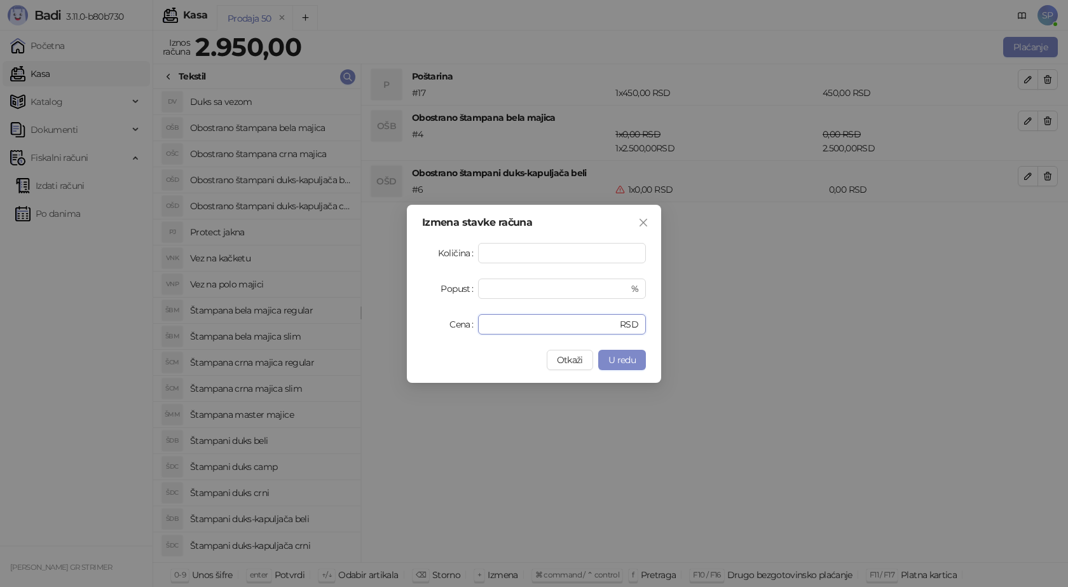
drag, startPoint x: 495, startPoint y: 323, endPoint x: 461, endPoint y: 319, distance: 34.5
click at [463, 320] on div "Cena * RSD" at bounding box center [534, 324] width 224 height 20
type input "****"
click at [637, 364] on button "U redu" at bounding box center [622, 360] width 48 height 20
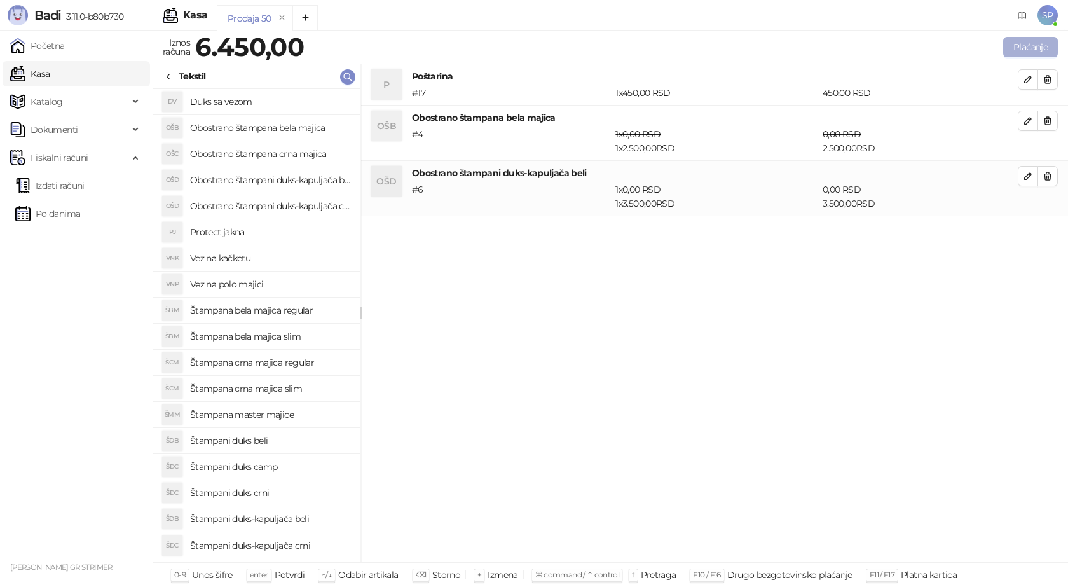
click at [1017, 50] on button "Plaćanje" at bounding box center [1030, 47] width 55 height 20
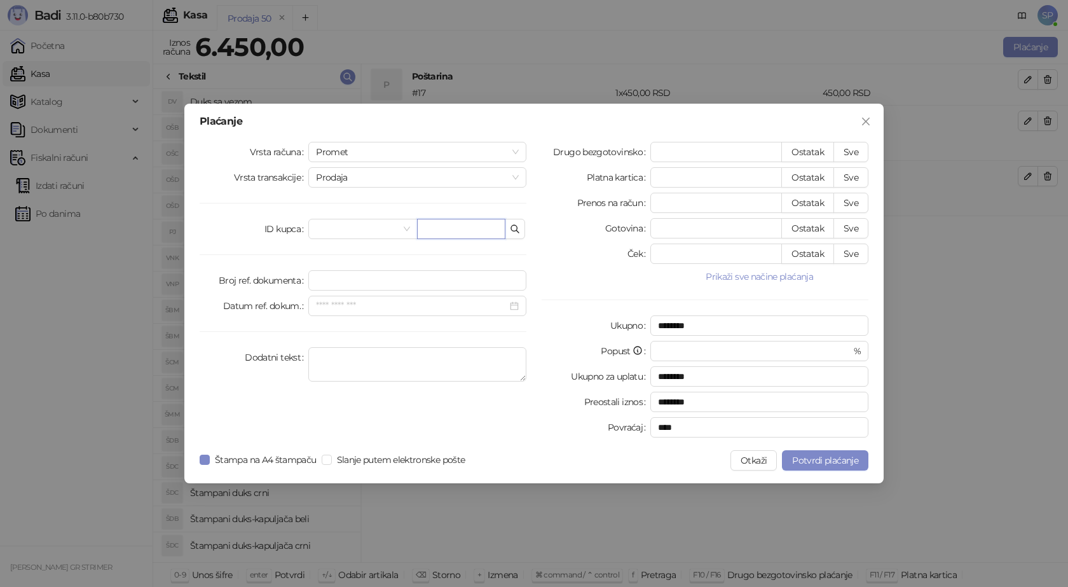
click at [446, 231] on input "text" at bounding box center [461, 229] width 88 height 20
paste input "**********"
type input "**********"
click at [853, 155] on button "Sve" at bounding box center [851, 152] width 35 height 20
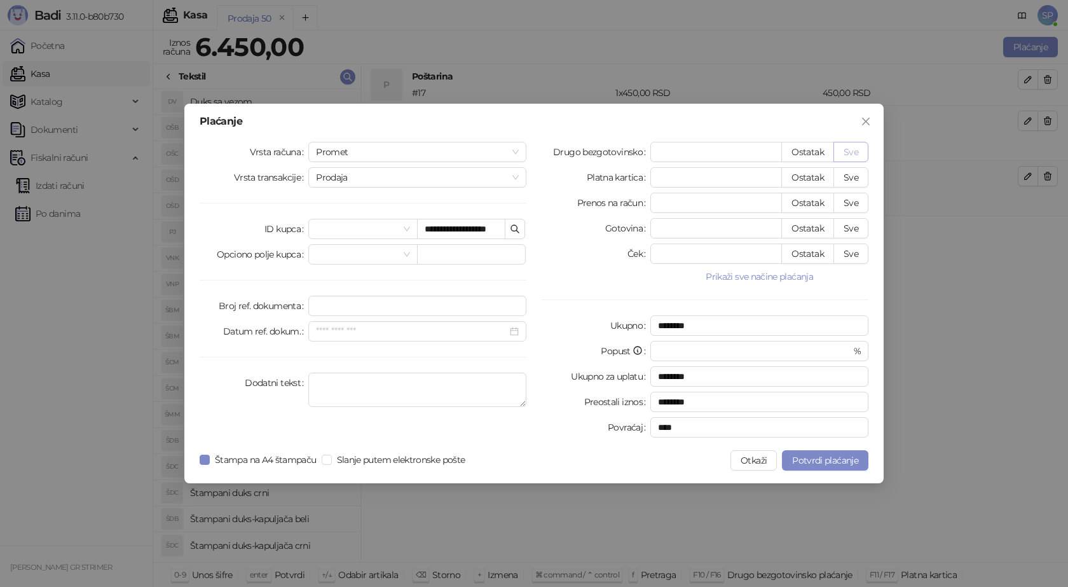
type input "****"
click at [840, 460] on span "Potvrdi plaćanje" at bounding box center [825, 460] width 66 height 11
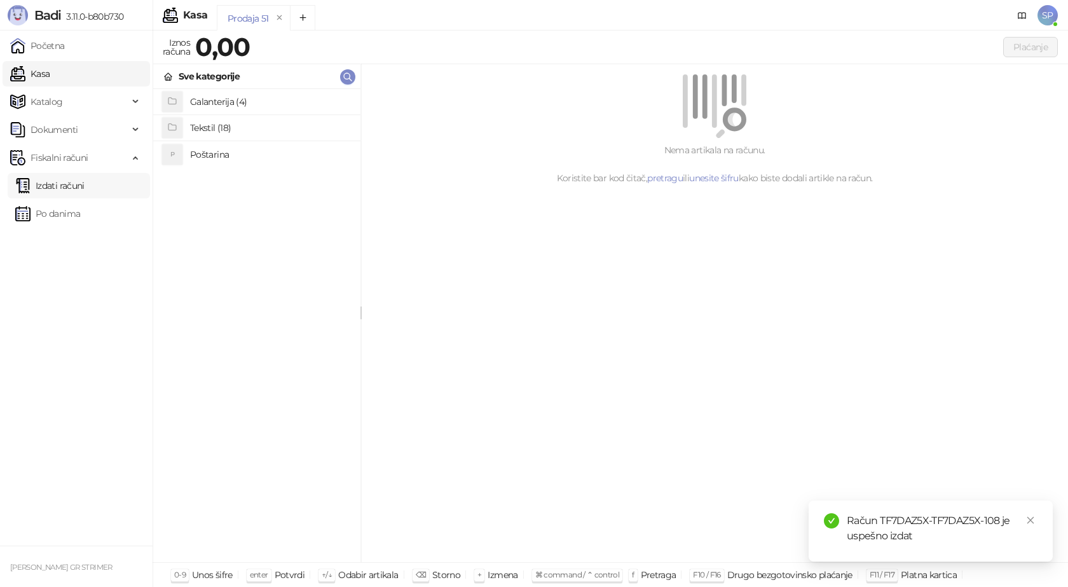
click at [60, 184] on link "Izdati računi" at bounding box center [49, 185] width 69 height 25
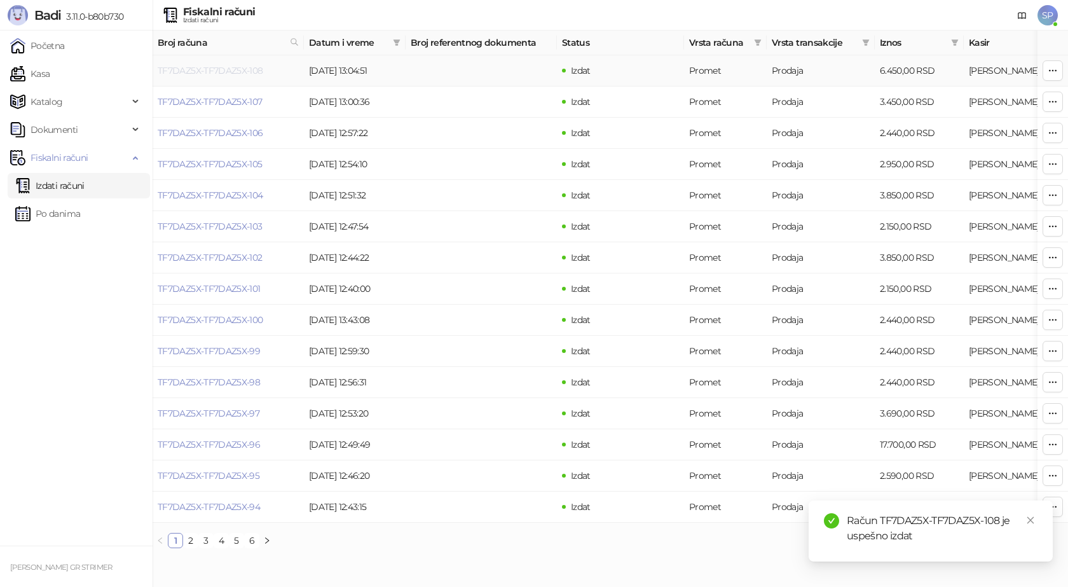
click at [231, 74] on link "TF7DAZ5X-TF7DAZ5X-108" at bounding box center [211, 70] width 106 height 11
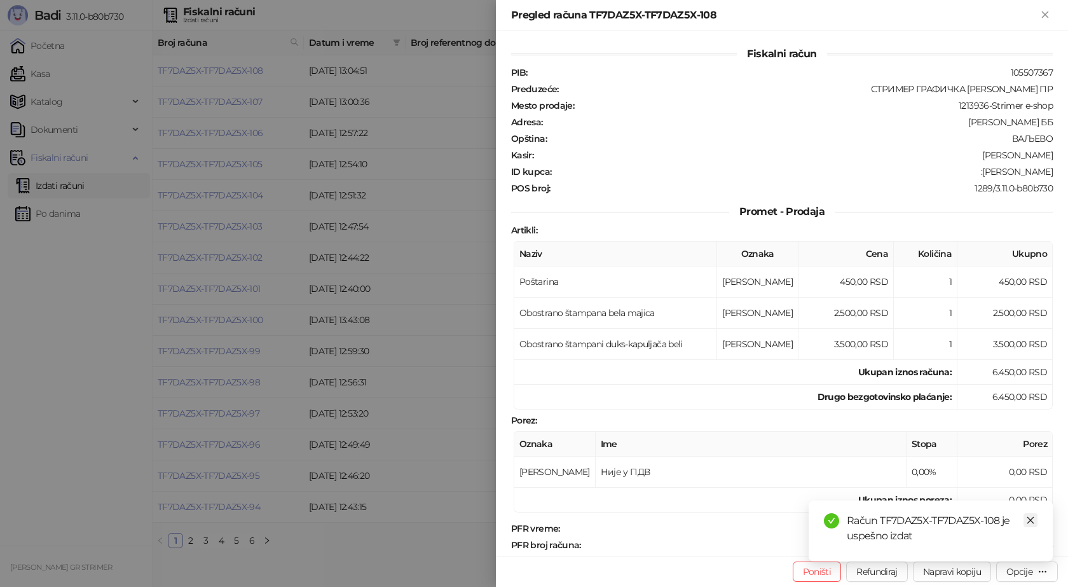
click at [1033, 520] on icon "close" at bounding box center [1030, 520] width 9 height 9
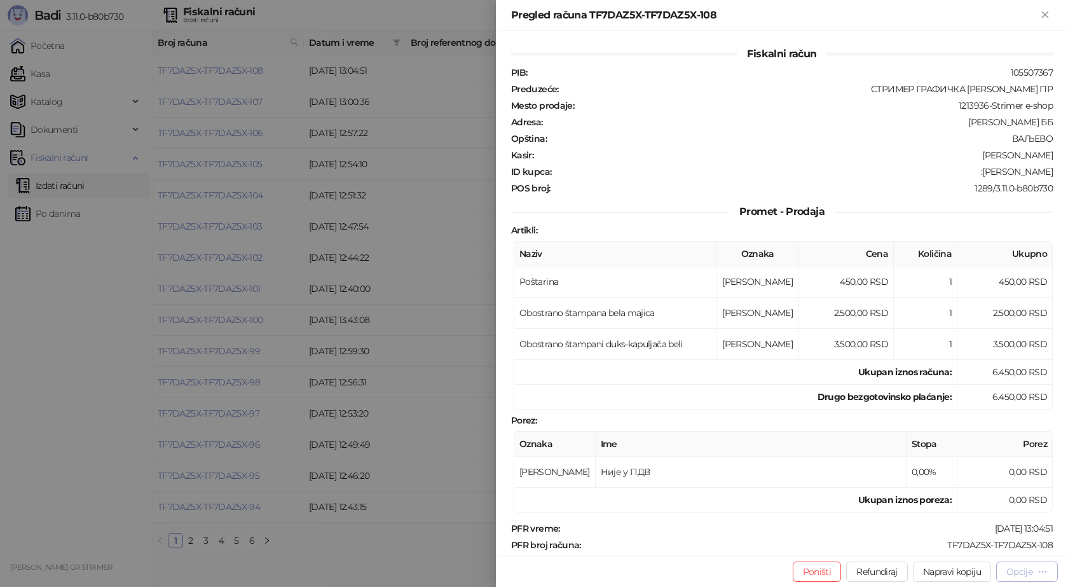
click at [1031, 577] on div "Opcije" at bounding box center [1027, 571] width 41 height 12
click at [986, 546] on span "Preuzmi u PDF formatu" at bounding box center [982, 546] width 130 height 14
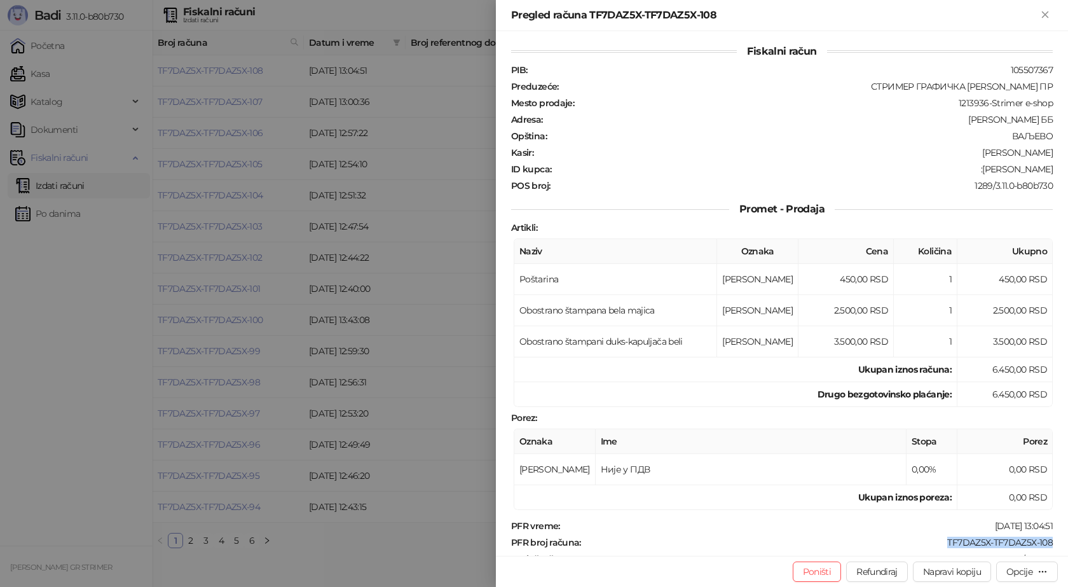
drag, startPoint x: 1017, startPoint y: 541, endPoint x: 940, endPoint y: 543, distance: 77.6
click at [940, 543] on div "Fiskalni račun PIB : 105507367 Preduzeće : СТРИМЕР ГРАФИЧКА РАДЊА [PERSON_NAME]…" at bounding box center [782, 293] width 572 height 525
drag, startPoint x: 1044, startPoint y: 170, endPoint x: 962, endPoint y: 177, distance: 82.3
click at [962, 177] on div "PIB : 105507367 Preduzeće : СТРИМЕР ГРАФИЧКА РАДЊА [PERSON_NAME] ПР Mesto proda…" at bounding box center [782, 127] width 547 height 127
click at [1046, 13] on icon "Zatvori" at bounding box center [1045, 14] width 6 height 6
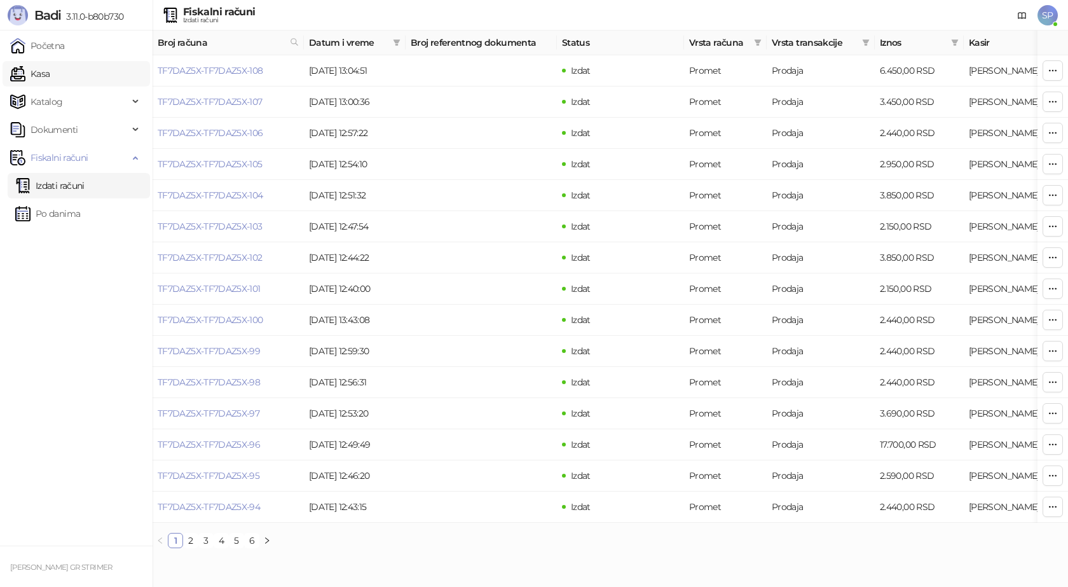
click at [50, 76] on link "Kasa" at bounding box center [29, 73] width 39 height 25
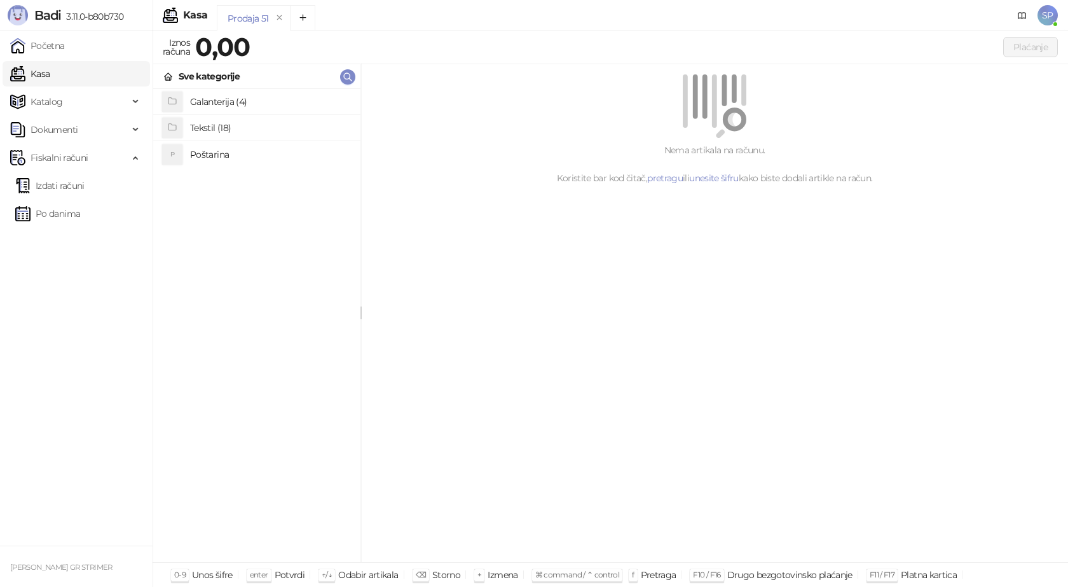
click at [255, 149] on h4 "Poštarina" at bounding box center [270, 154] width 160 height 20
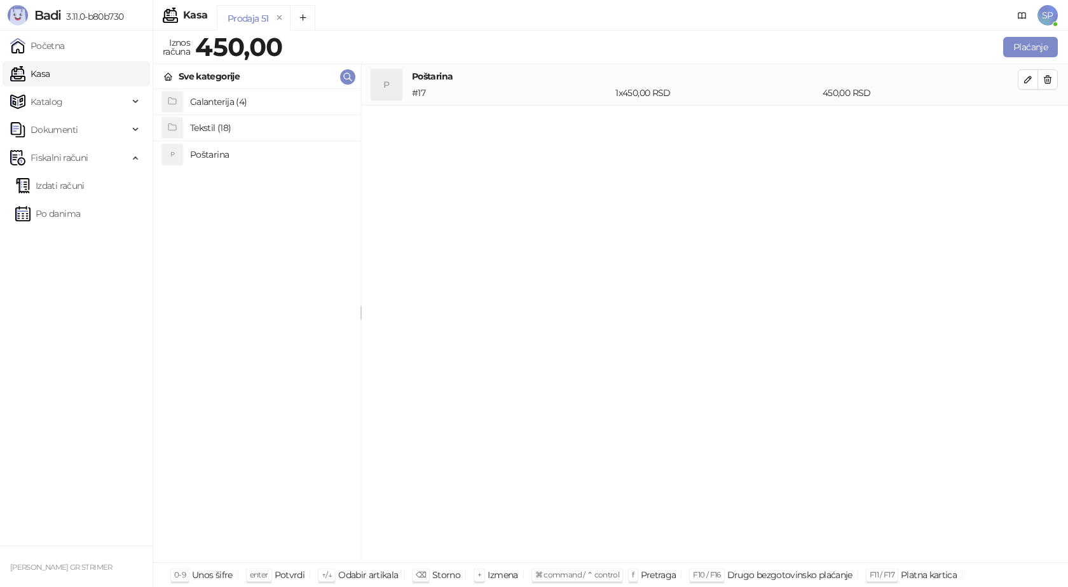
click at [247, 129] on h4 "Tekstil (18)" at bounding box center [270, 128] width 160 height 20
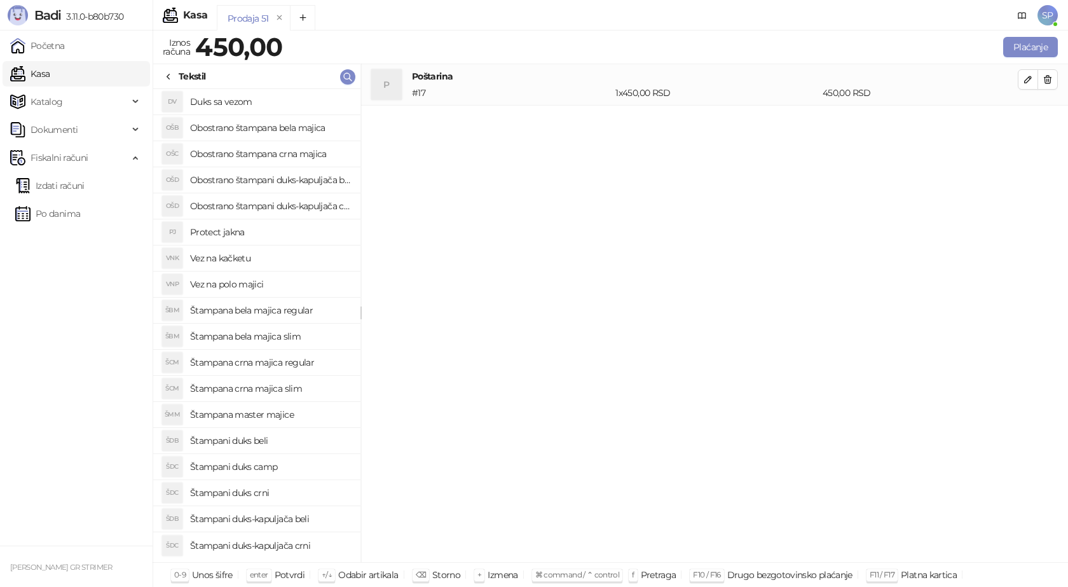
click at [290, 308] on h4 "Štampana bela majica regular" at bounding box center [270, 310] width 160 height 20
click at [1024, 120] on icon "button" at bounding box center [1028, 121] width 10 height 10
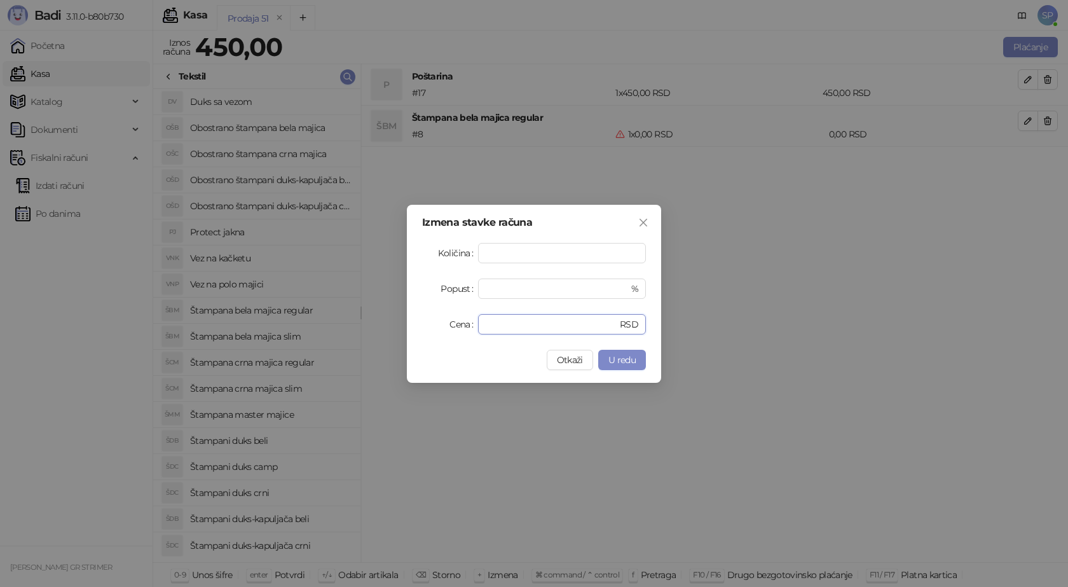
drag, startPoint x: 502, startPoint y: 323, endPoint x: 438, endPoint y: 327, distance: 64.3
click at [438, 327] on div "Cena * RSD" at bounding box center [534, 324] width 224 height 20
type input "****"
click at [602, 361] on button "U redu" at bounding box center [622, 360] width 48 height 20
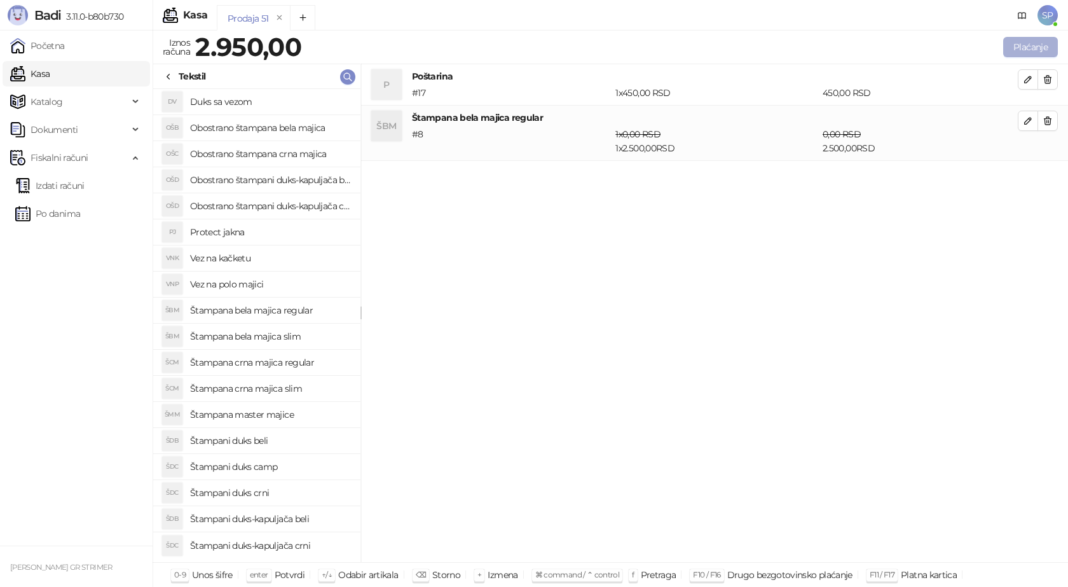
click at [1040, 46] on button "Plaćanje" at bounding box center [1030, 47] width 55 height 20
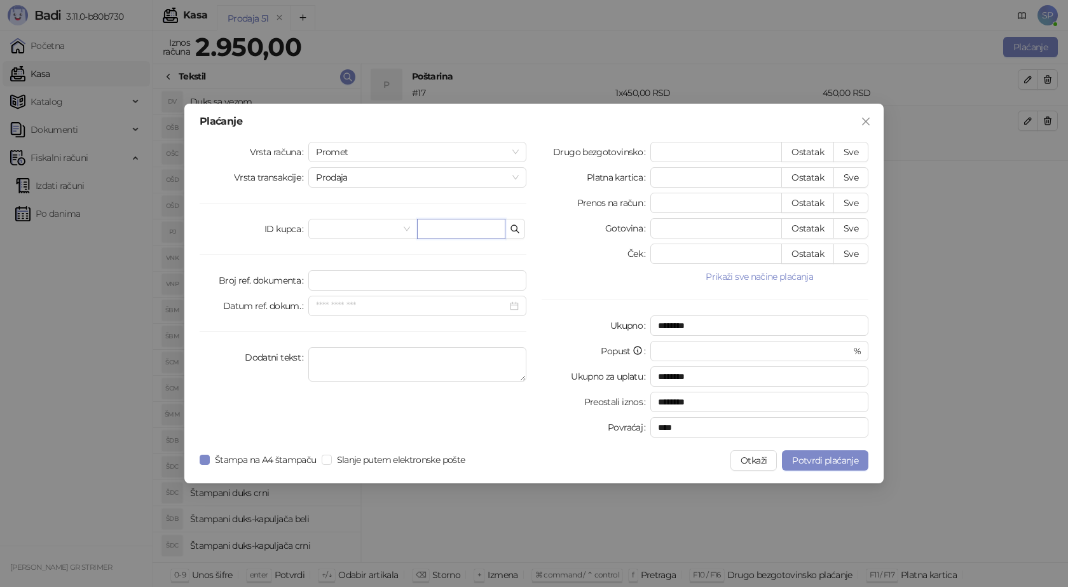
click at [455, 228] on input "text" at bounding box center [461, 229] width 88 height 20
paste input "**********"
type input "**********"
click at [849, 148] on button "Sve" at bounding box center [851, 152] width 35 height 20
type input "****"
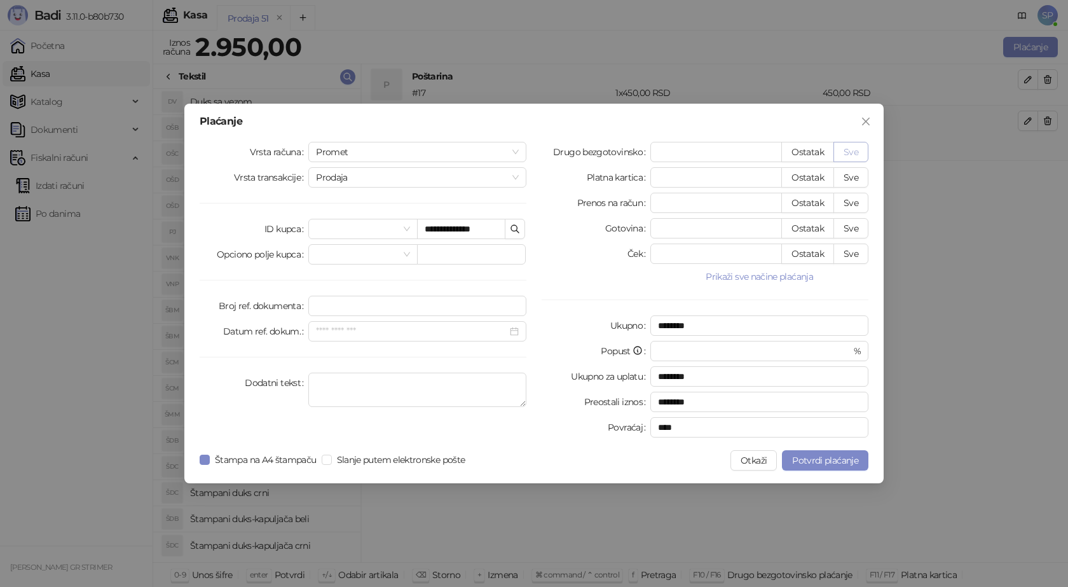
type input "****"
click at [809, 460] on span "Potvrdi plaćanje" at bounding box center [825, 460] width 66 height 11
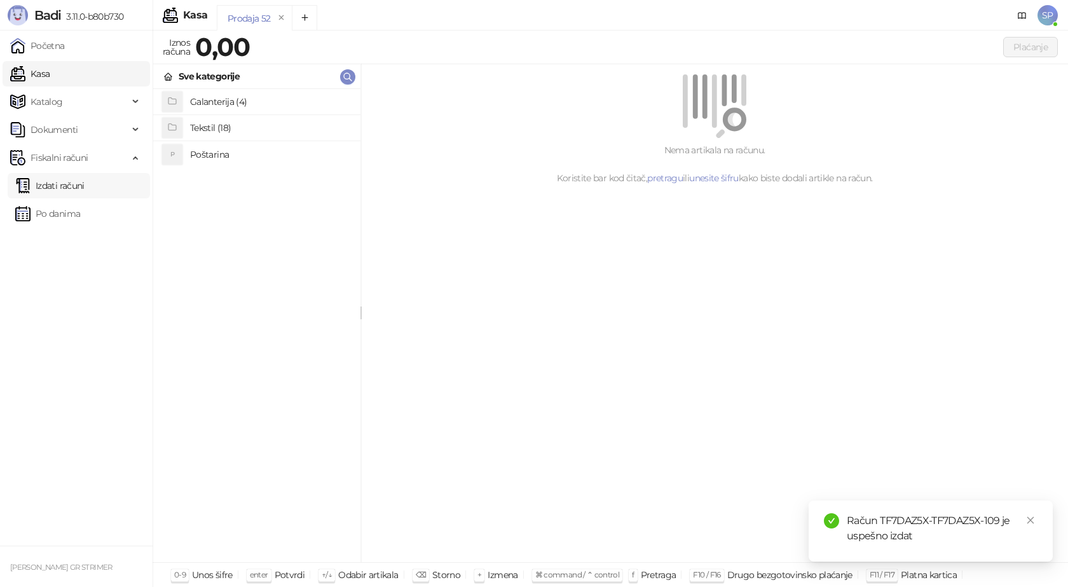
click at [65, 186] on link "Izdati računi" at bounding box center [49, 185] width 69 height 25
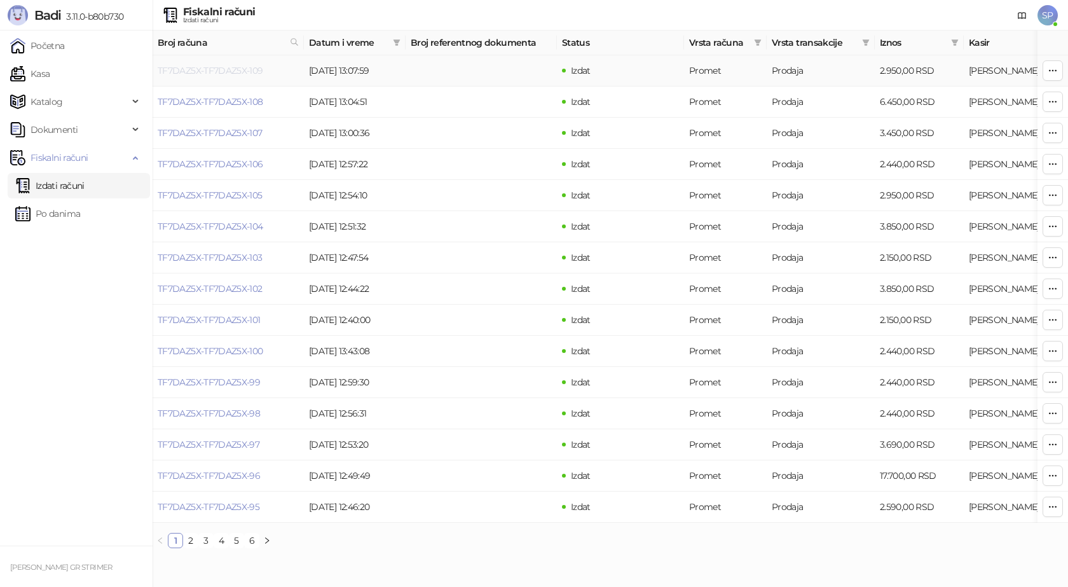
click at [245, 72] on link "TF7DAZ5X-TF7DAZ5X-109" at bounding box center [211, 70] width 106 height 11
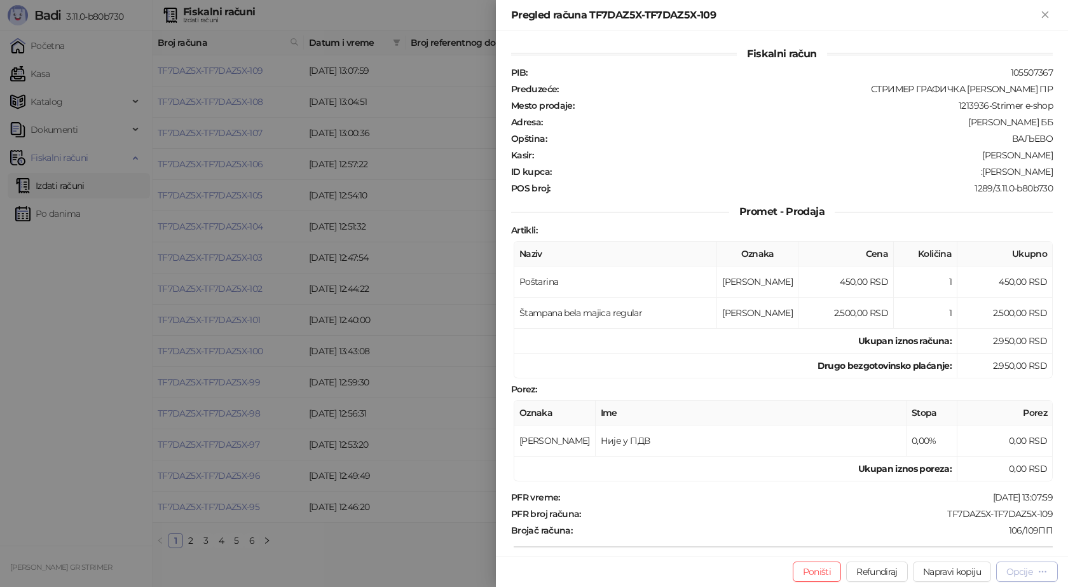
click at [1038, 573] on icon "button" at bounding box center [1043, 572] width 10 height 10
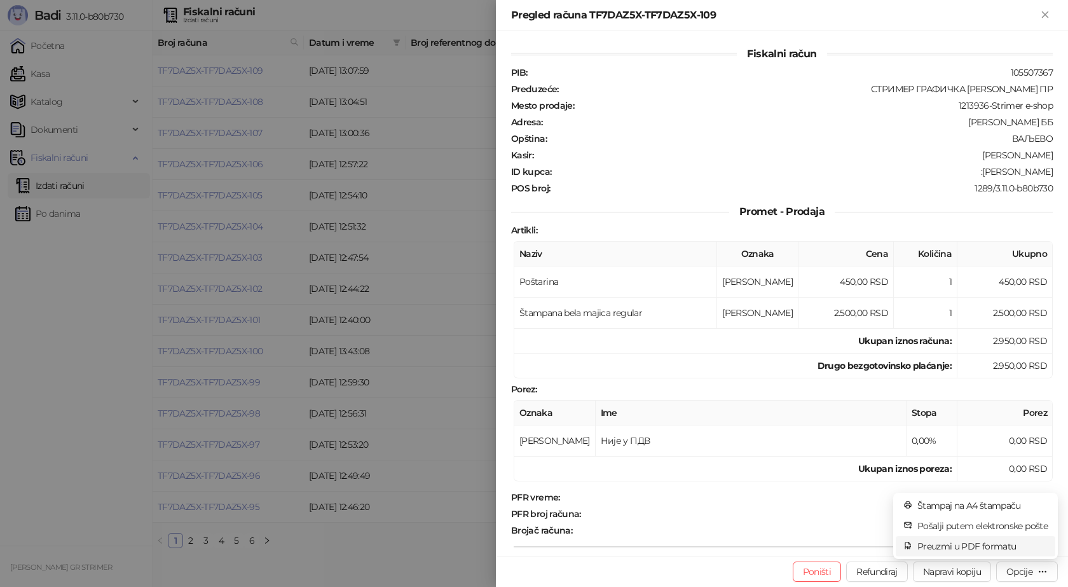
click at [989, 544] on span "Preuzmi u PDF formatu" at bounding box center [982, 546] width 130 height 14
drag, startPoint x: 1047, startPoint y: 516, endPoint x: 935, endPoint y: 514, distance: 111.3
click at [935, 514] on div "Fiskalni račun PIB : 105507367 Preduzeće : СТРИМЕР ГРАФИЧКА РАДЊА [PERSON_NAME]…" at bounding box center [782, 293] width 572 height 525
drag, startPoint x: 986, startPoint y: 173, endPoint x: 1046, endPoint y: 175, distance: 59.8
click at [1046, 175] on div "Fiskalni račun PIB : 105507367 Preduzeće : СТРИМЕР ГРАФИЧКА РАДЊА [PERSON_NAME]…" at bounding box center [782, 293] width 572 height 525
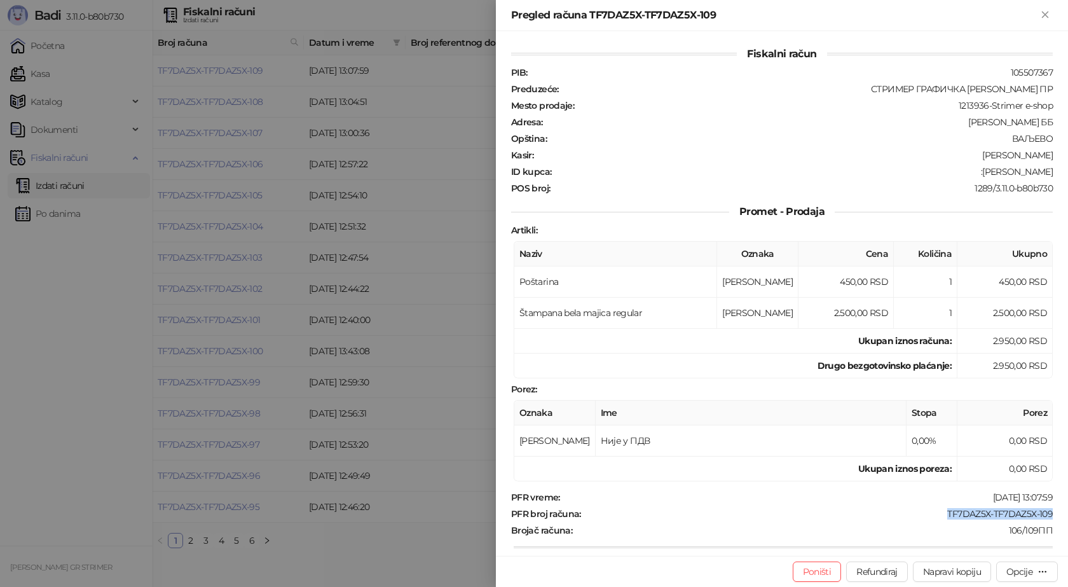
click at [1046, 175] on div "Fiskalni račun PIB : 105507367 Preduzeće : СТРИМЕР ГРАФИЧКА РАДЊА [PERSON_NAME]…" at bounding box center [782, 293] width 572 height 525
drag, startPoint x: 983, startPoint y: 172, endPoint x: 1068, endPoint y: 181, distance: 85.1
click at [1068, 181] on div "Fiskalni račun PIB : 105507367 Preduzeće : СТРИМЕР ГРАФИЧКА РАДЊА [PERSON_NAME]…" at bounding box center [782, 293] width 572 height 525
click at [994, 226] on div at bounding box center [797, 229] width 516 height 11
drag, startPoint x: 1047, startPoint y: 174, endPoint x: 986, endPoint y: 177, distance: 61.8
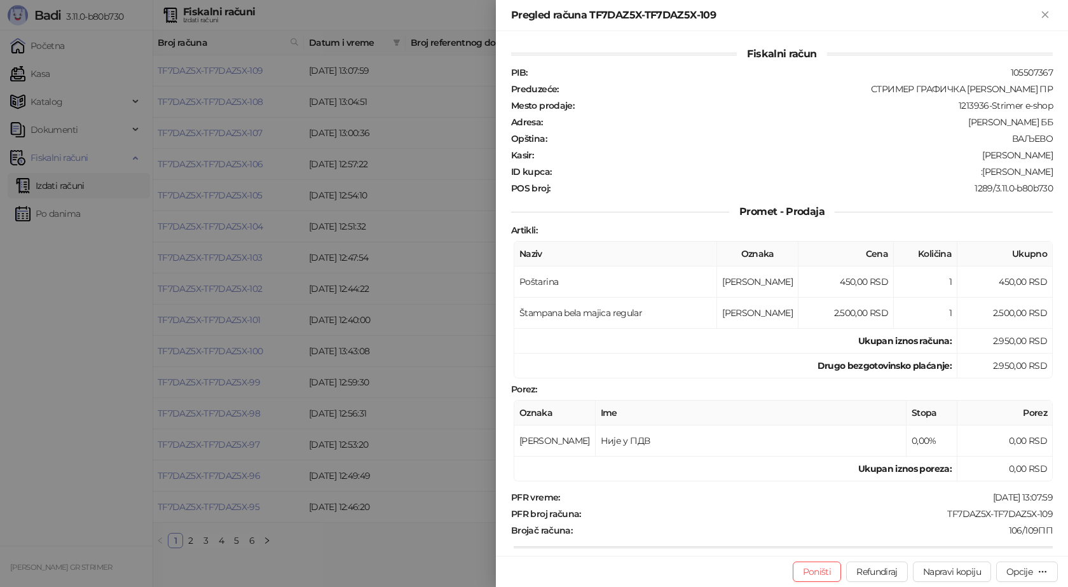
click at [985, 176] on div "Fiskalni račun PIB : 105507367 Preduzeće : СТРИМЕР ГРАФИЧКА РАДЊА [PERSON_NAME]…" at bounding box center [782, 293] width 572 height 525
